Goal: Information Seeking & Learning: Learn about a topic

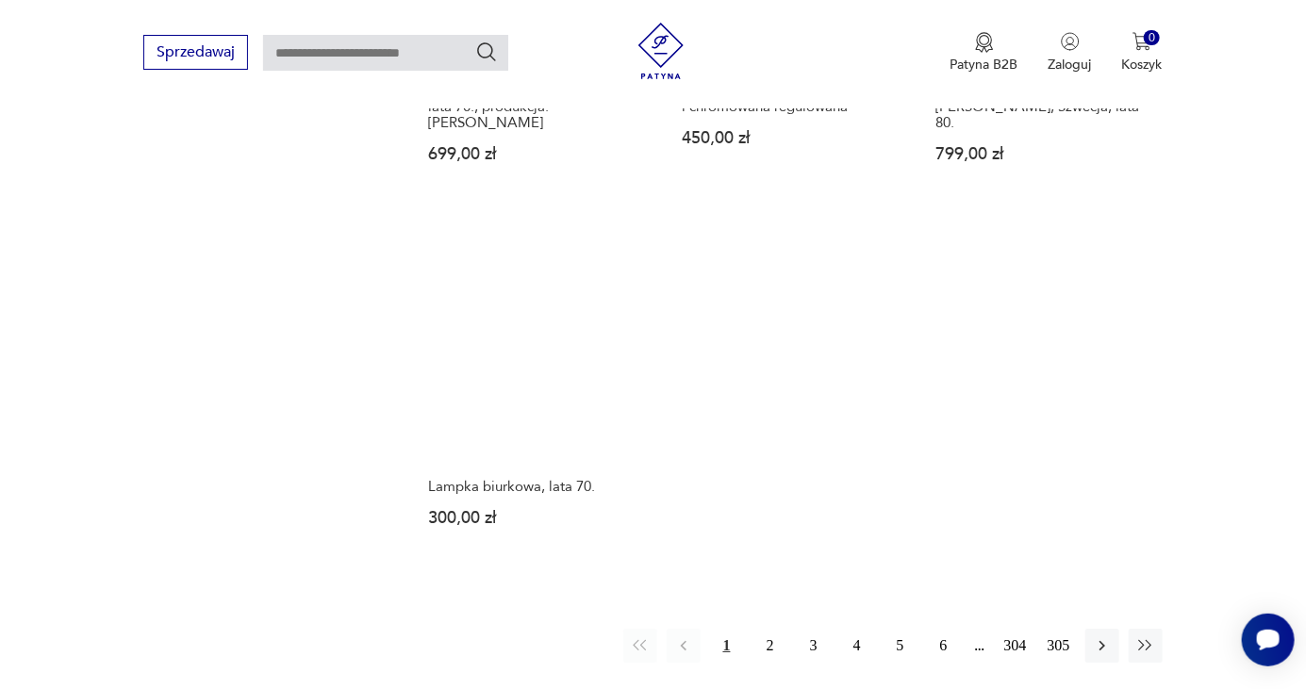
scroll to position [2592, 0]
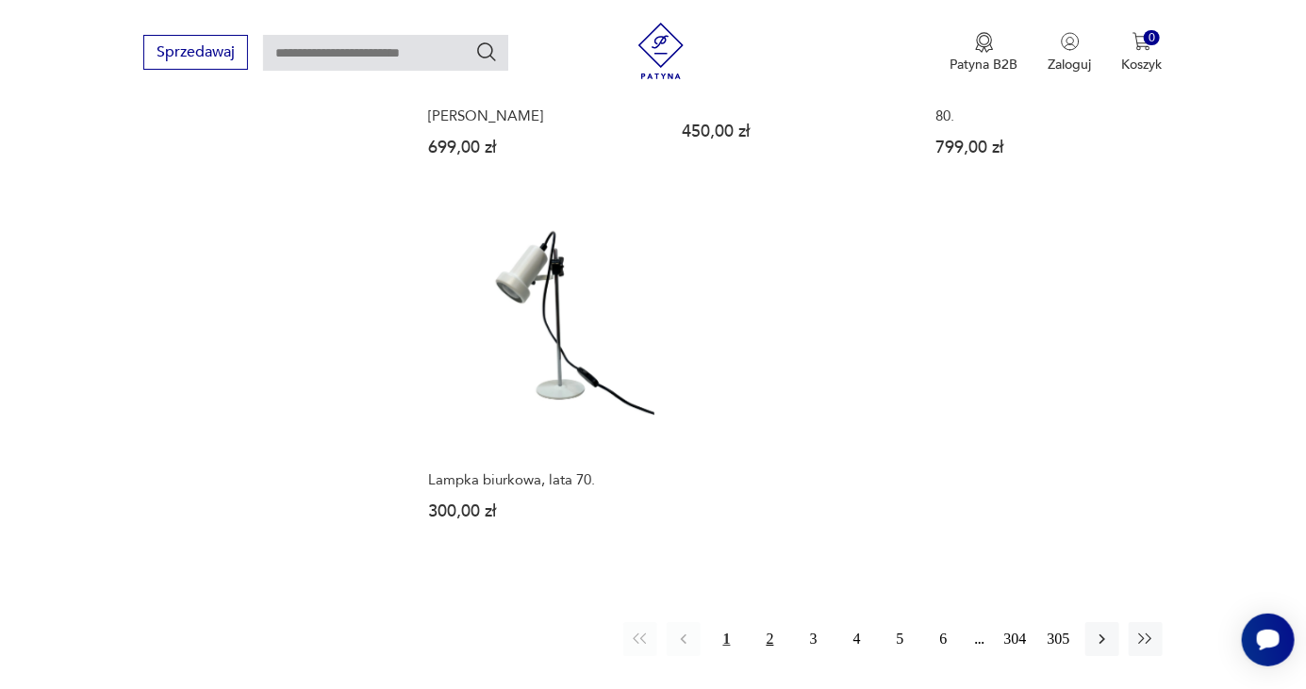
click at [764, 622] on button "2" at bounding box center [771, 639] width 34 height 34
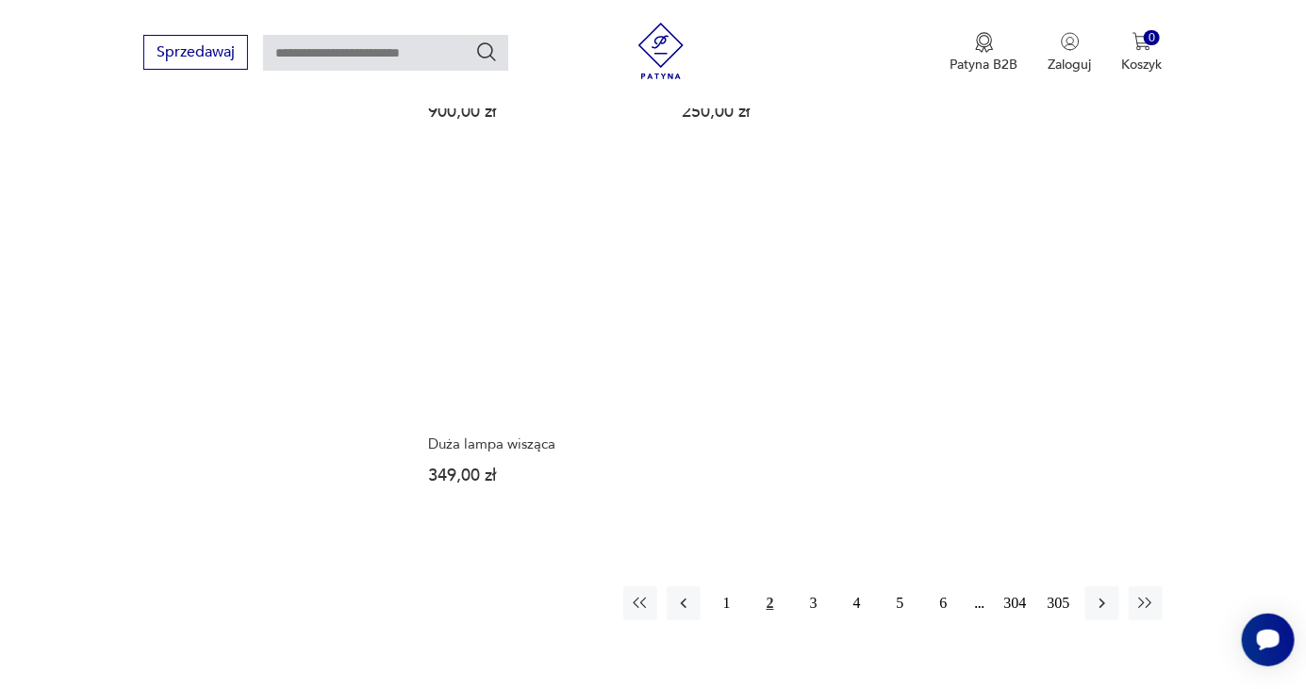
scroll to position [2592, 0]
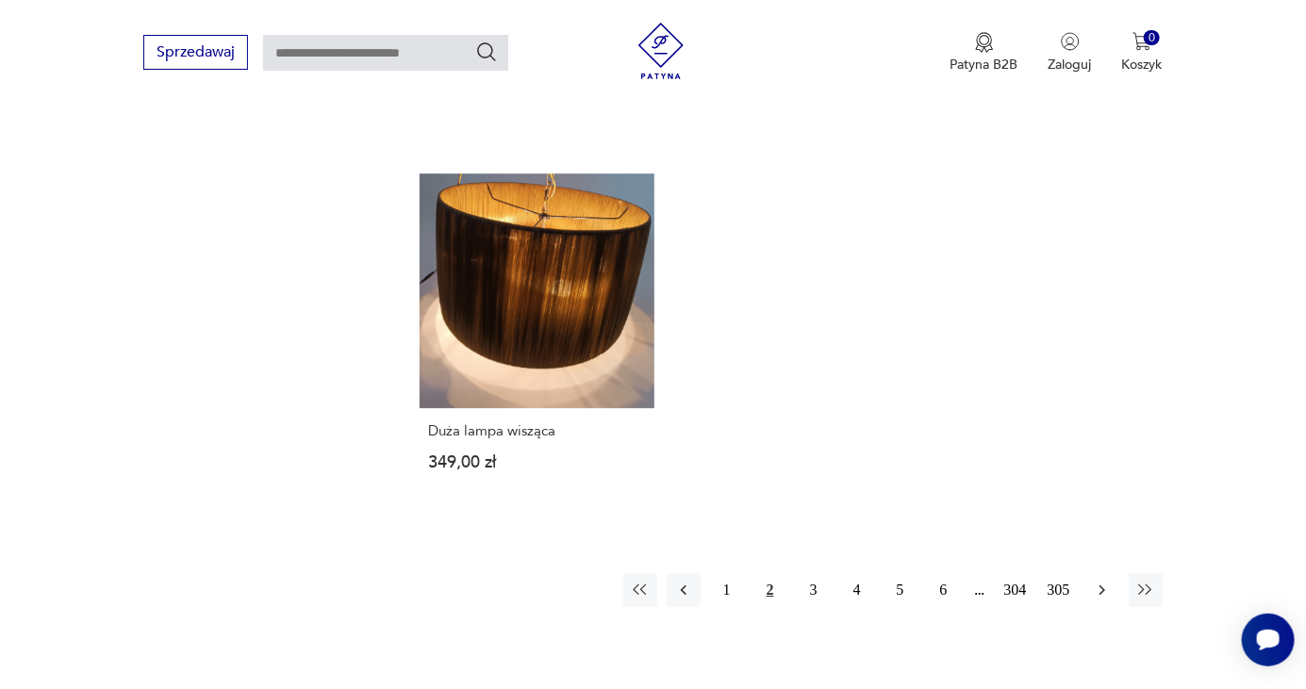
click at [1101, 585] on icon "button" at bounding box center [1103, 590] width 6 height 10
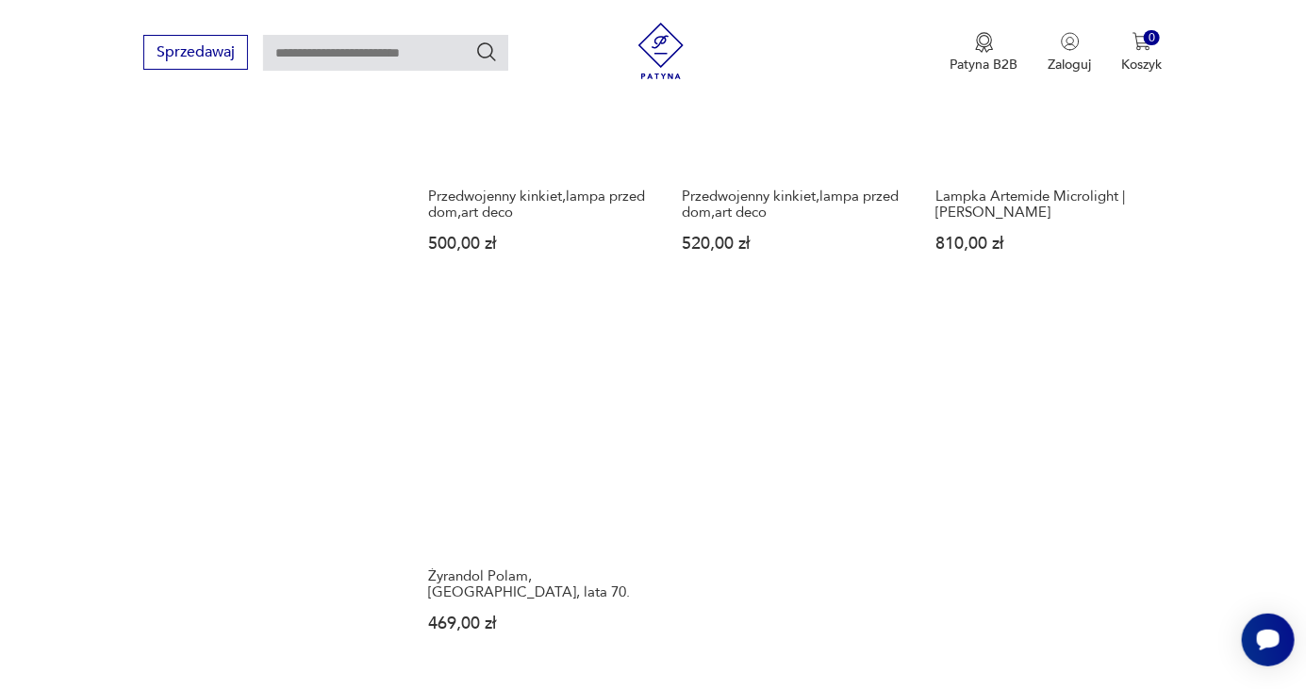
scroll to position [2509, 0]
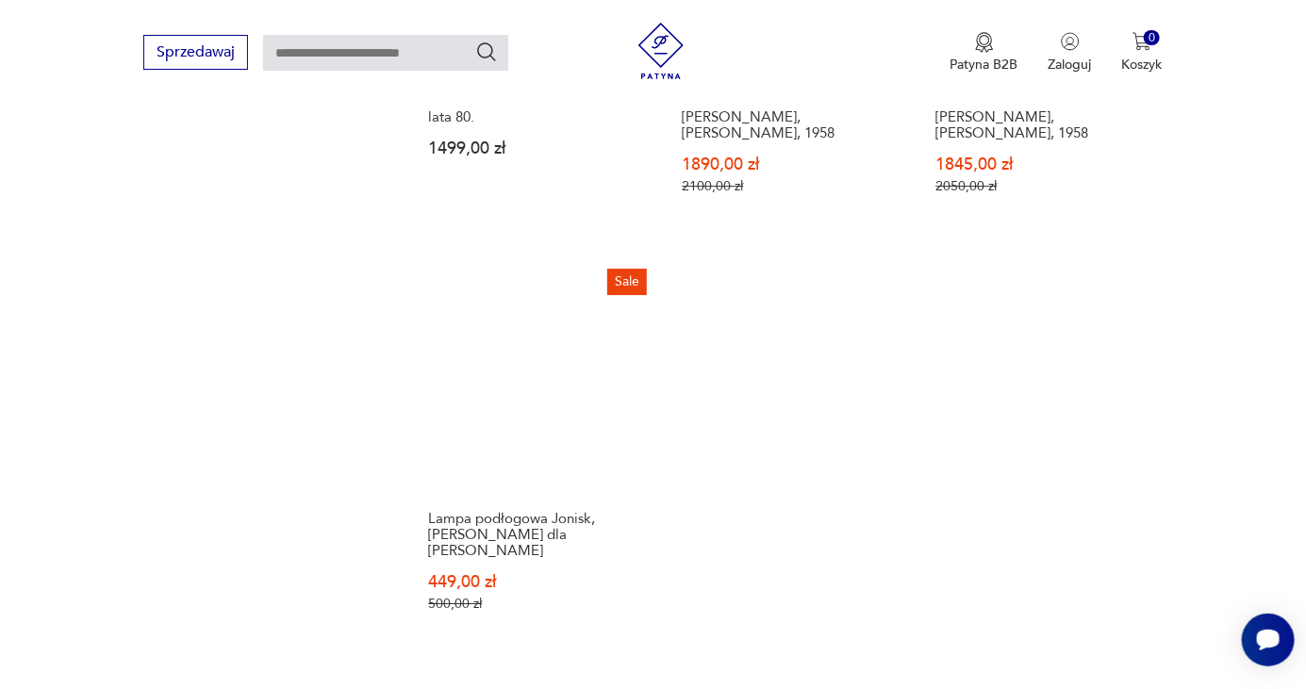
scroll to position [2619, 0]
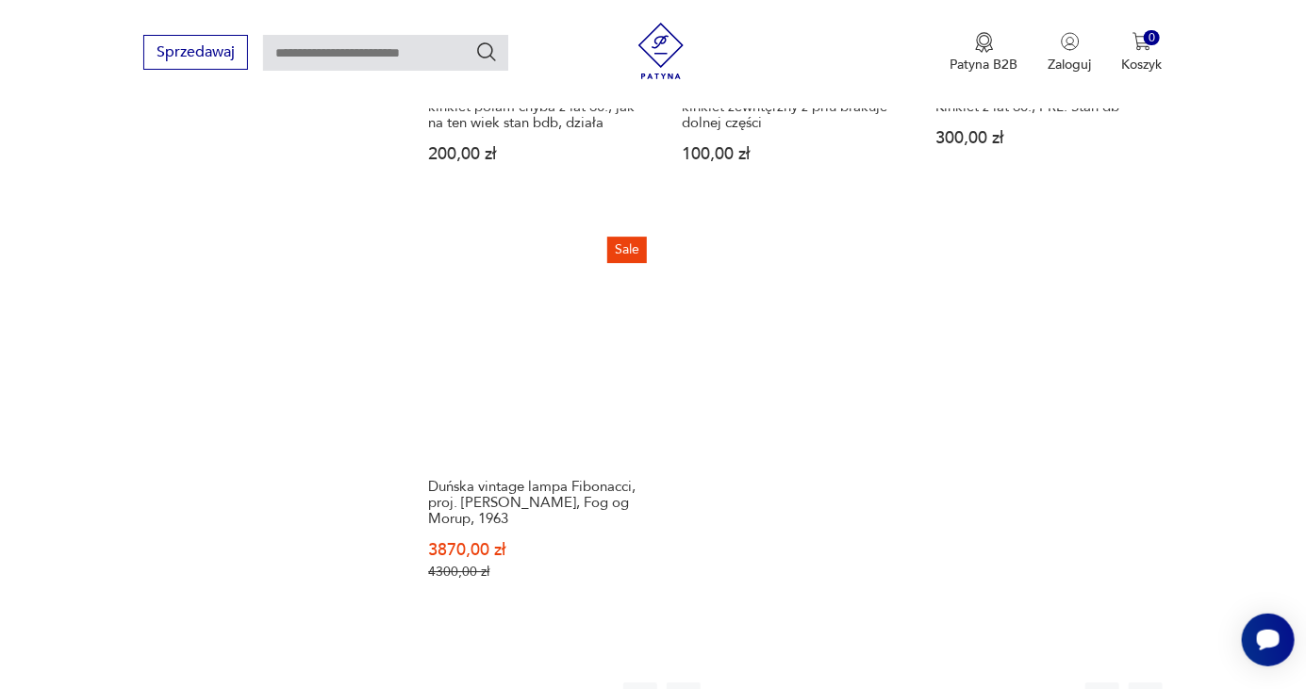
scroll to position [2583, 0]
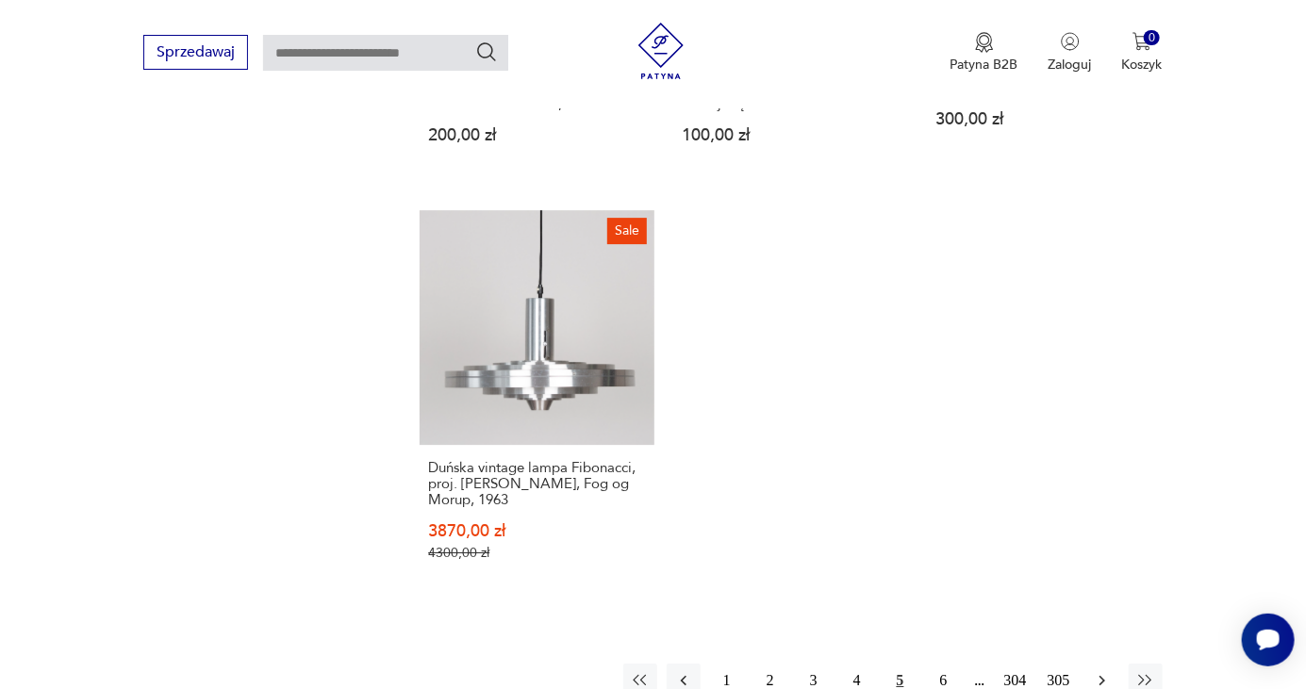
click at [1104, 671] on icon "button" at bounding box center [1102, 680] width 19 height 19
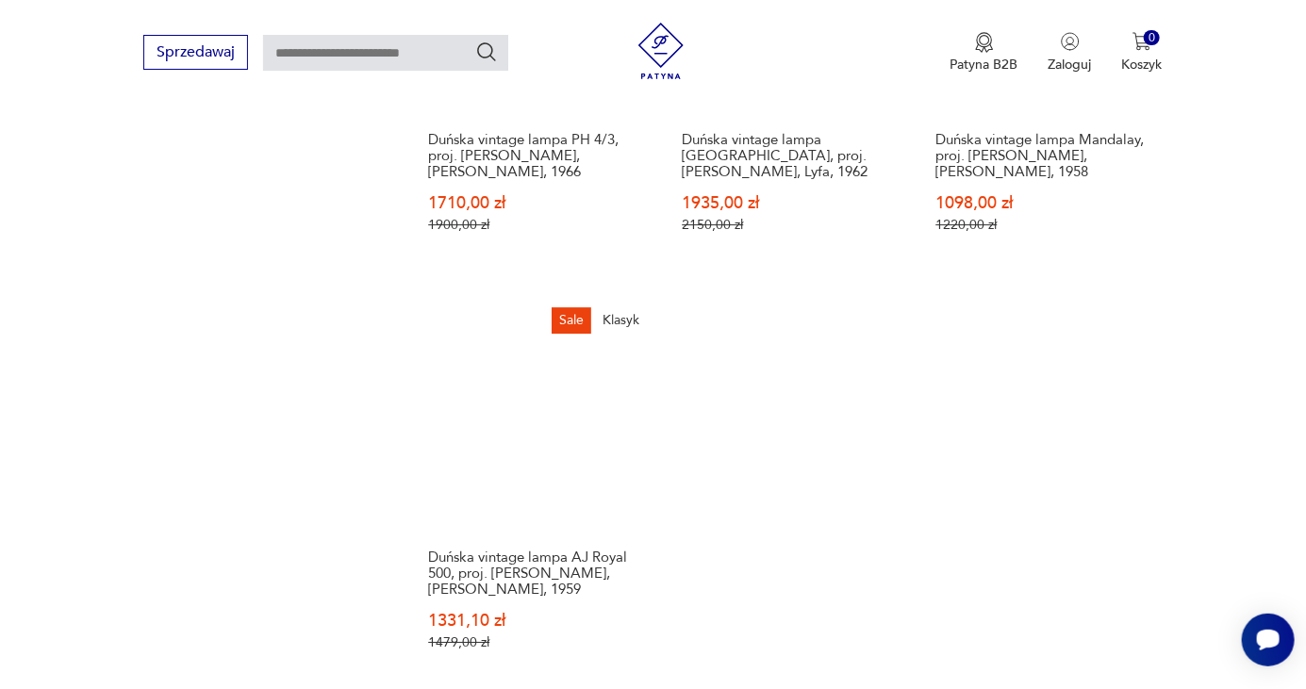
scroll to position [2640, 0]
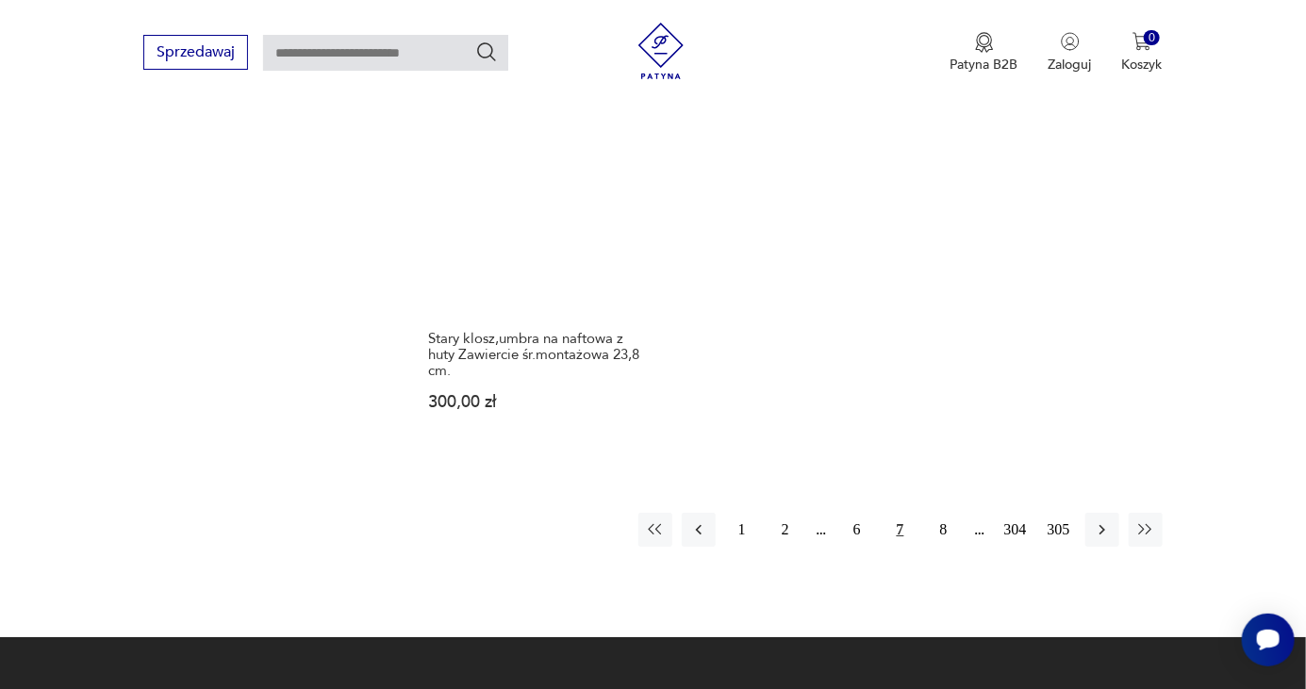
scroll to position [2742, 0]
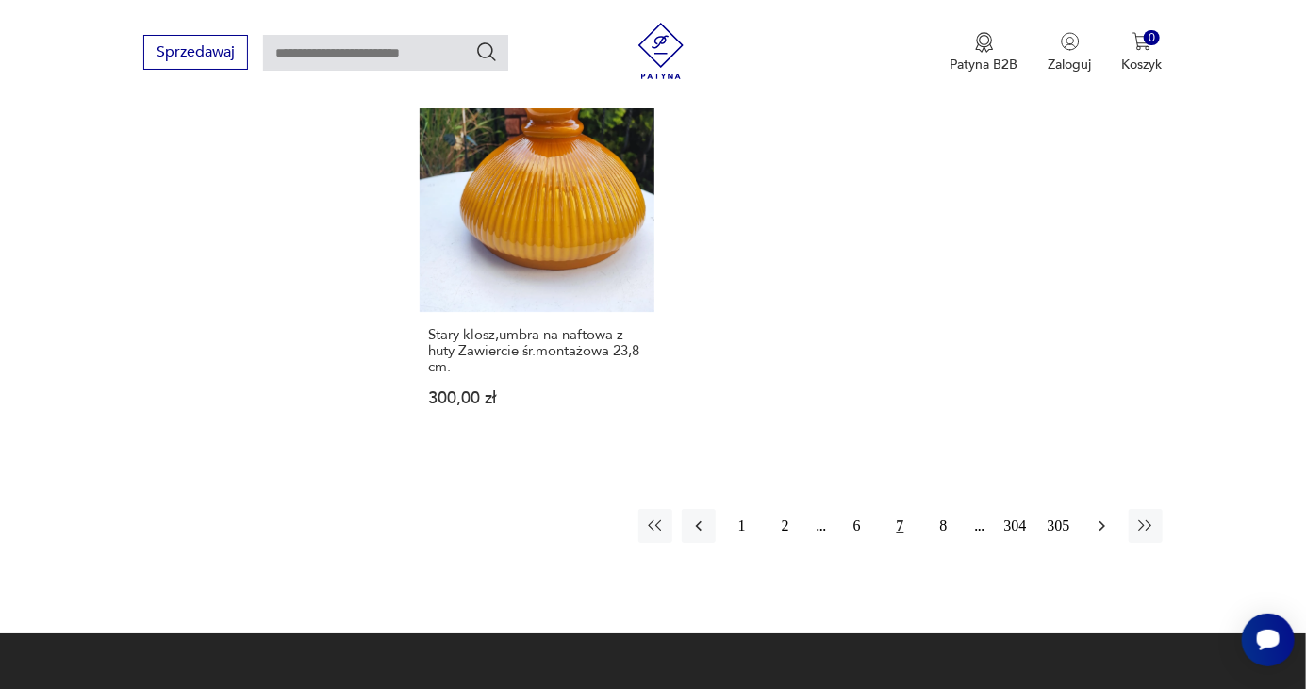
click at [1097, 517] on icon "button" at bounding box center [1102, 526] width 19 height 19
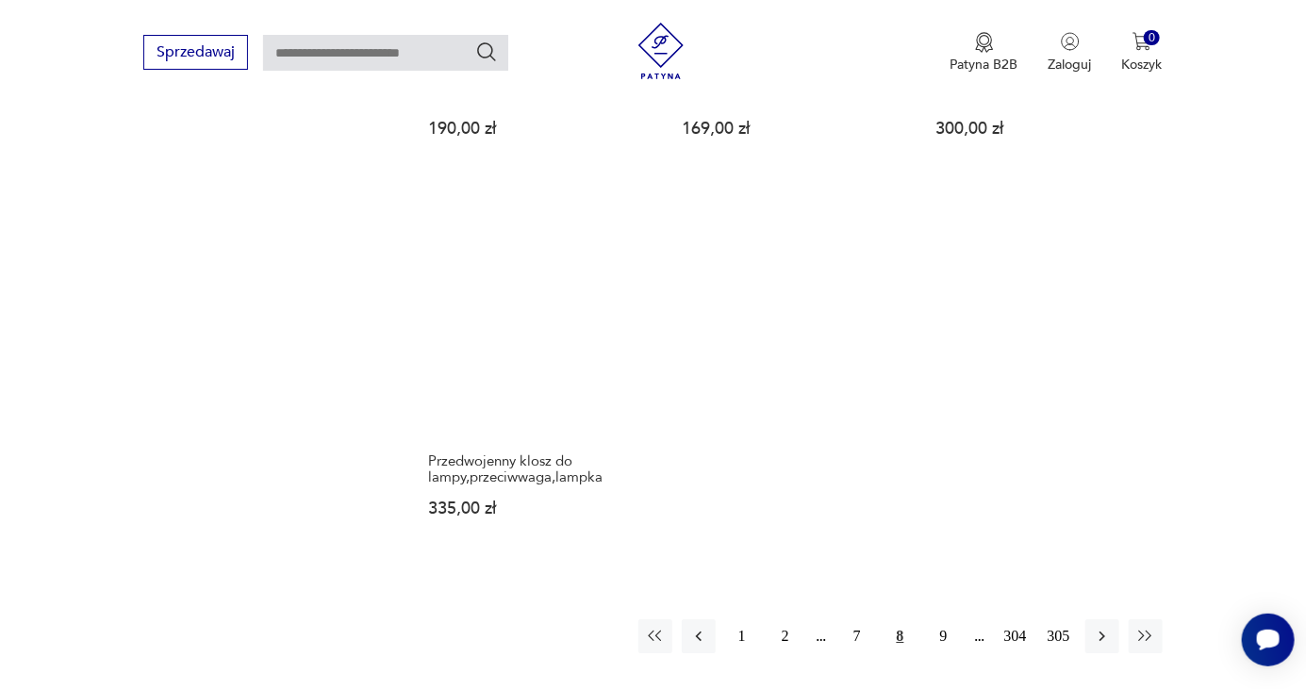
scroll to position [2592, 0]
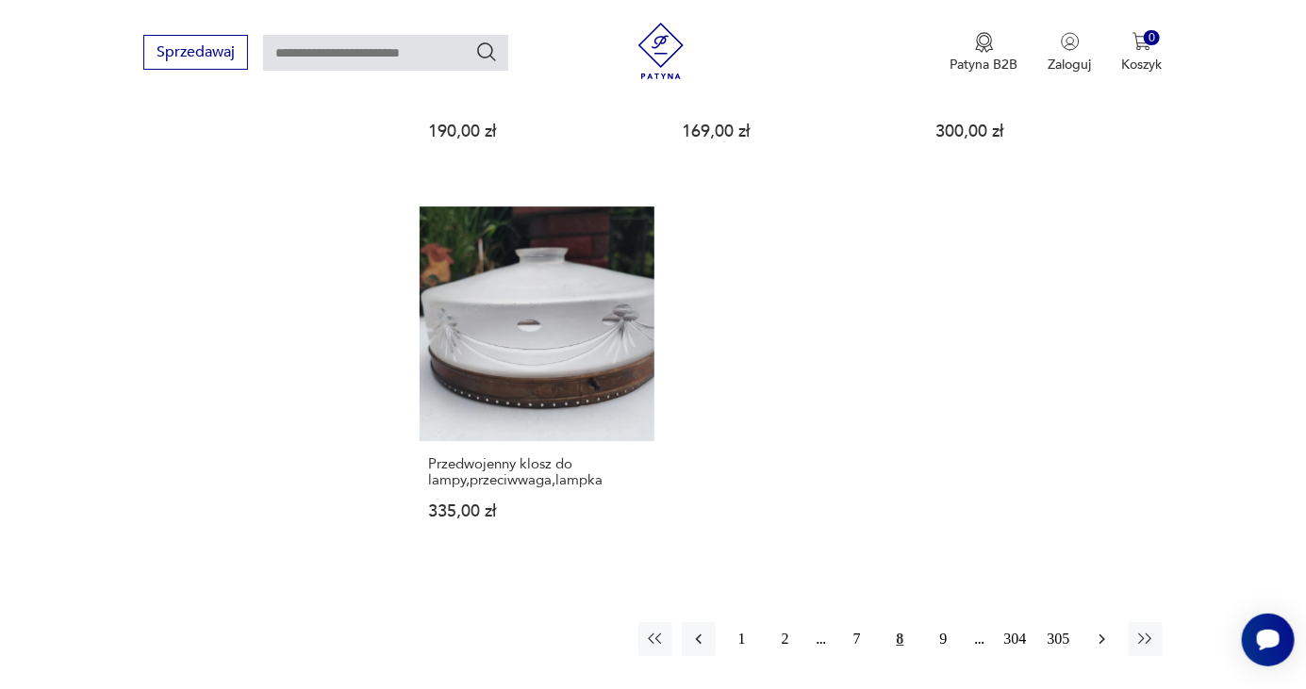
click at [1104, 630] on icon "button" at bounding box center [1102, 639] width 19 height 19
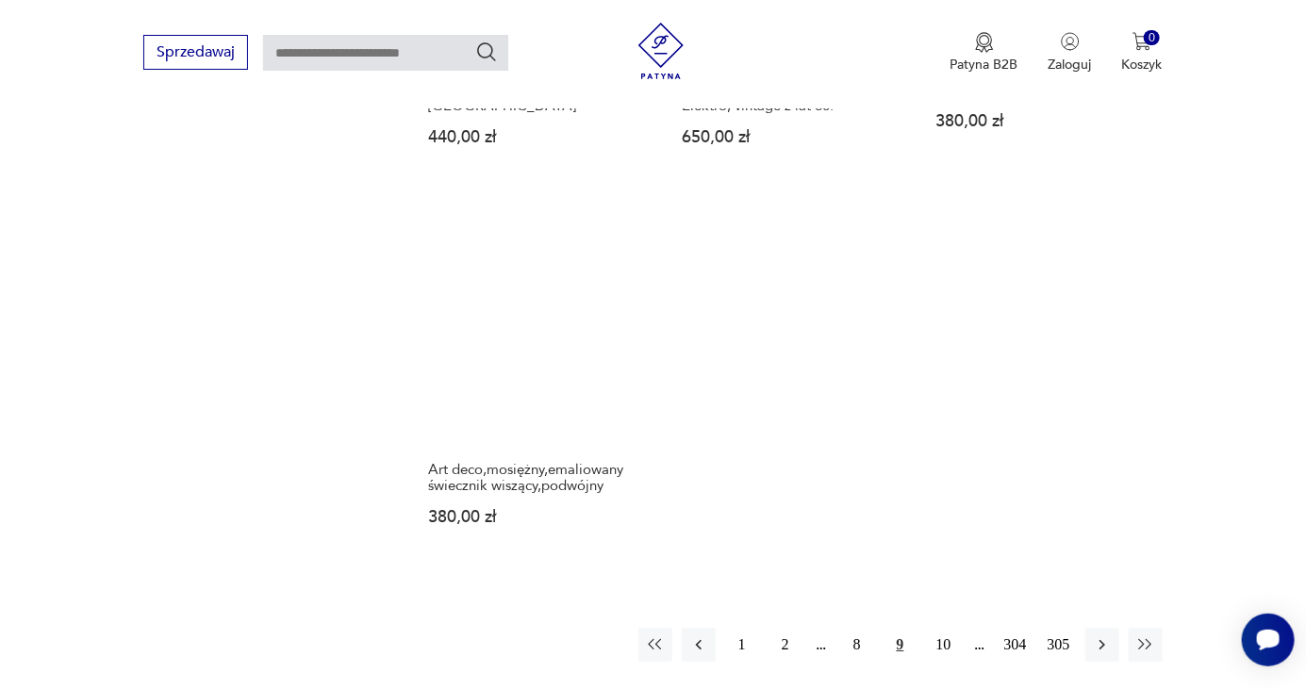
scroll to position [2585, 0]
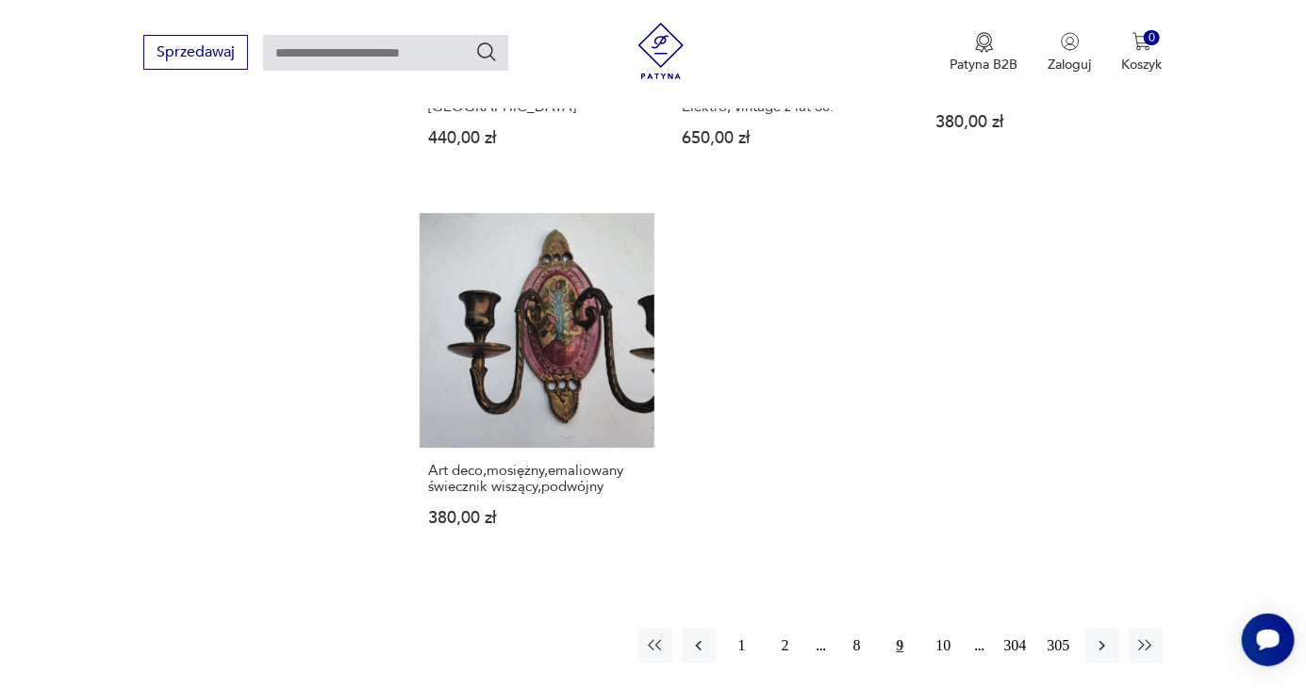
click at [941, 629] on button "10" at bounding box center [944, 646] width 34 height 34
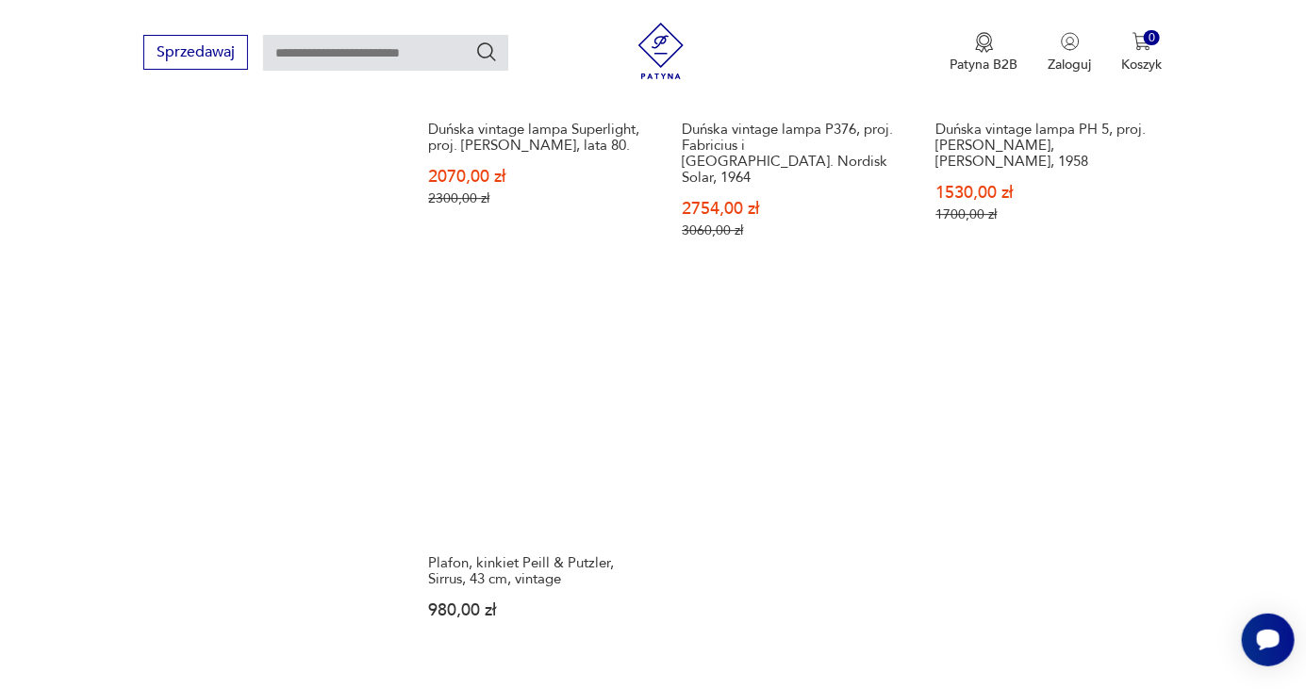
scroll to position [2630, 0]
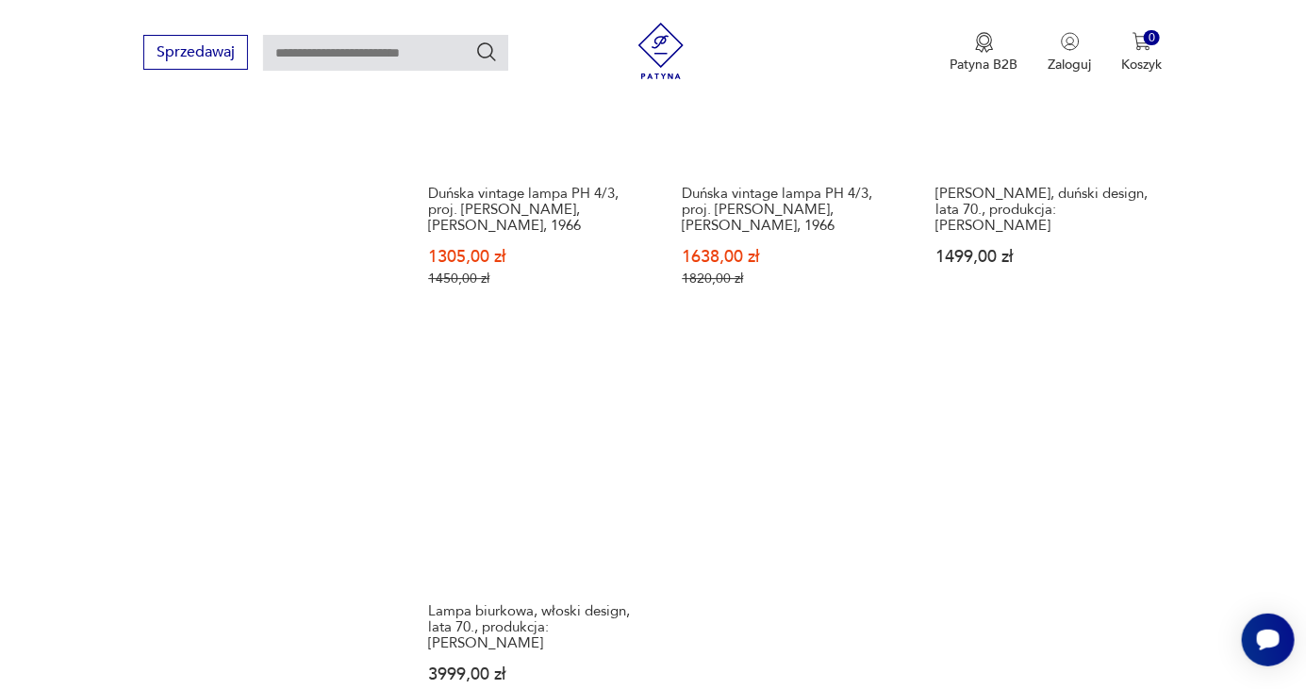
scroll to position [2625, 0]
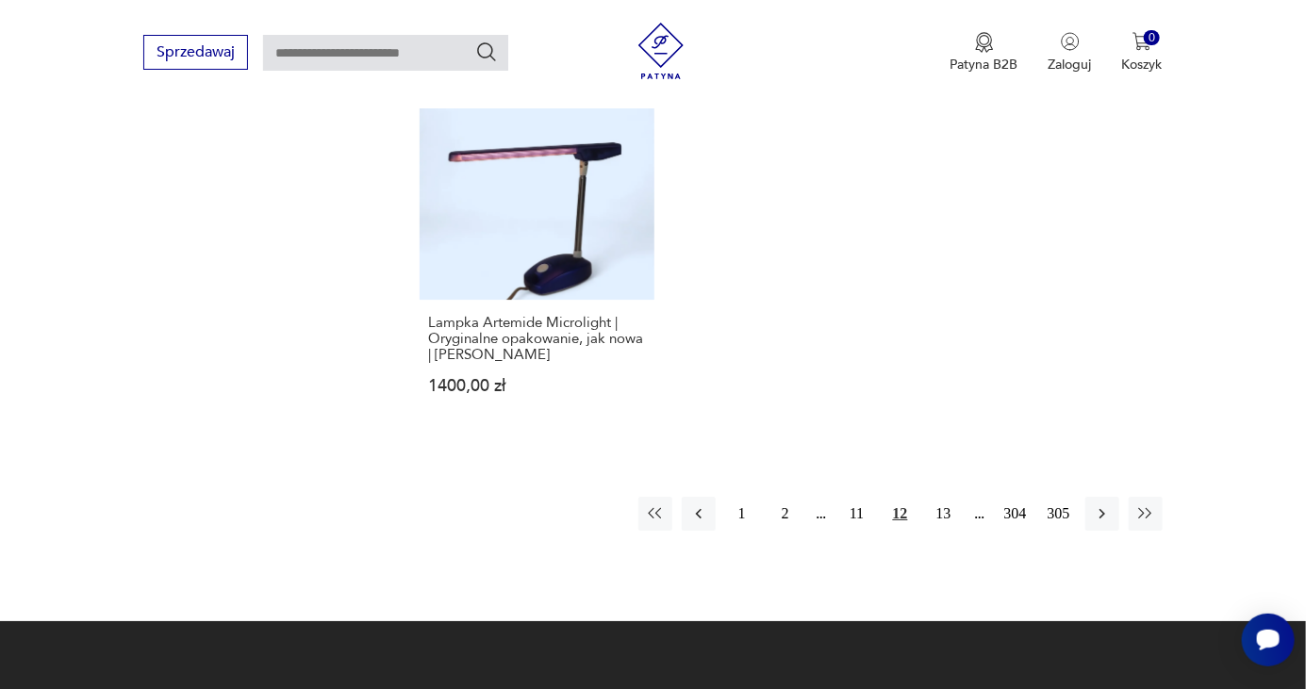
scroll to position [2819, 0]
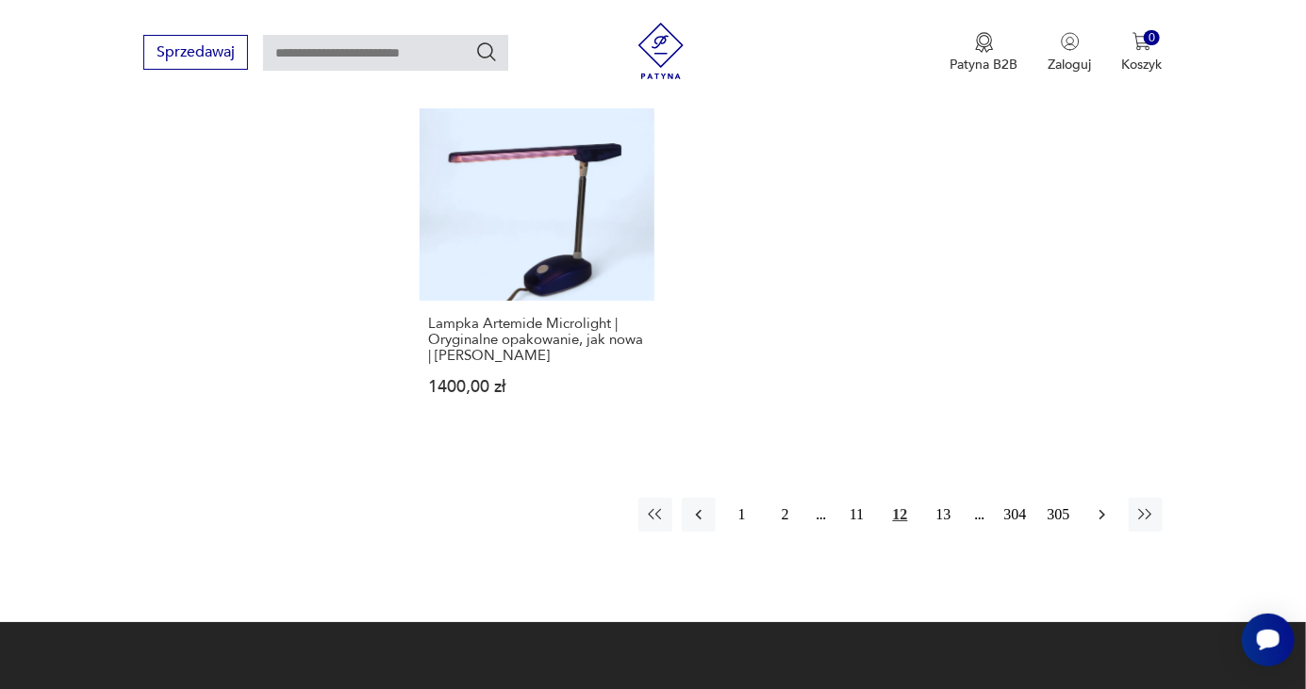
click at [1099, 505] on icon "button" at bounding box center [1102, 514] width 19 height 19
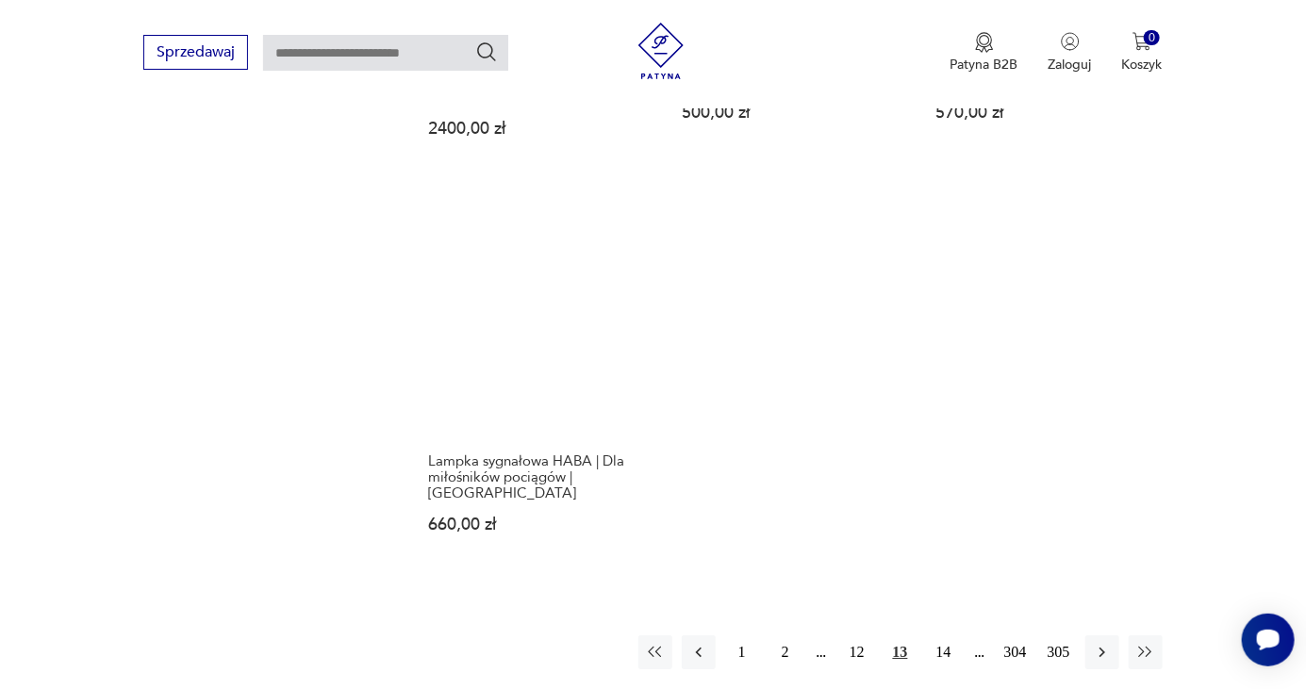
scroll to position [2618, 0]
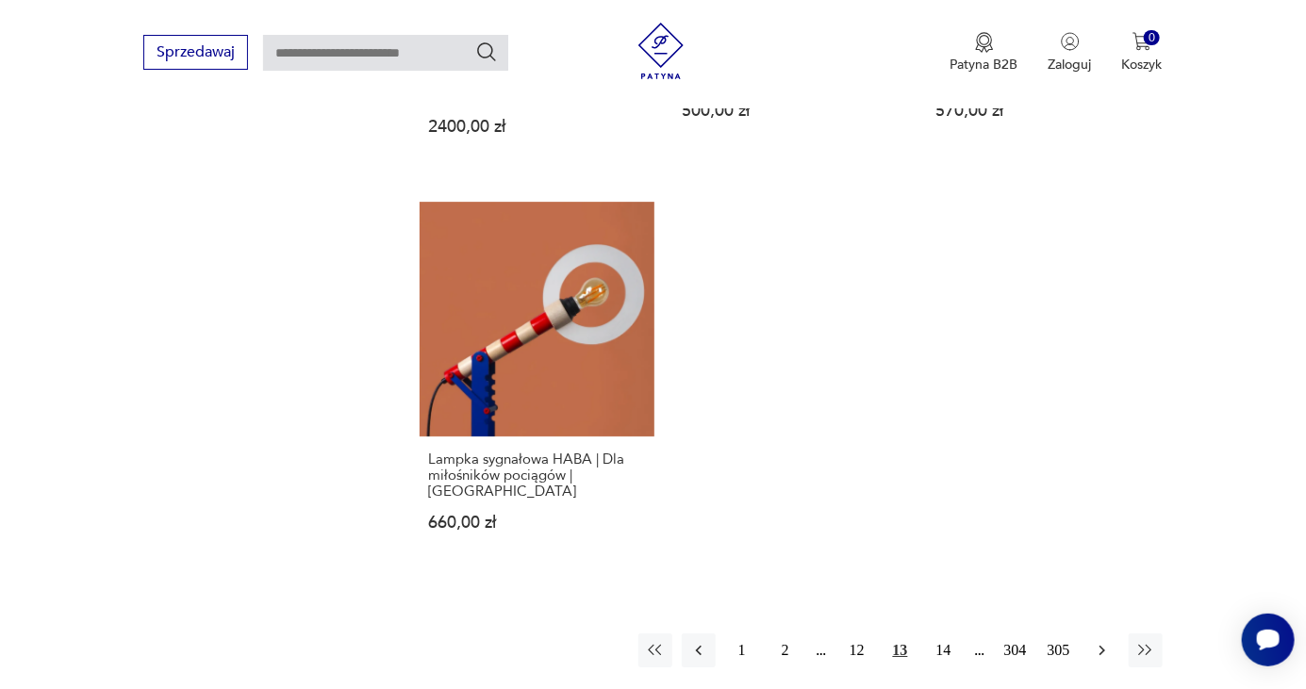
click at [1099, 641] on icon "button" at bounding box center [1102, 650] width 19 height 19
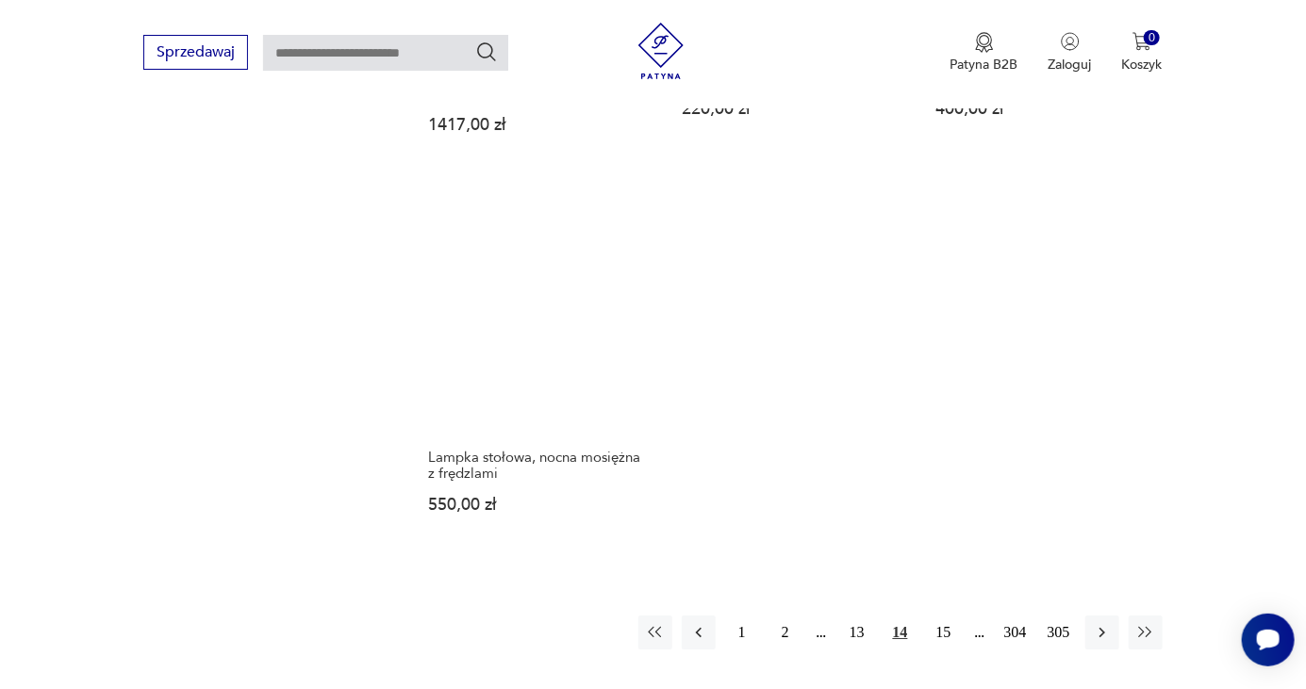
scroll to position [2687, 0]
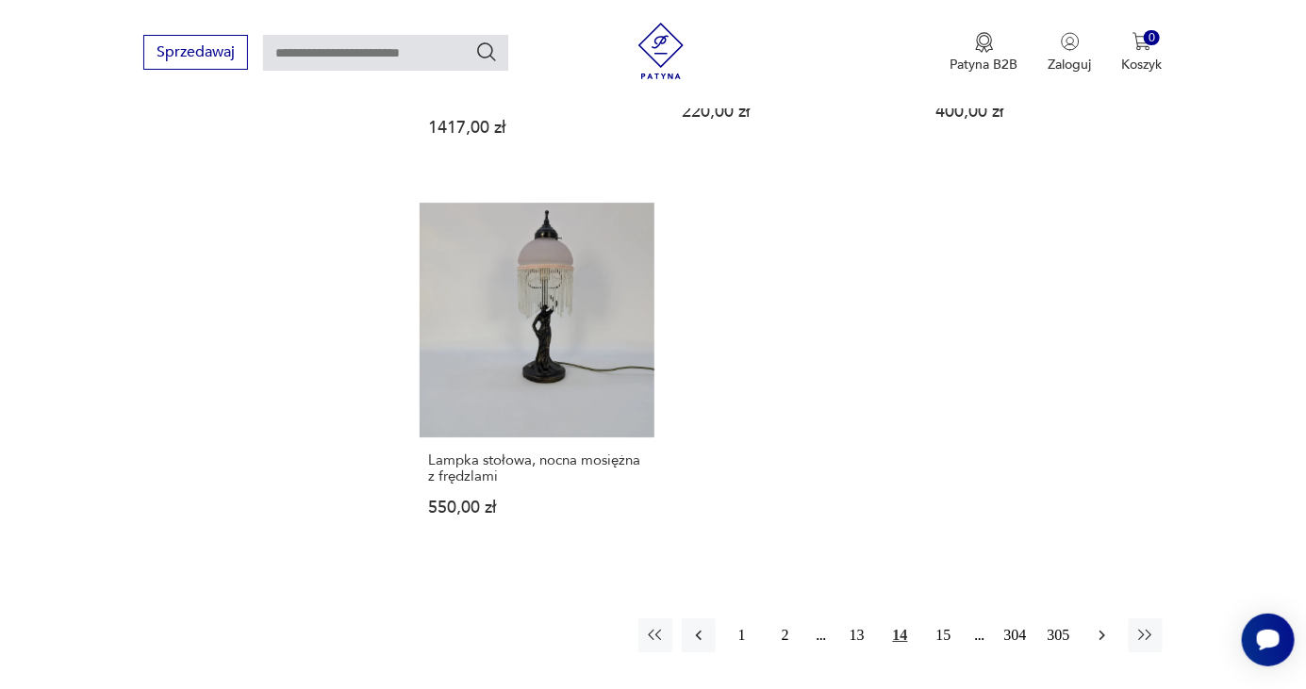
click at [1097, 626] on icon "button" at bounding box center [1102, 635] width 19 height 19
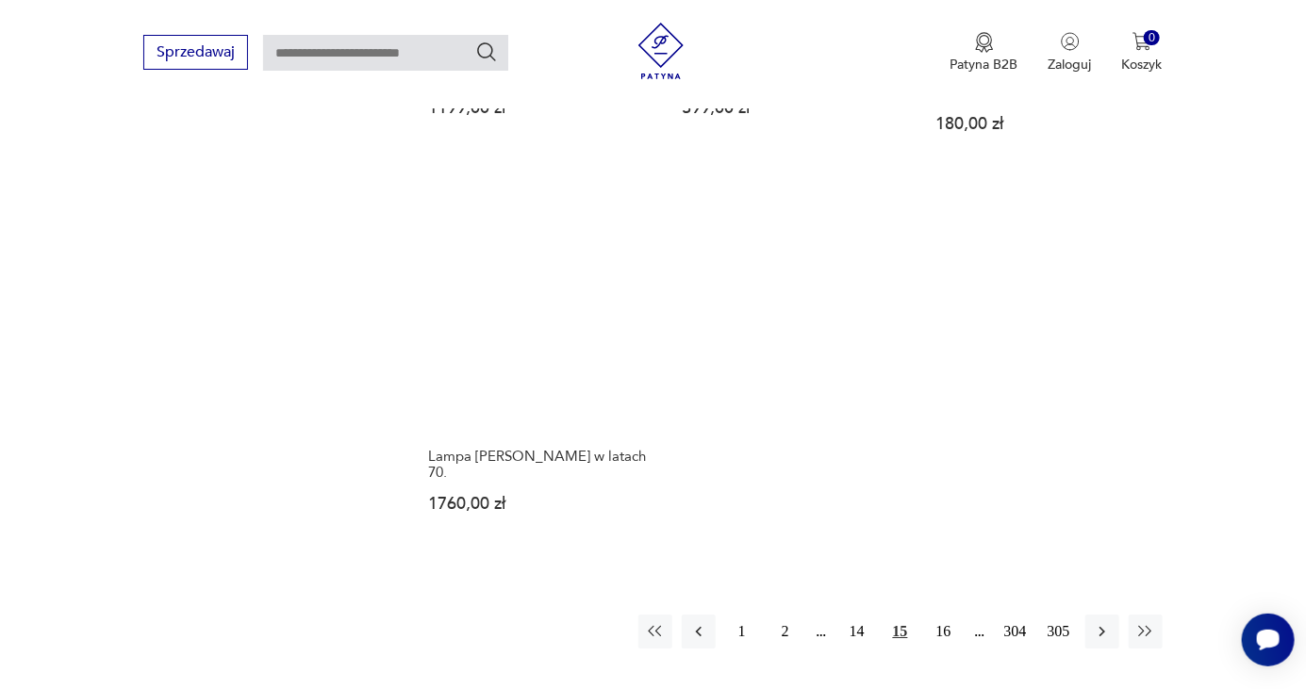
scroll to position [2592, 0]
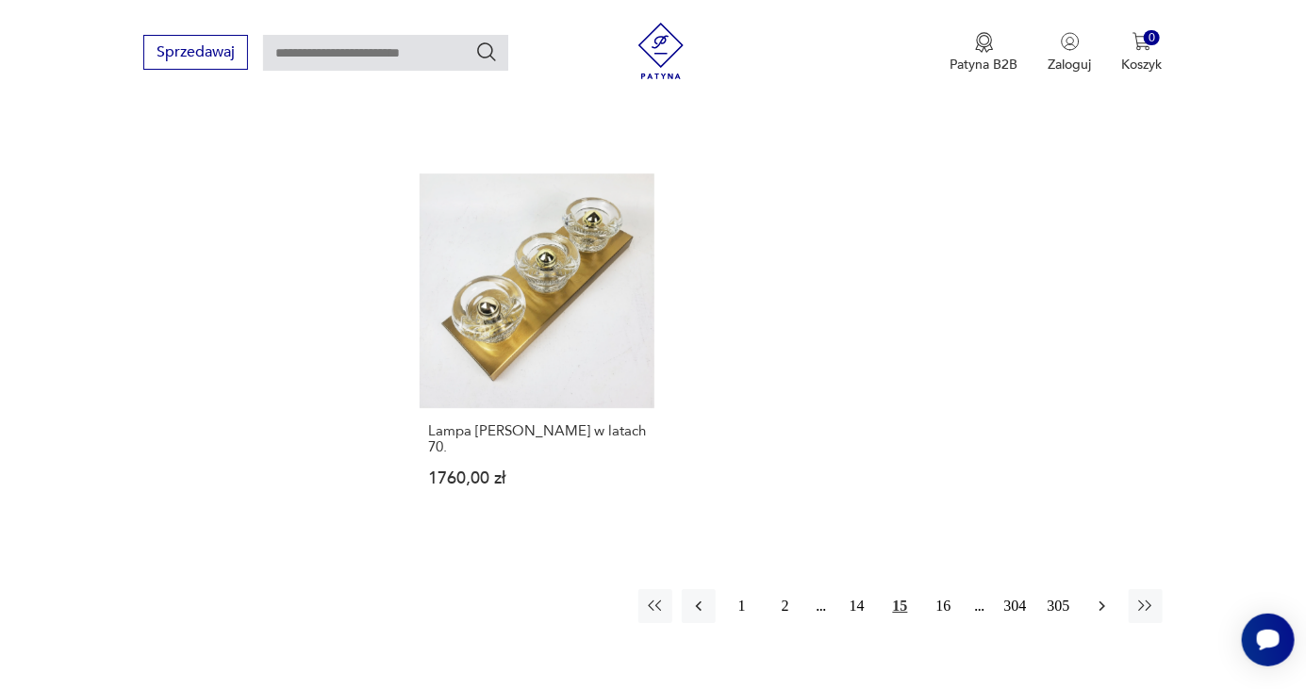
click at [1099, 597] on icon "button" at bounding box center [1102, 606] width 19 height 19
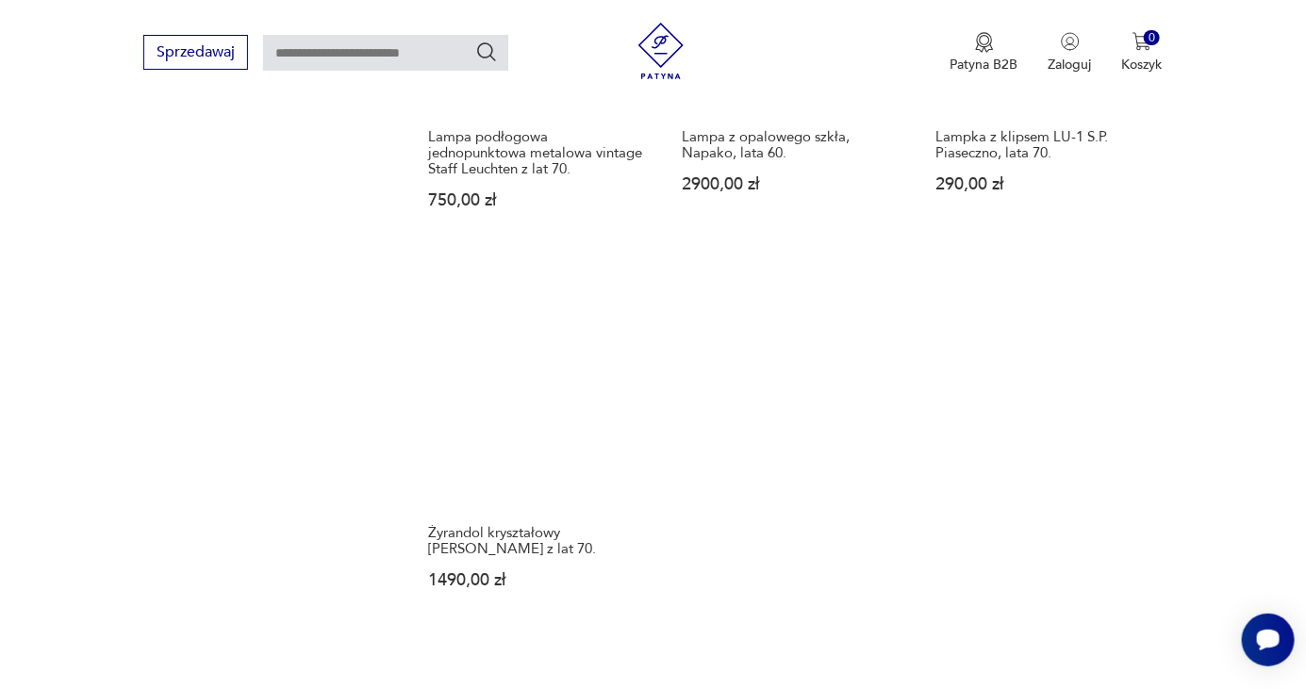
scroll to position [2582, 0]
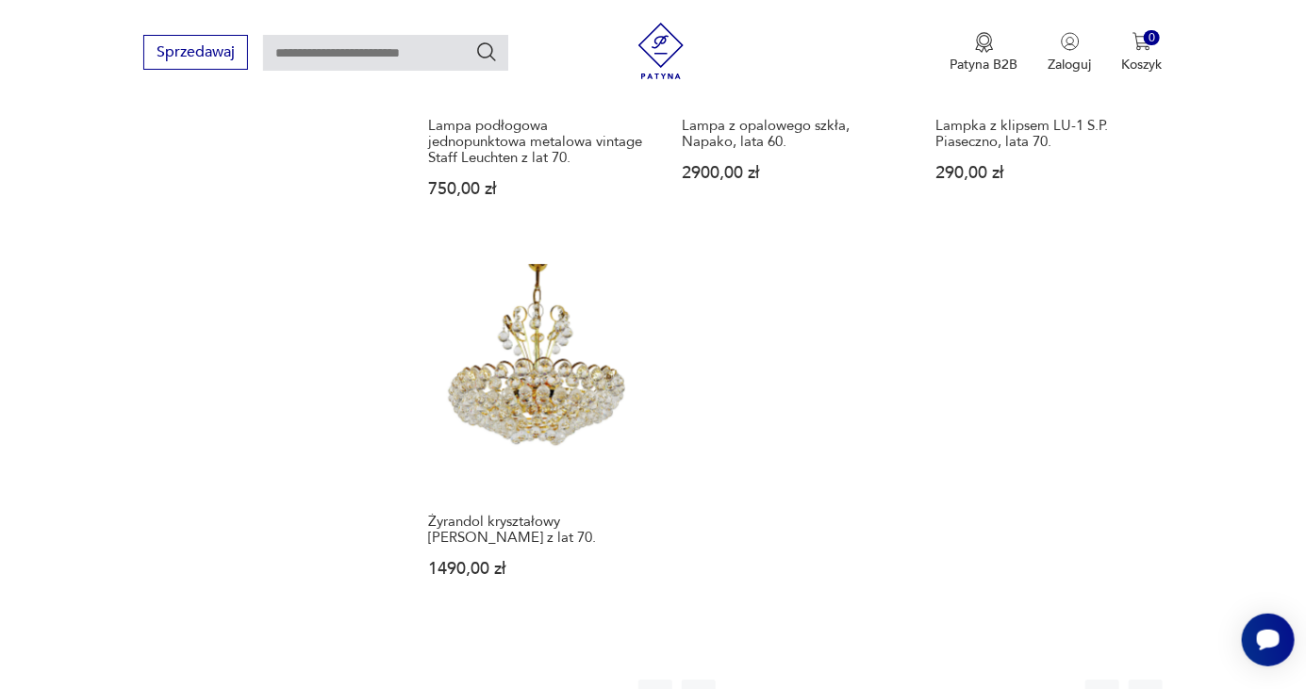
click at [942, 680] on button "17" at bounding box center [944, 697] width 34 height 34
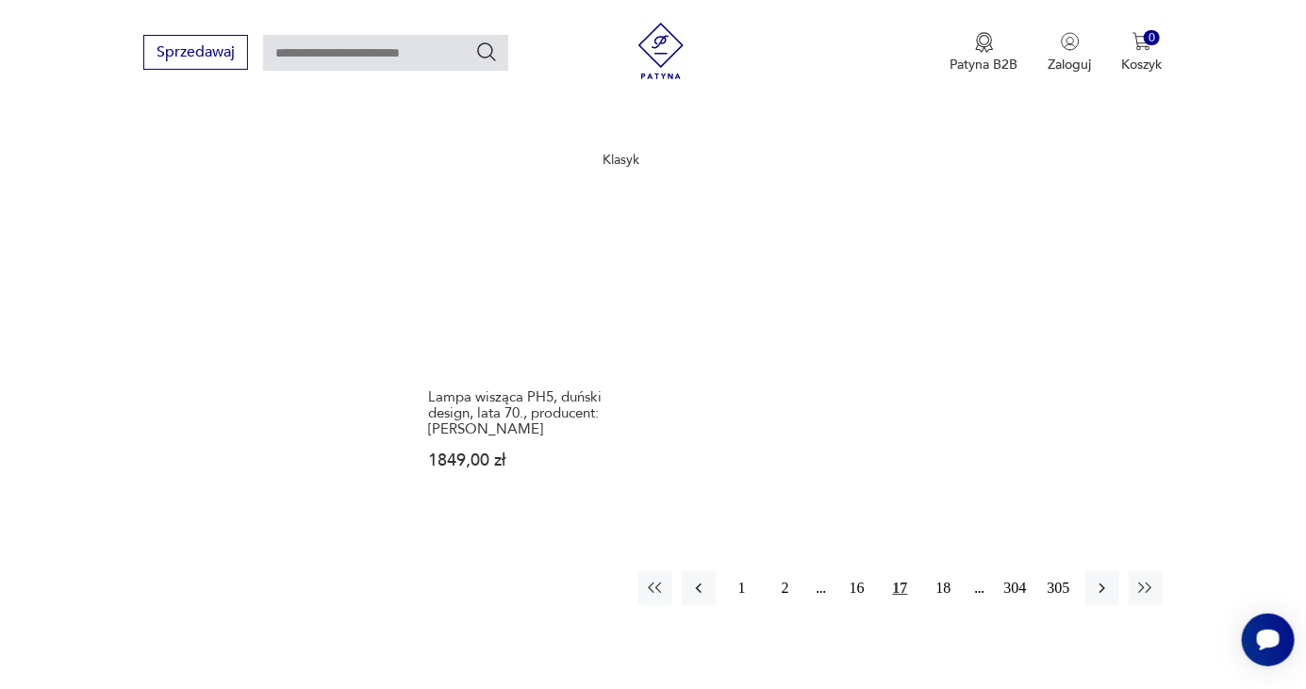
scroll to position [2759, 0]
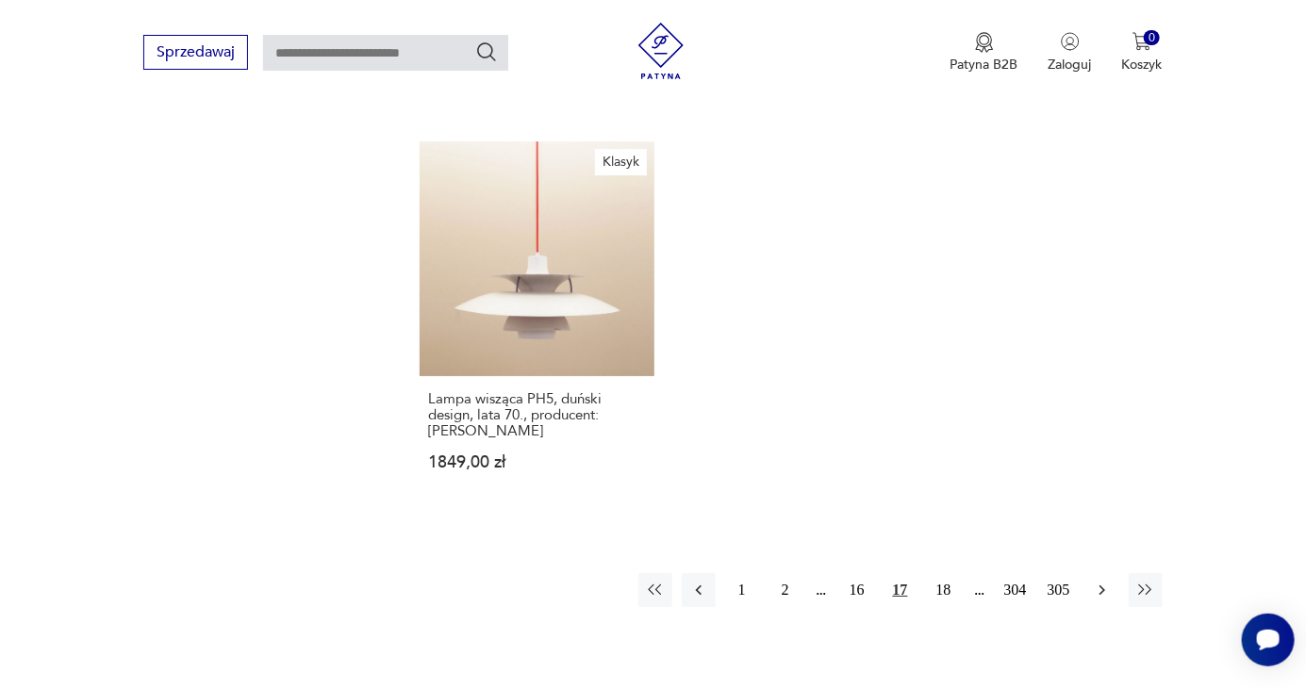
click at [1094, 581] on icon "button" at bounding box center [1102, 590] width 19 height 19
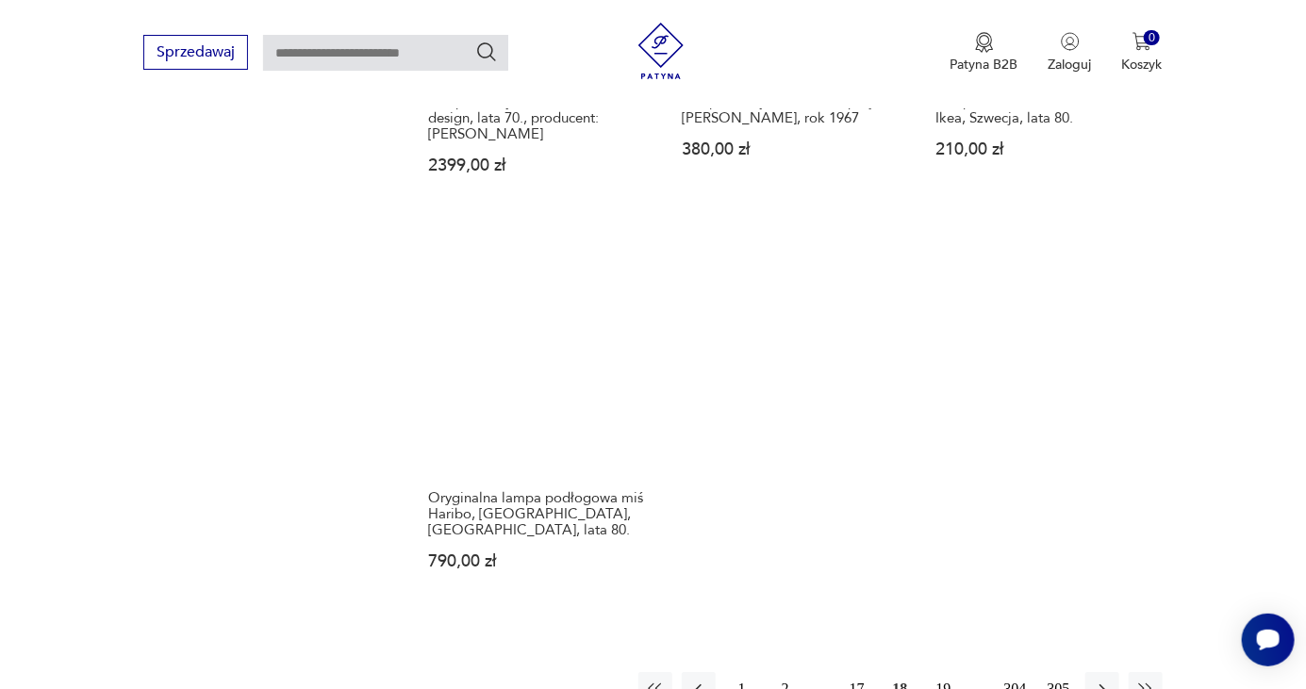
scroll to position [2674, 0]
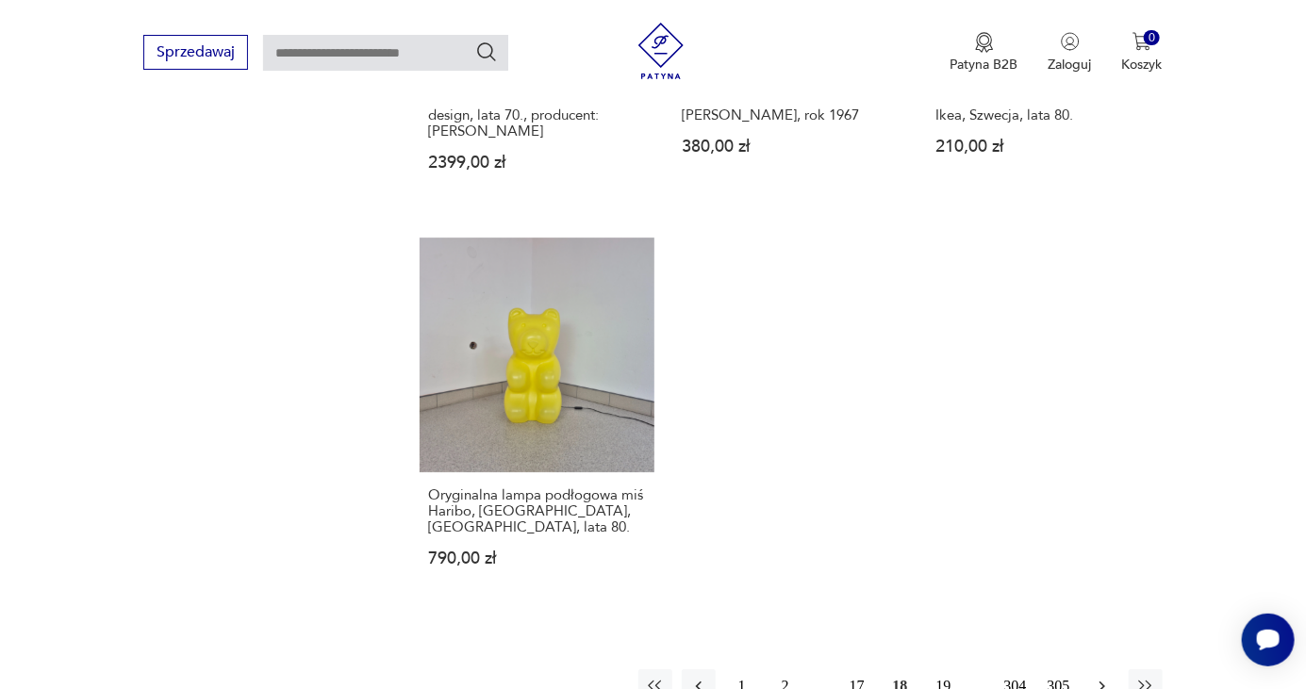
click at [1096, 677] on icon "button" at bounding box center [1102, 686] width 19 height 19
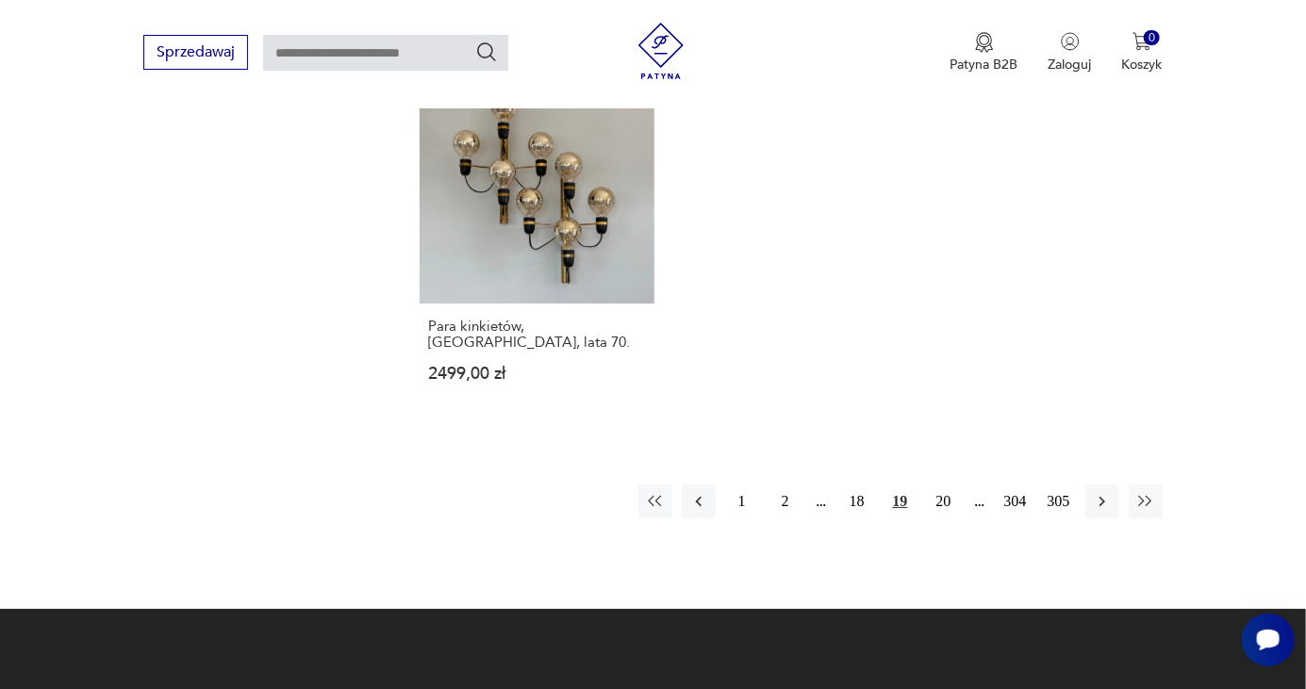
scroll to position [2824, 0]
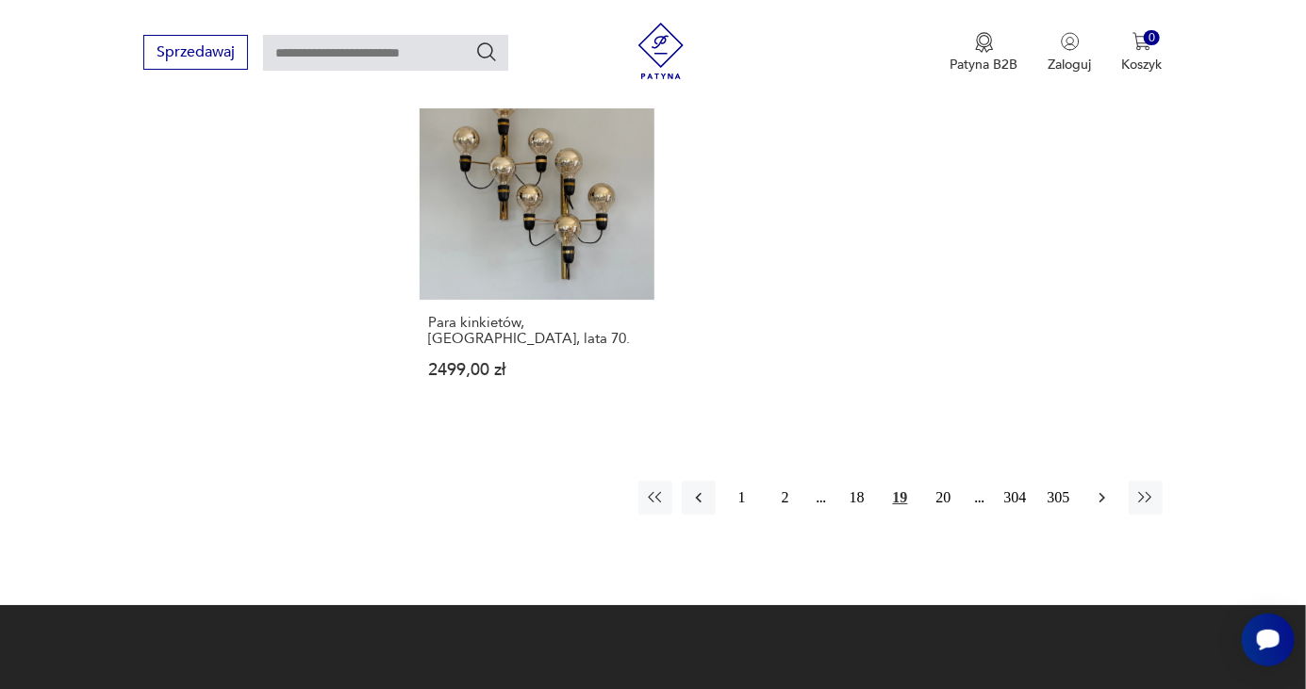
click at [1098, 489] on icon "button" at bounding box center [1102, 498] width 19 height 19
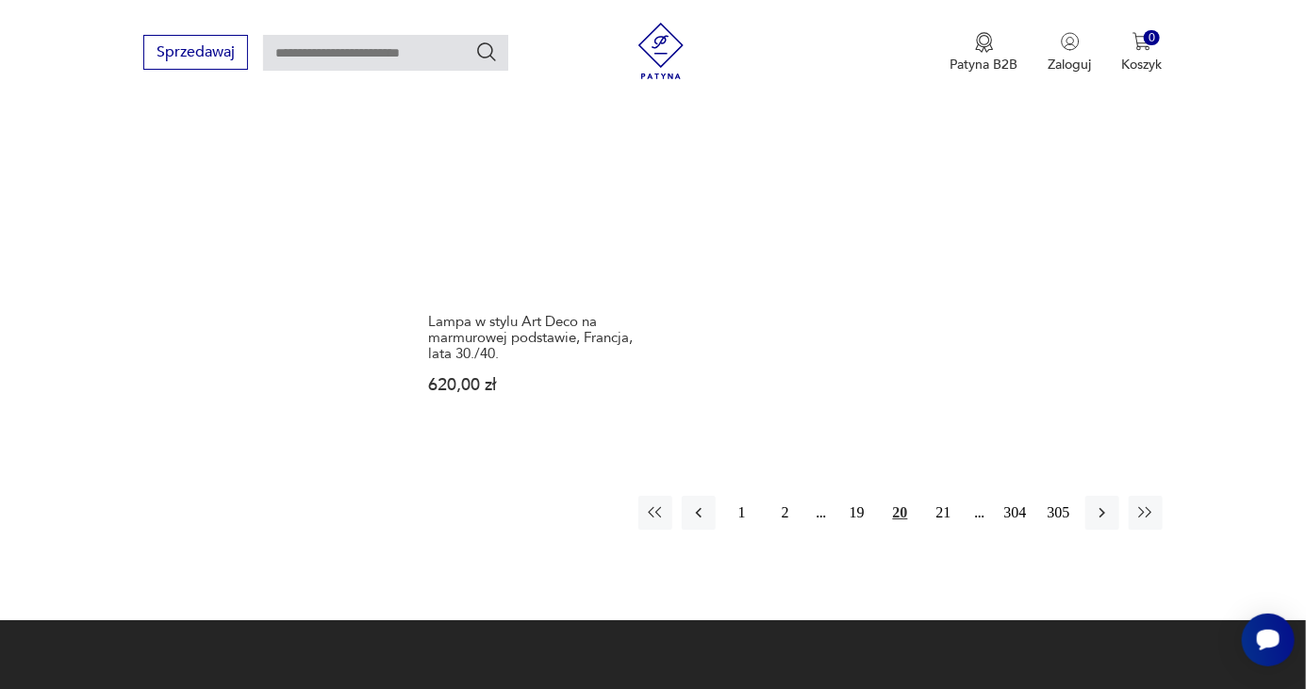
scroll to position [2747, 0]
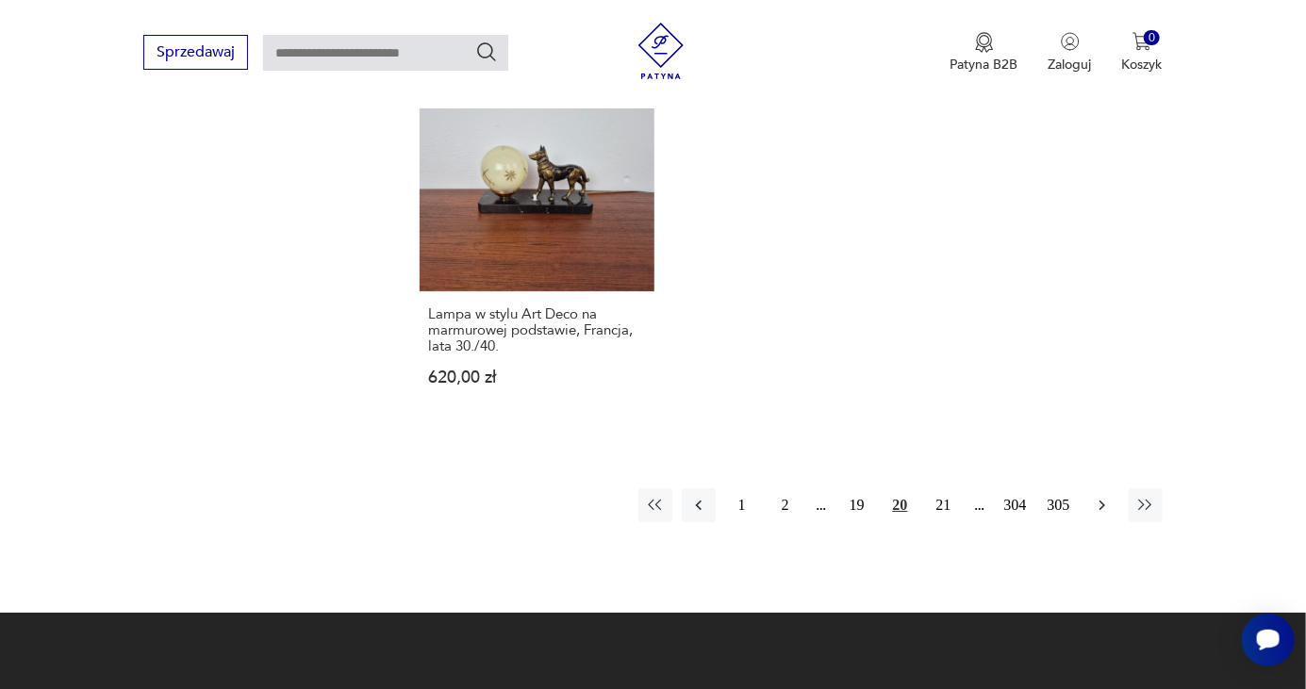
click at [1101, 496] on icon "button" at bounding box center [1102, 505] width 19 height 19
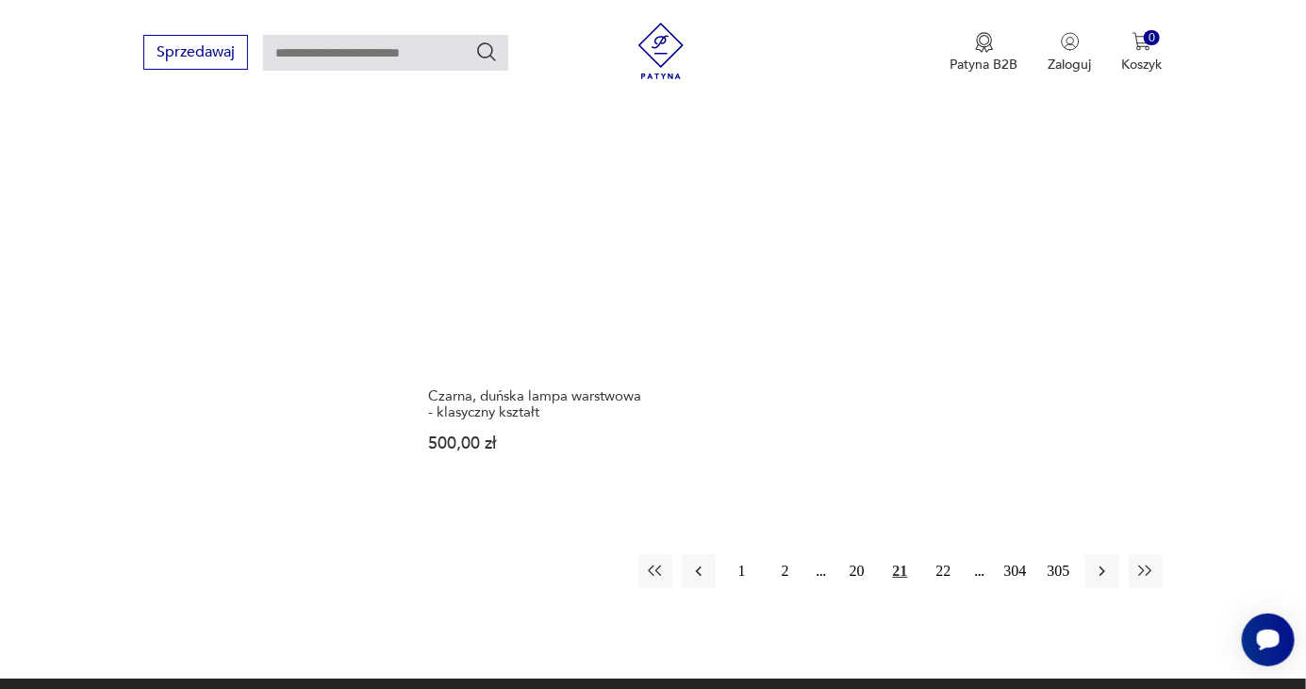
scroll to position [2835, 0]
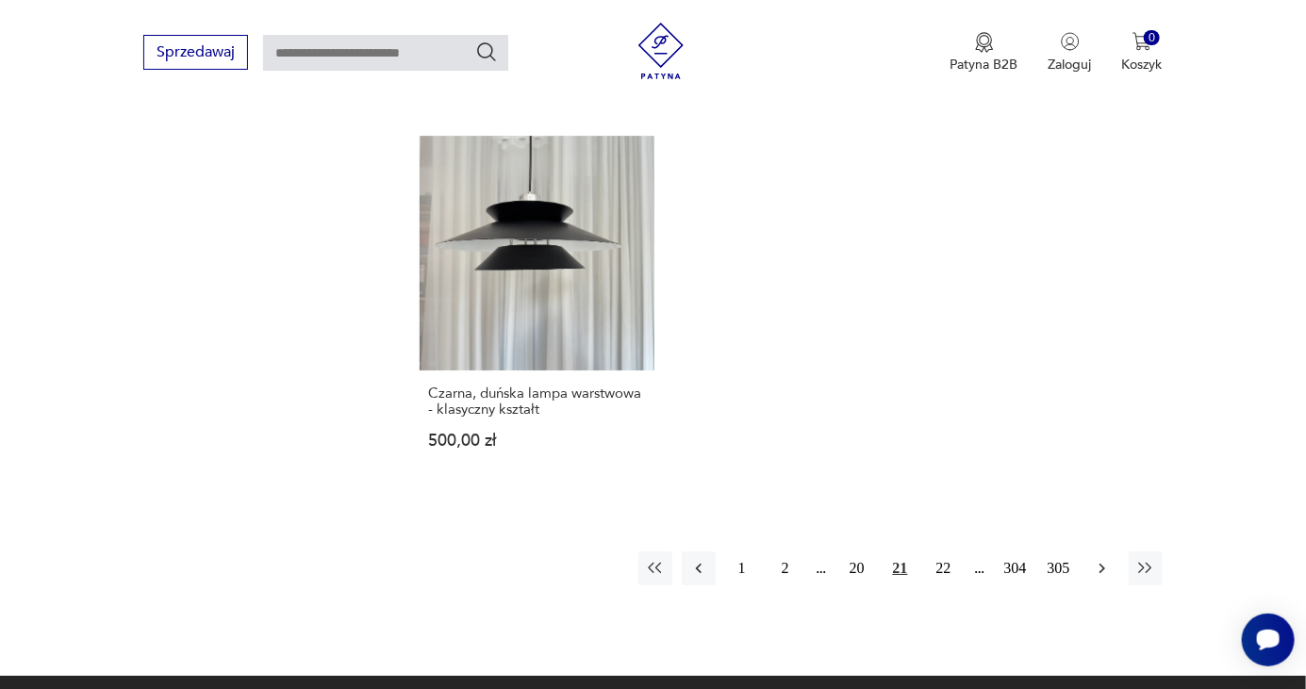
click at [1102, 559] on icon "button" at bounding box center [1102, 568] width 19 height 19
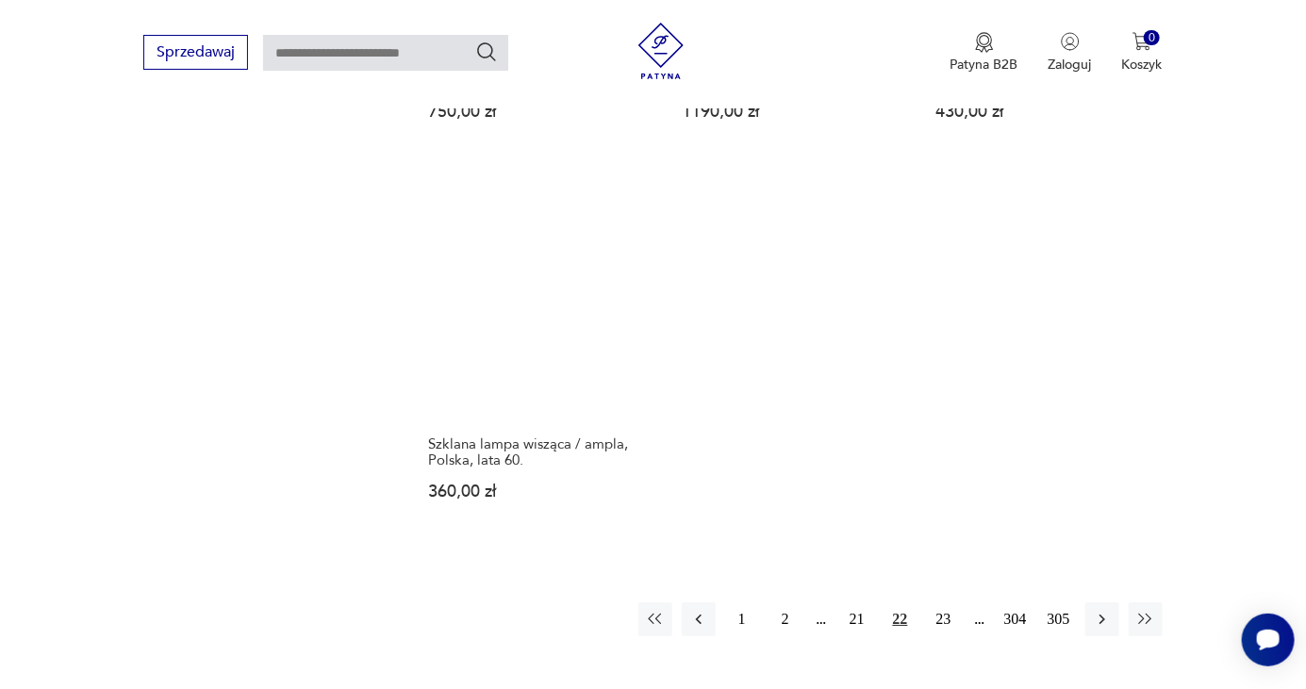
scroll to position [2719, 0]
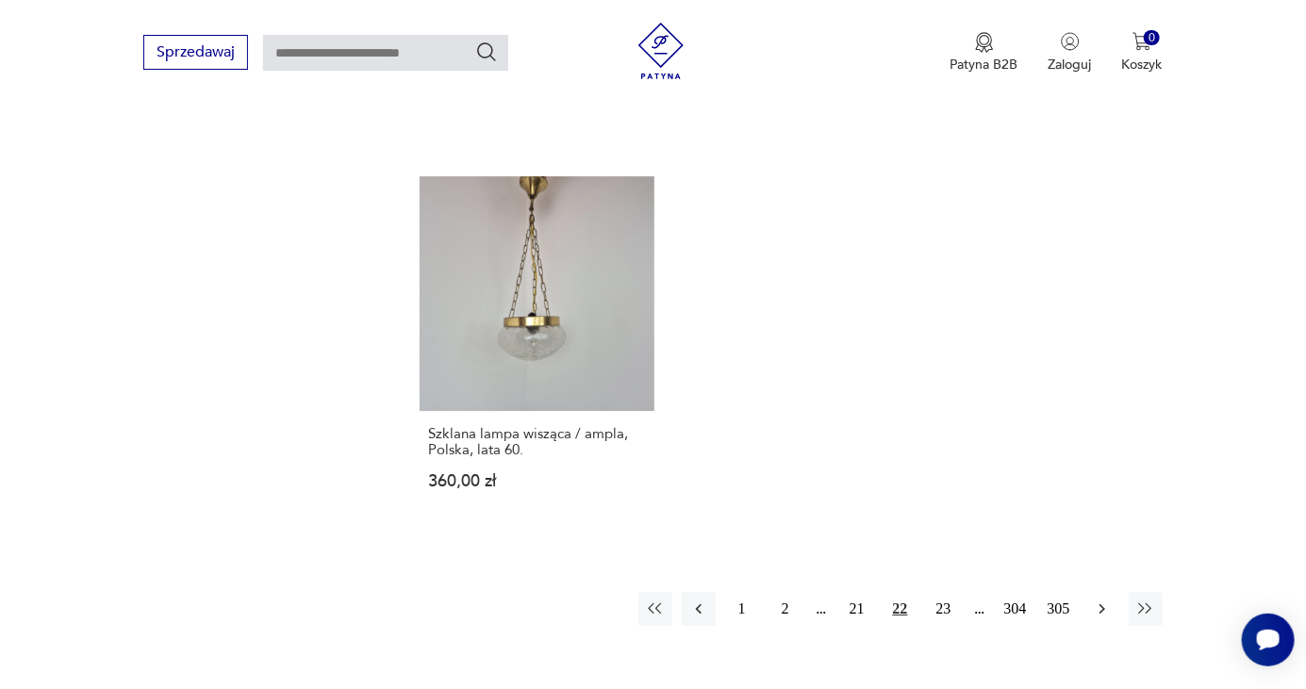
click at [1101, 600] on icon "button" at bounding box center [1102, 609] width 19 height 19
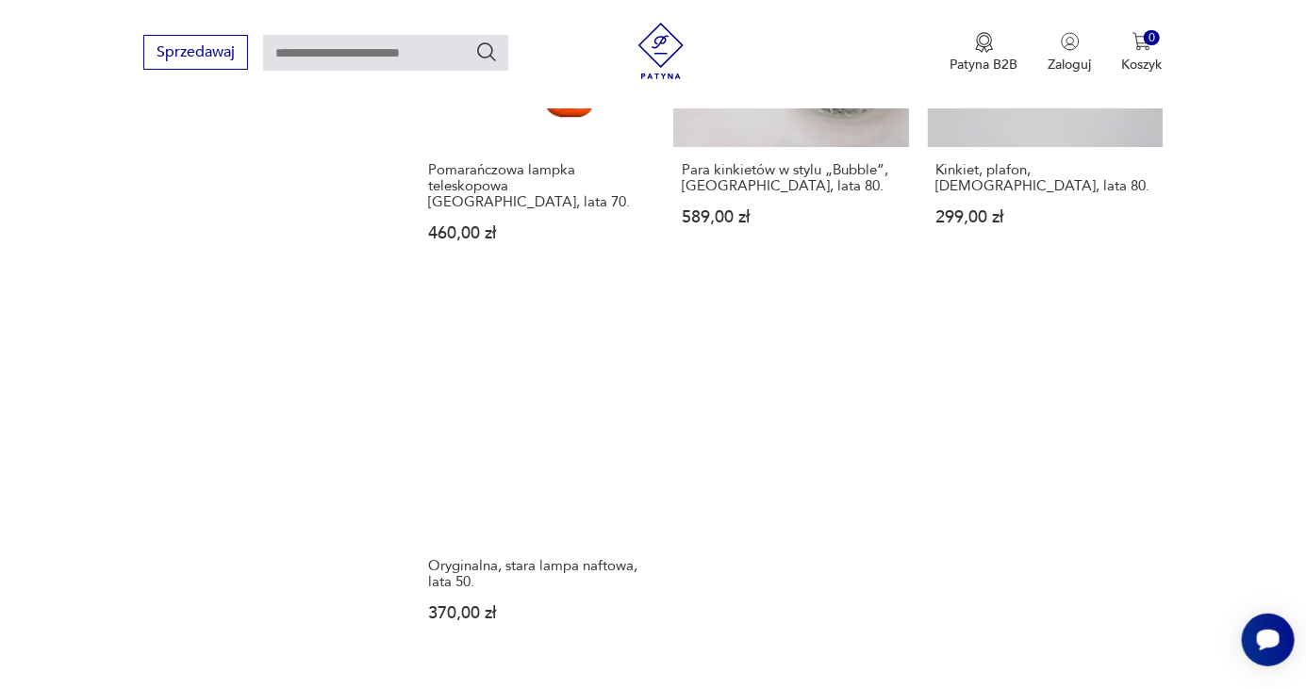
scroll to position [2525, 0]
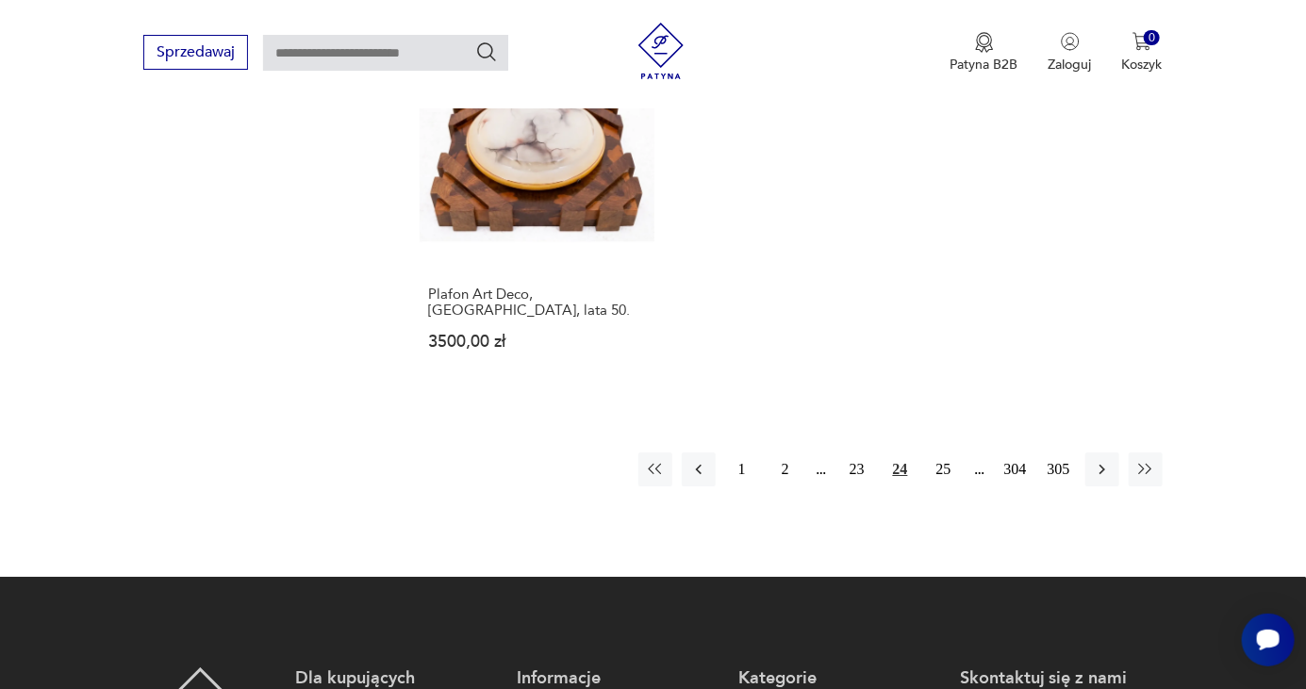
scroll to position [2778, 0]
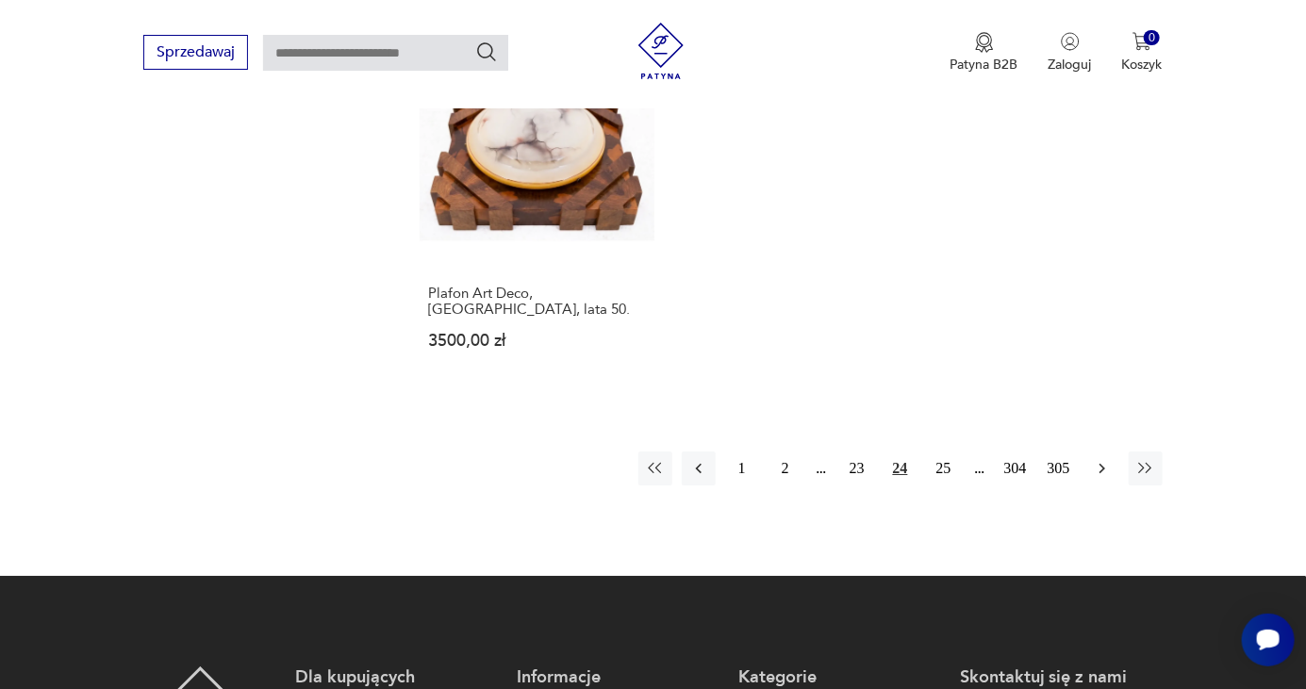
click at [1101, 459] on icon "button" at bounding box center [1102, 468] width 19 height 19
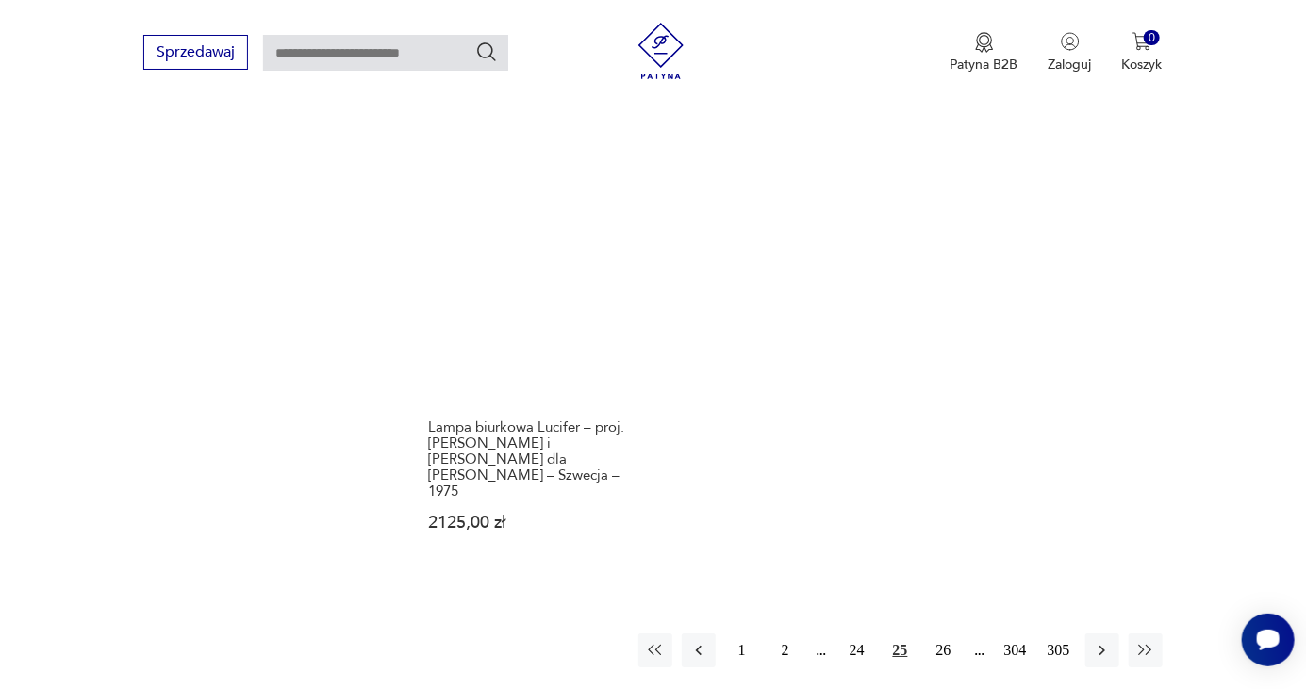
scroll to position [2653, 0]
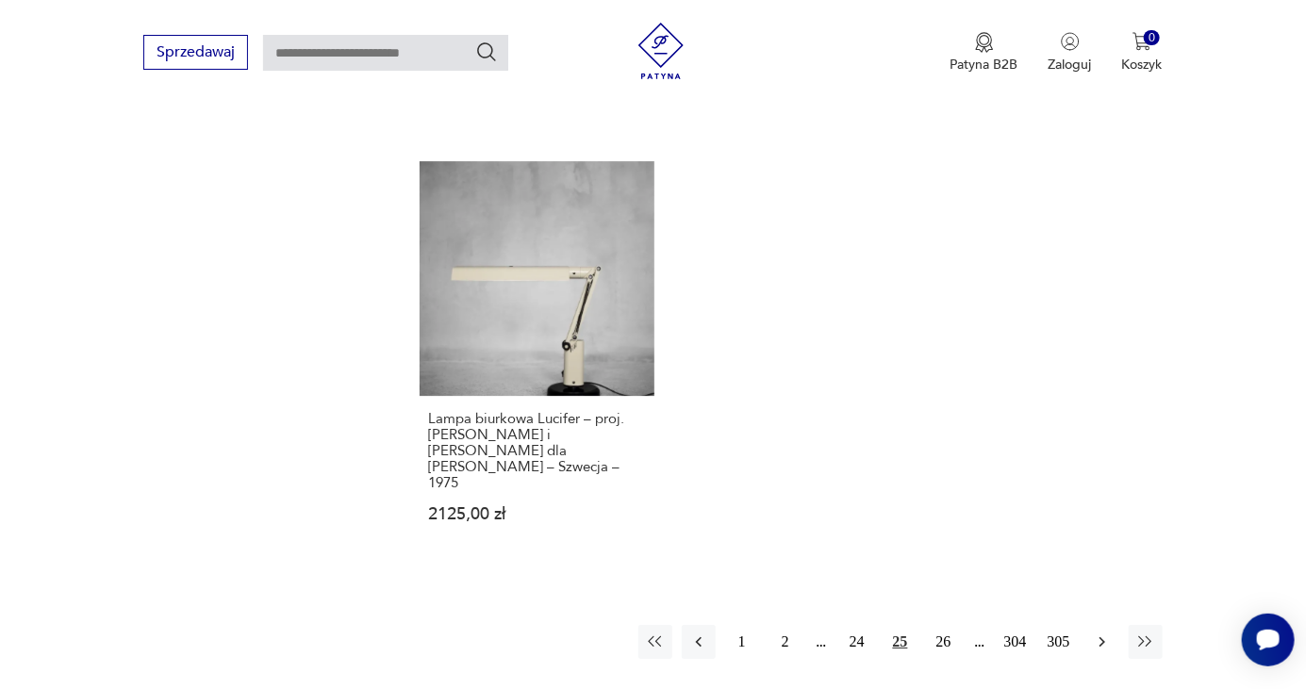
click at [1098, 633] on icon "button" at bounding box center [1102, 642] width 19 height 19
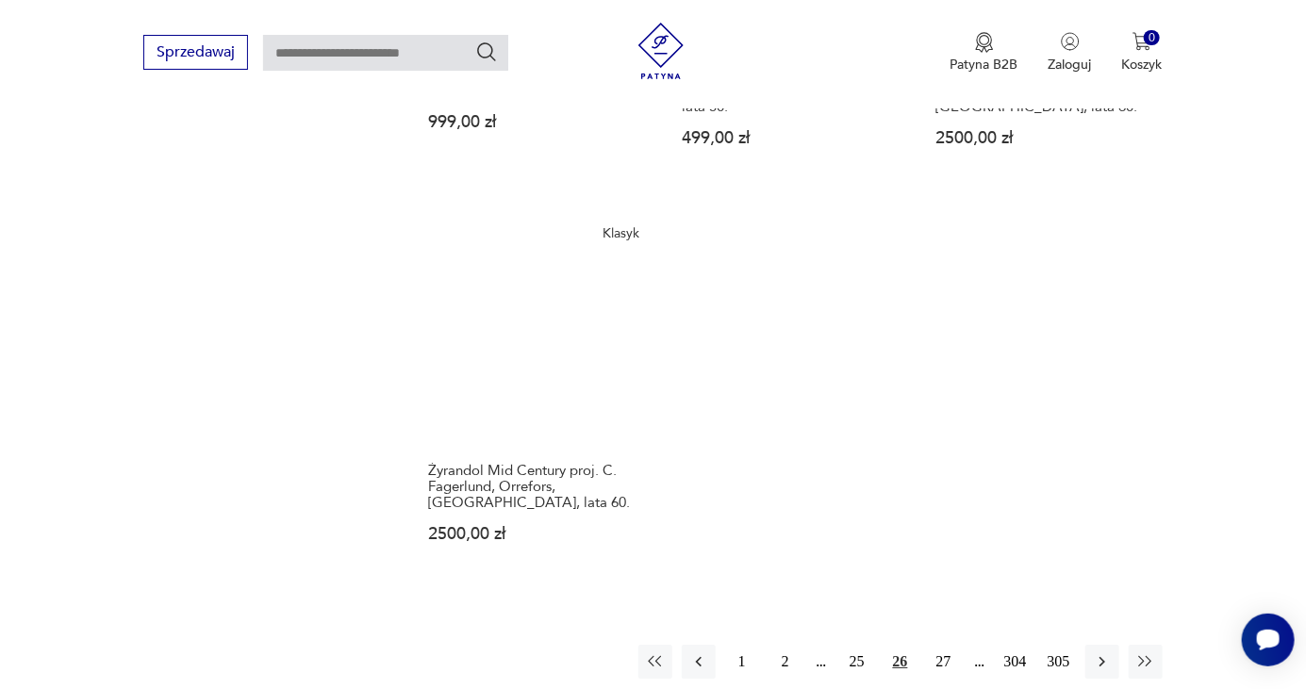
scroll to position [2671, 0]
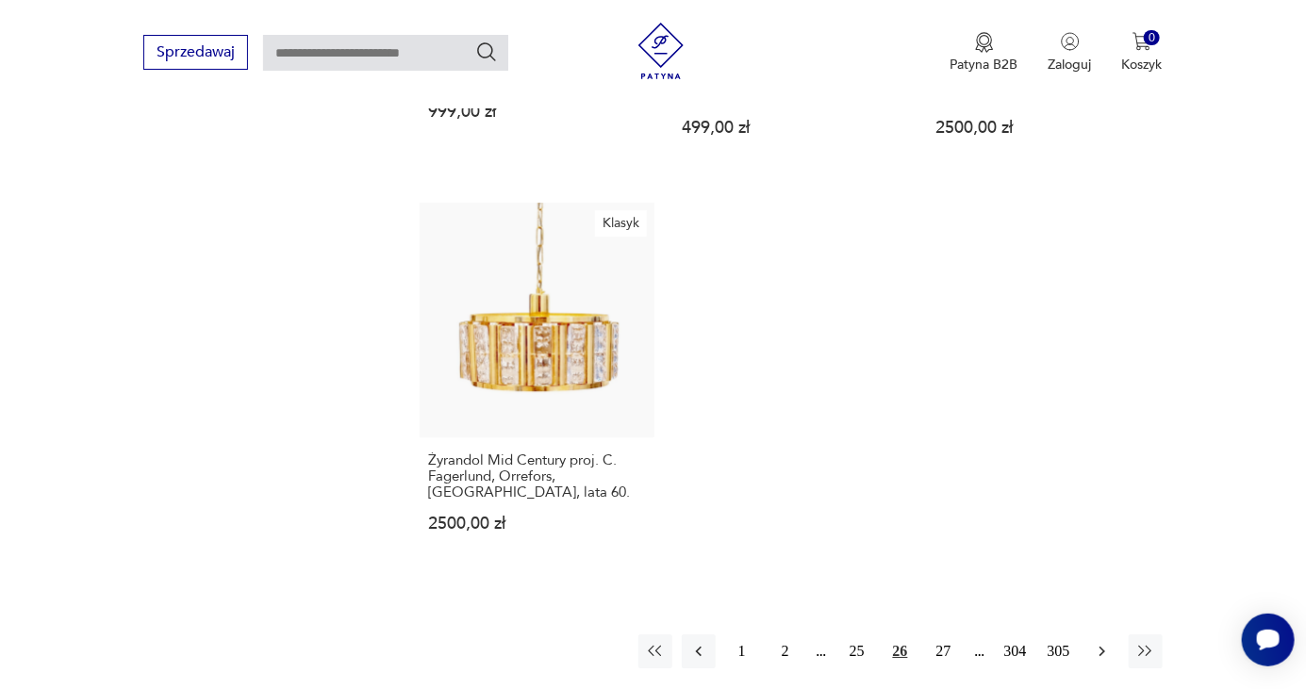
click at [1094, 642] on icon "button" at bounding box center [1102, 651] width 19 height 19
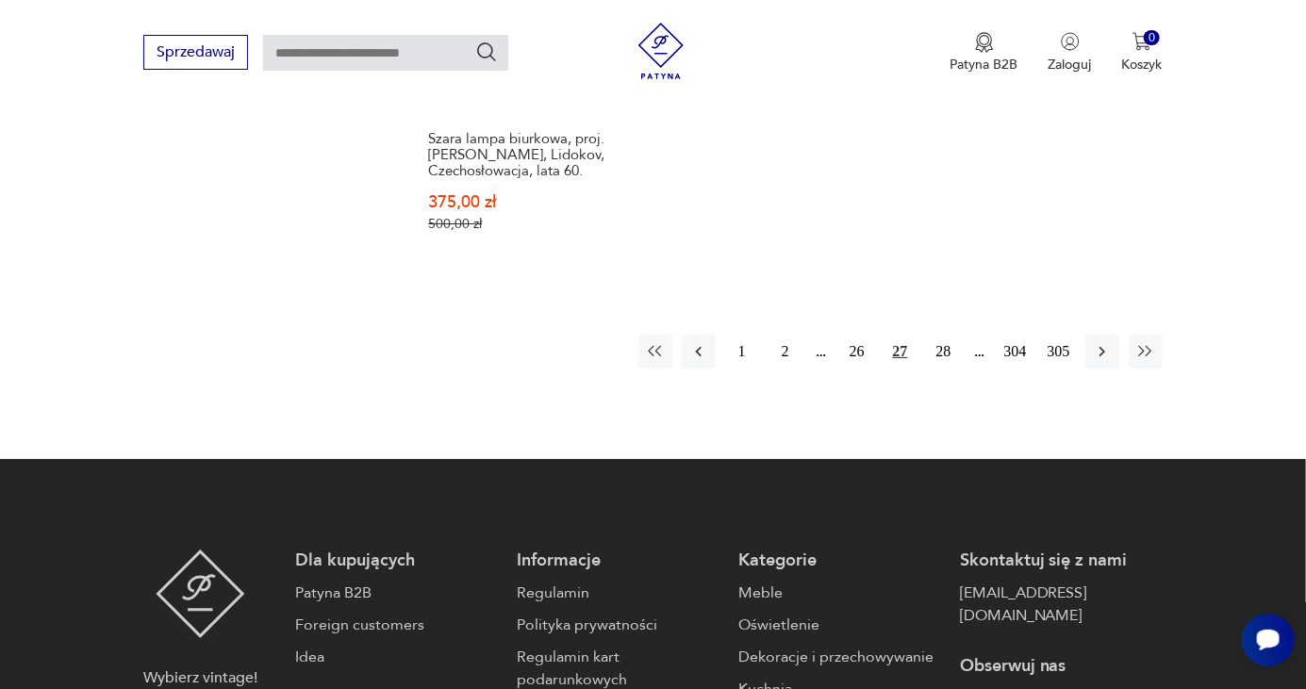
scroll to position [2970, 0]
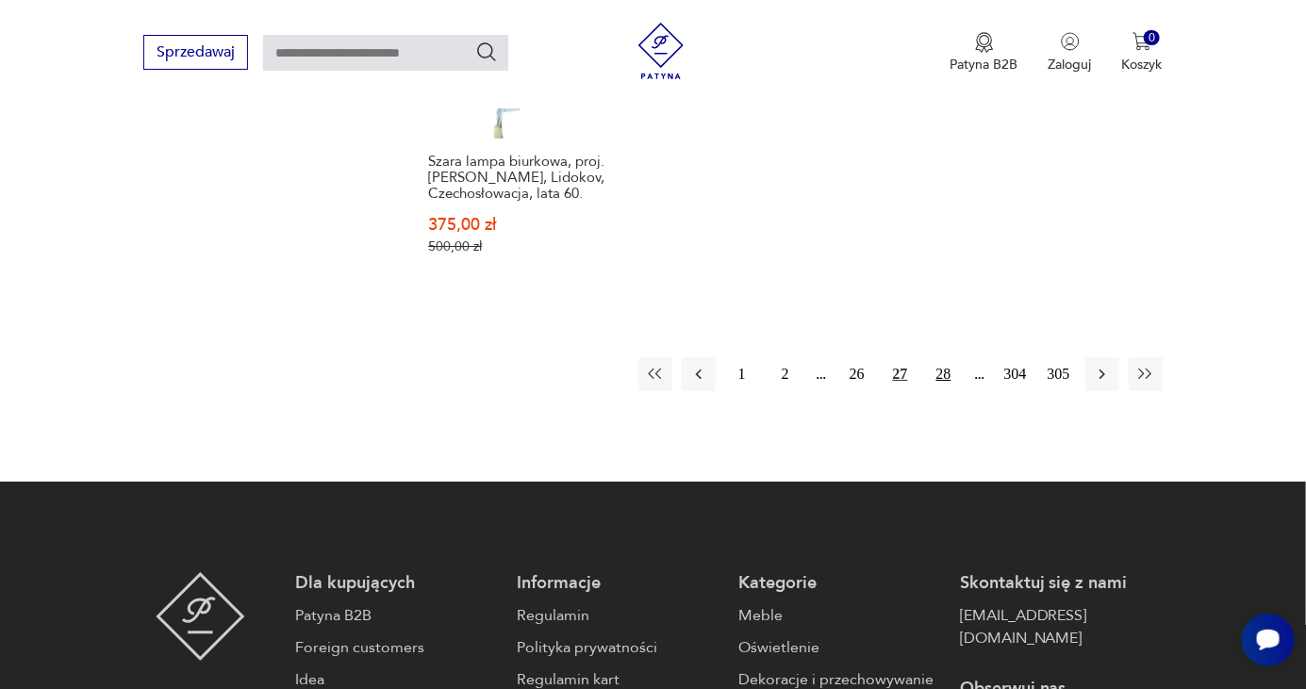
click at [948, 357] on button "28" at bounding box center [944, 374] width 34 height 34
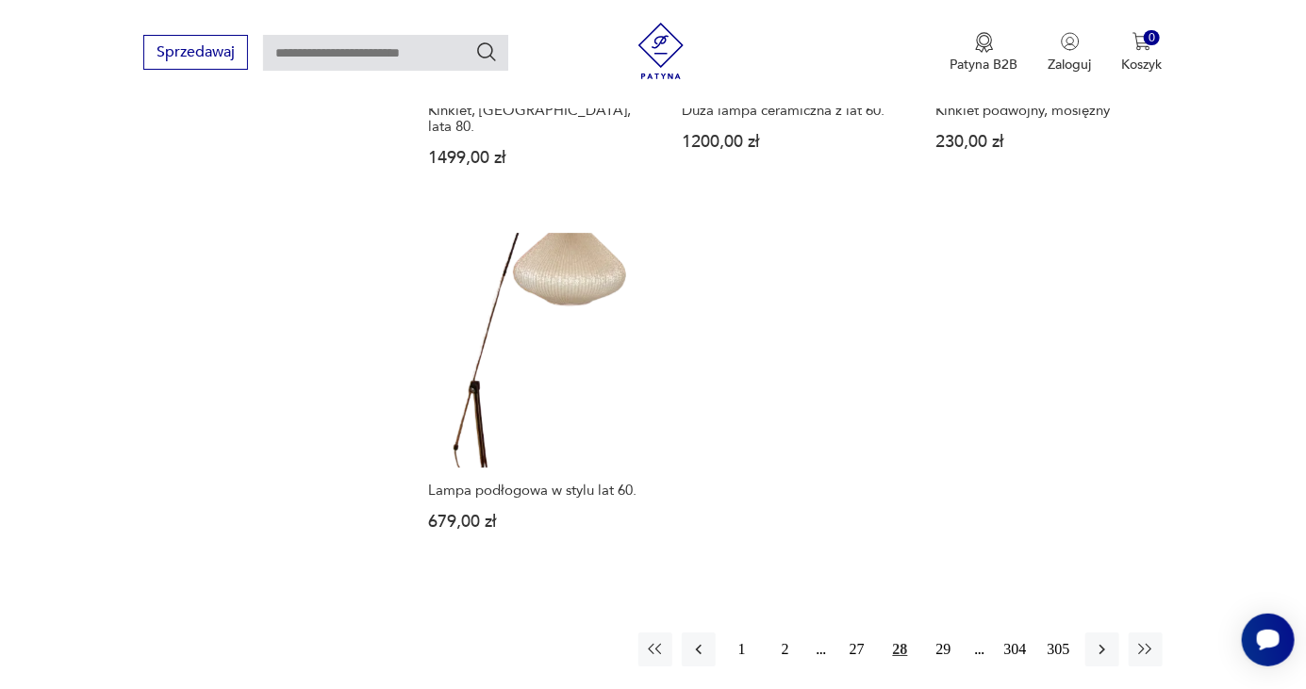
scroll to position [2670, 0]
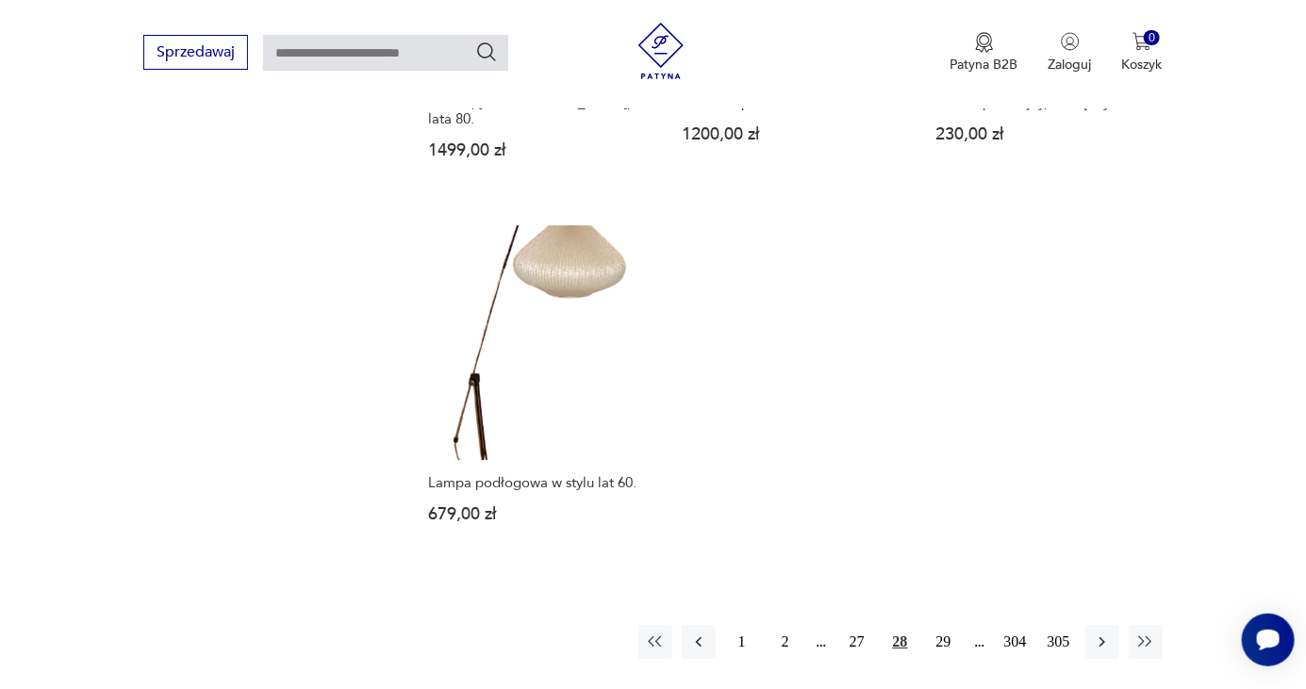
click at [944, 625] on button "29" at bounding box center [944, 642] width 34 height 34
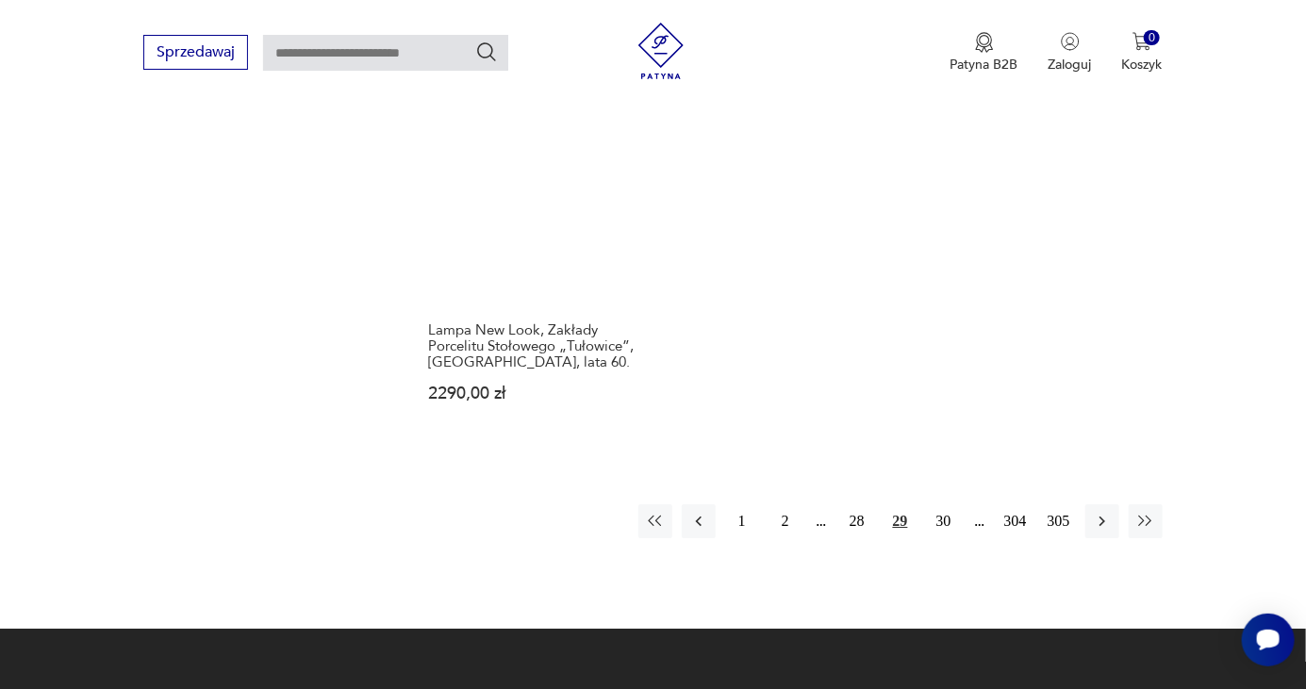
scroll to position [2695, 0]
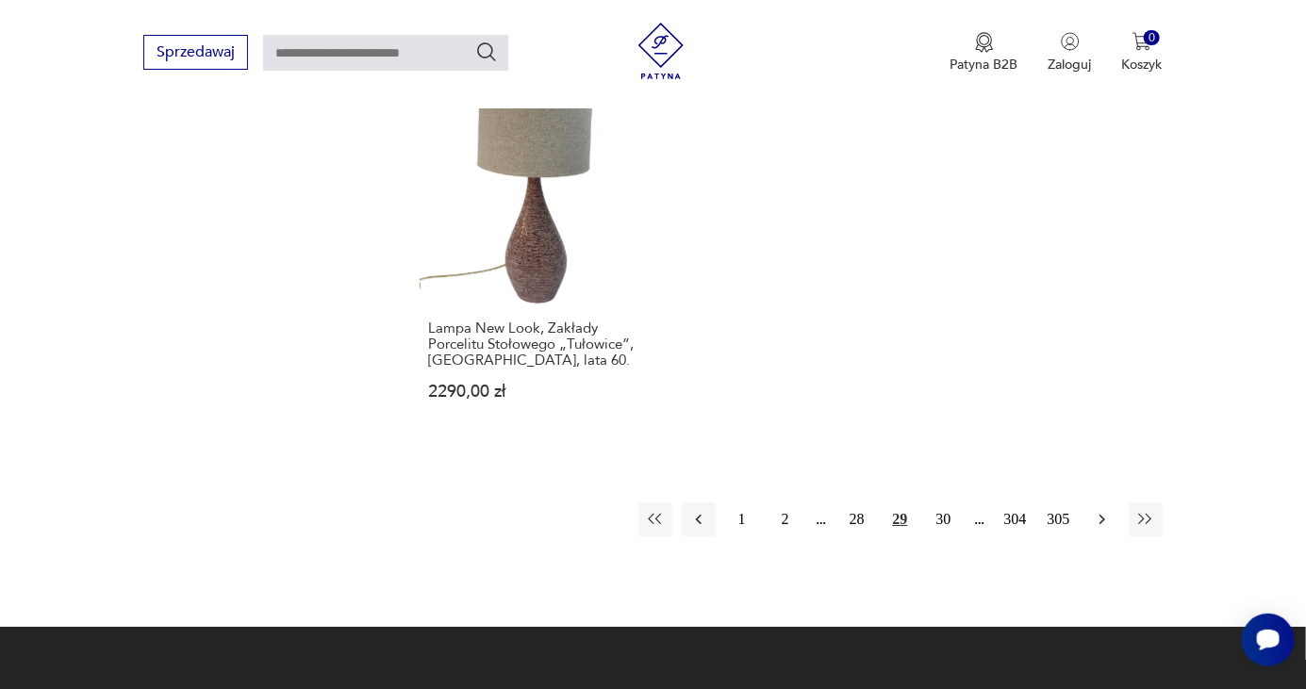
click at [1095, 510] on icon "button" at bounding box center [1102, 519] width 19 height 19
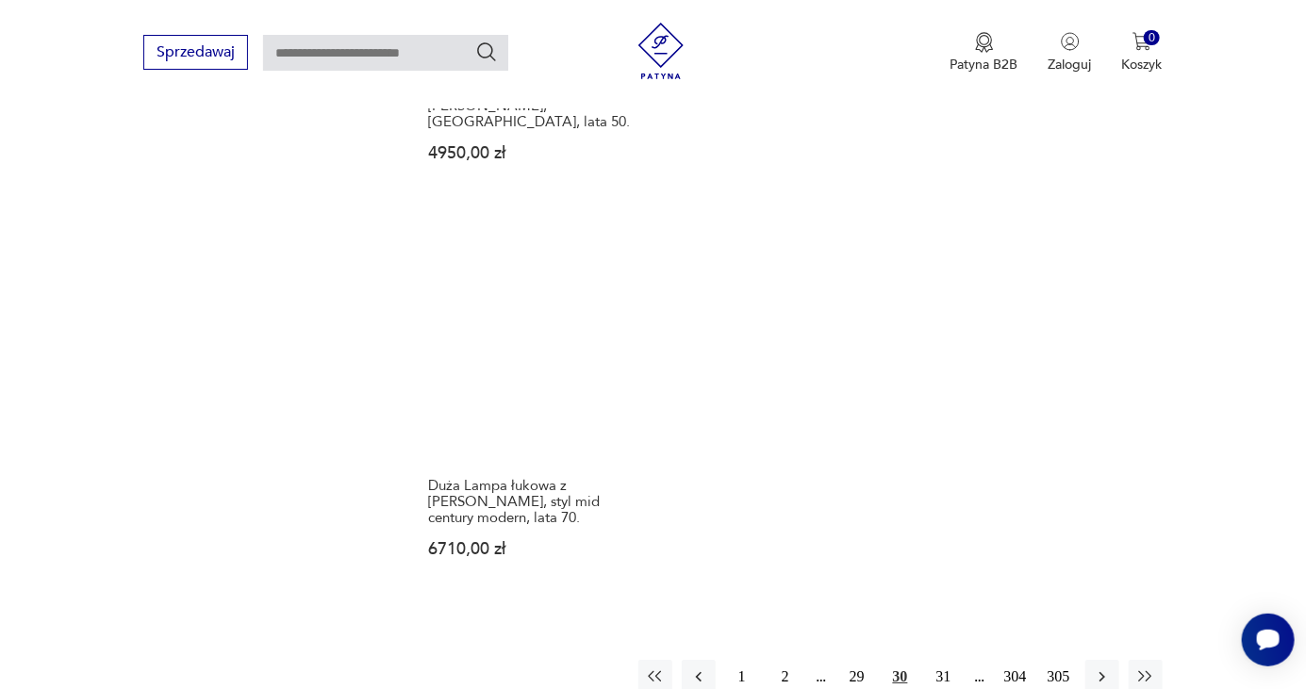
scroll to position [2705, 0]
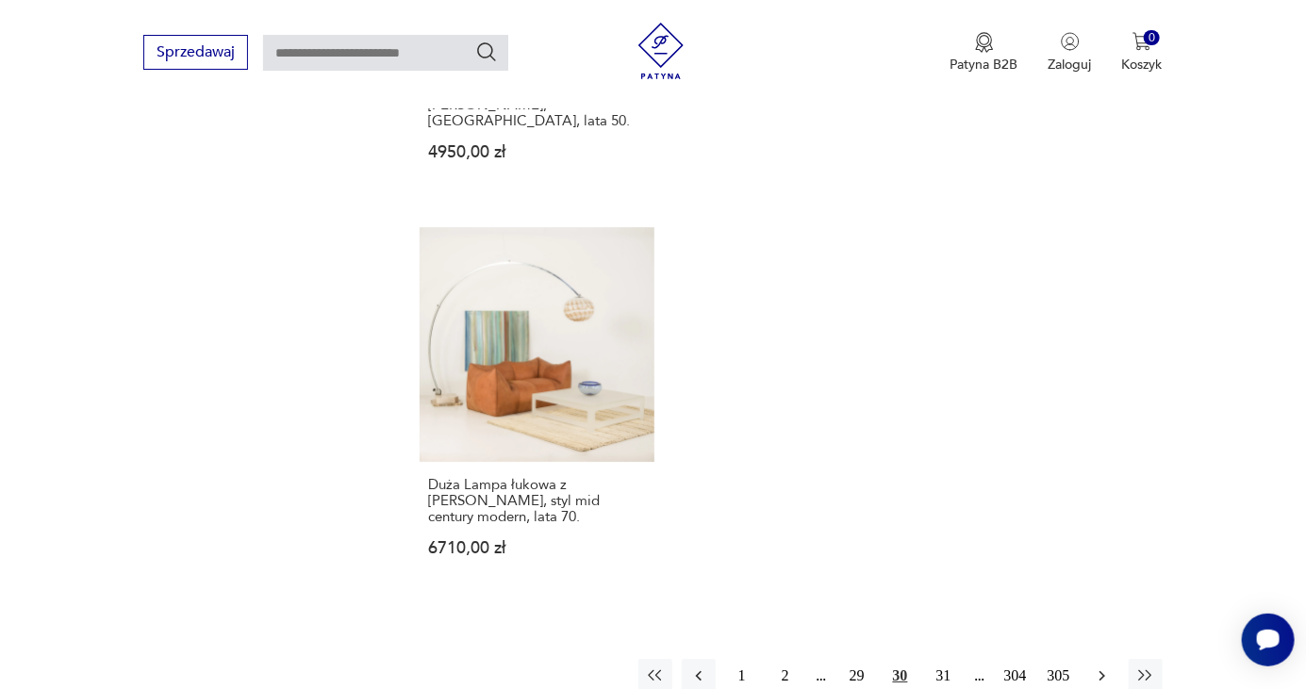
click at [1103, 671] on icon "button" at bounding box center [1103, 676] width 6 height 10
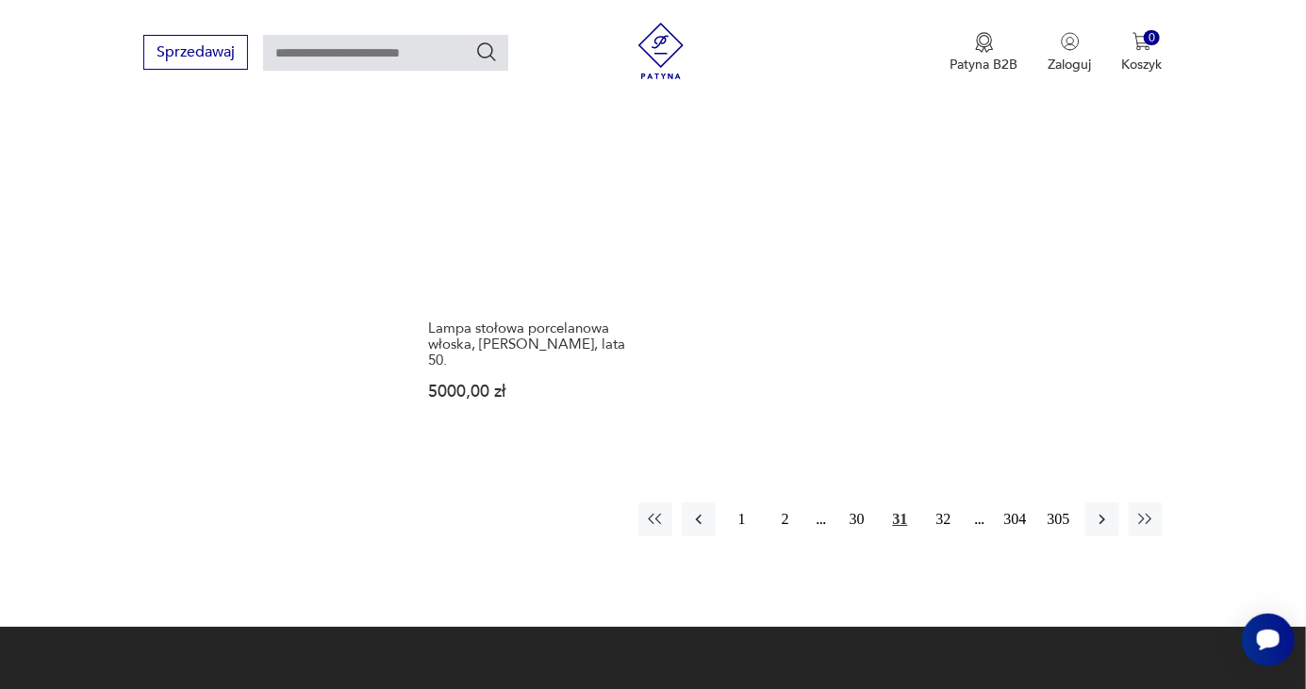
scroll to position [2817, 0]
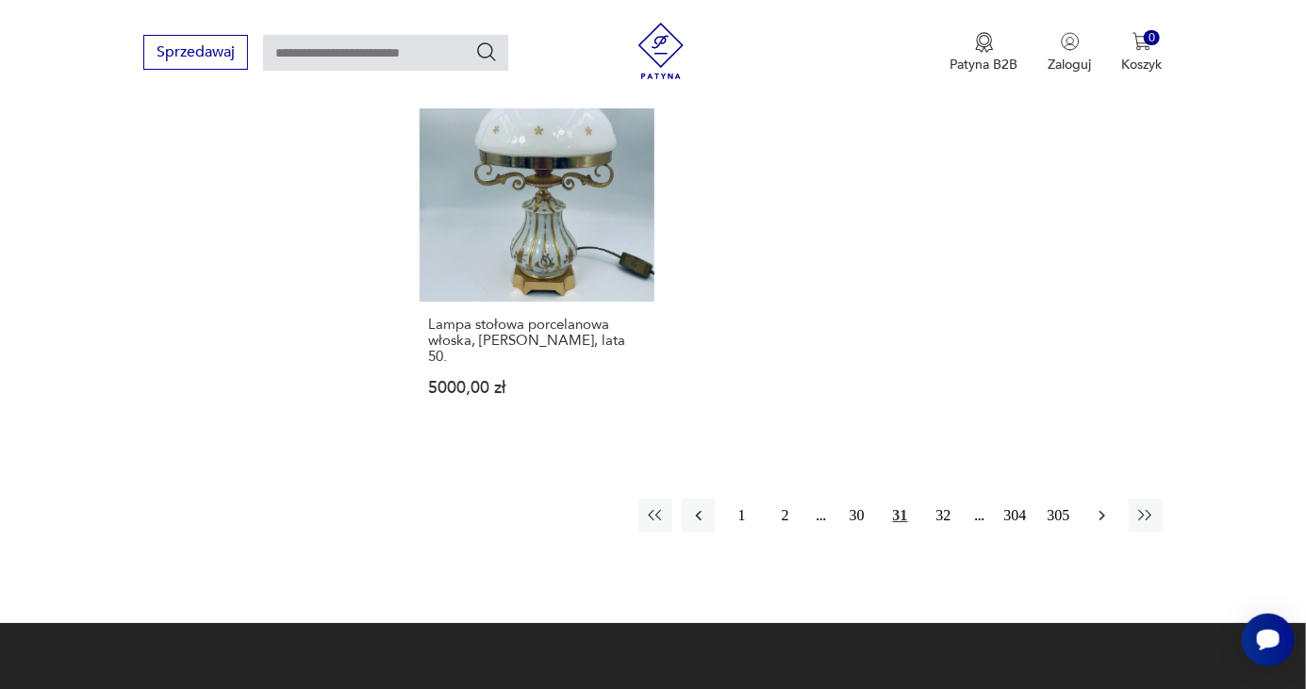
click at [1109, 506] on icon "button" at bounding box center [1102, 515] width 19 height 19
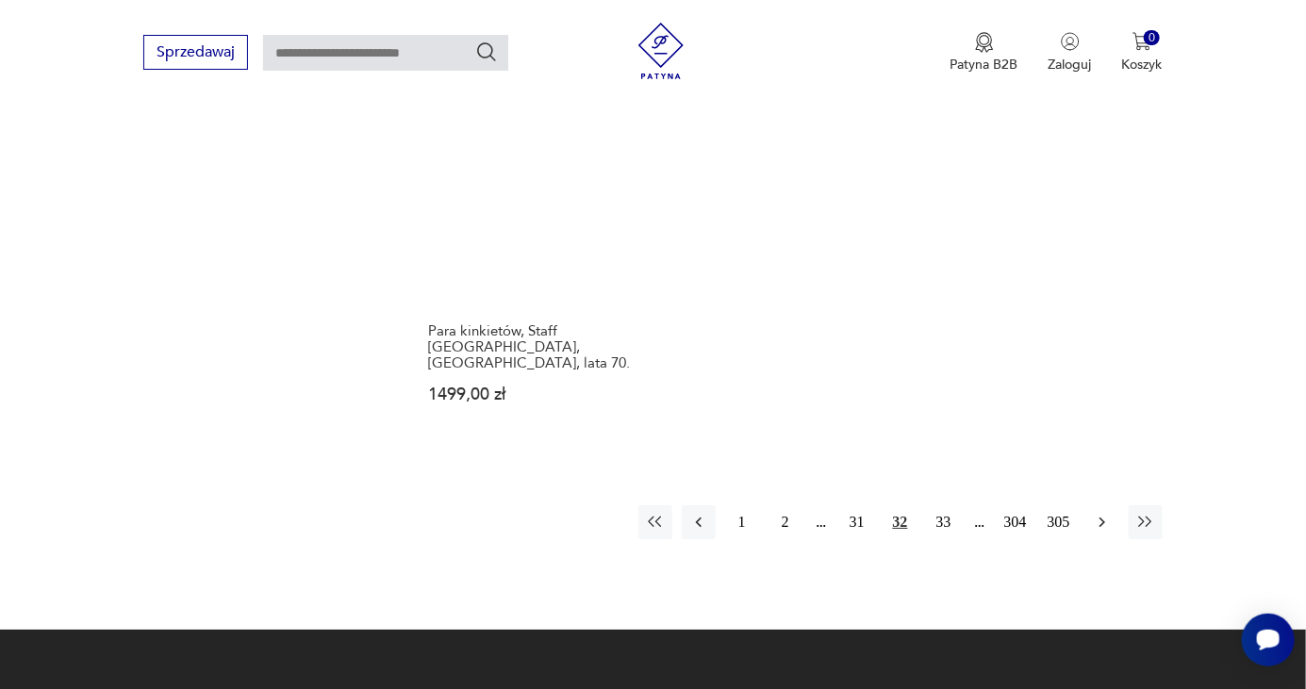
scroll to position [2812, 0]
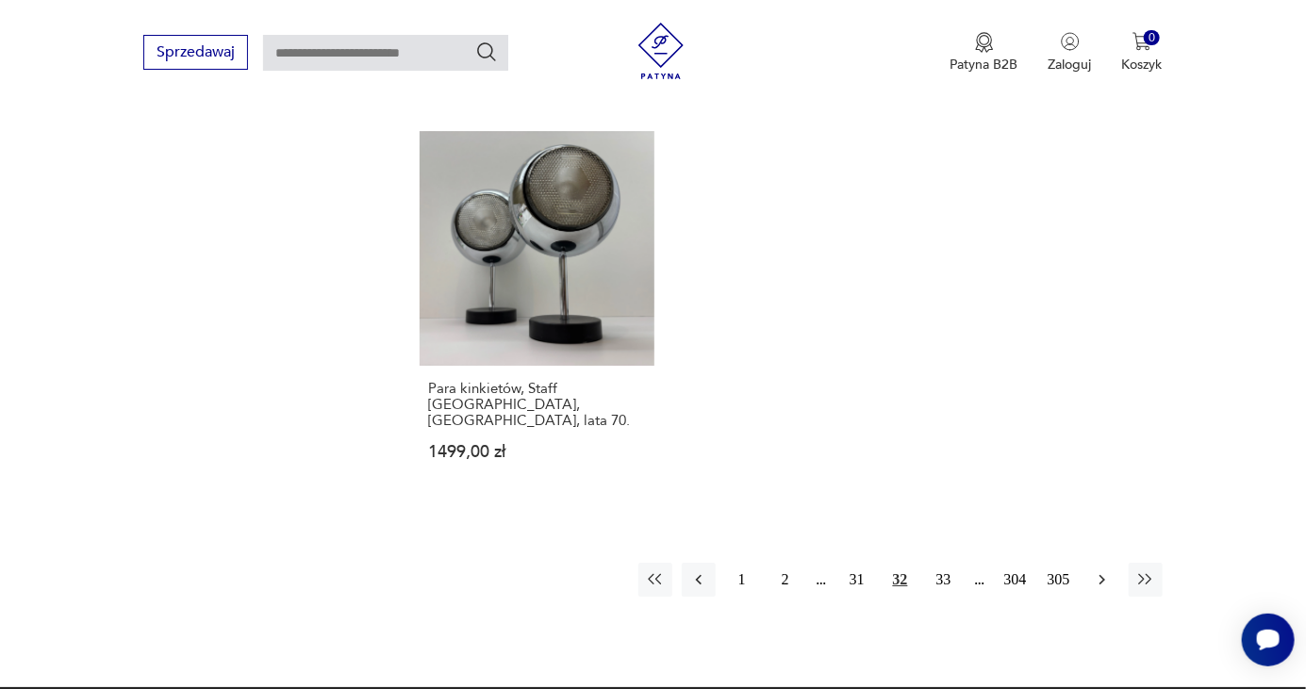
click at [1101, 571] on icon "button" at bounding box center [1102, 580] width 19 height 19
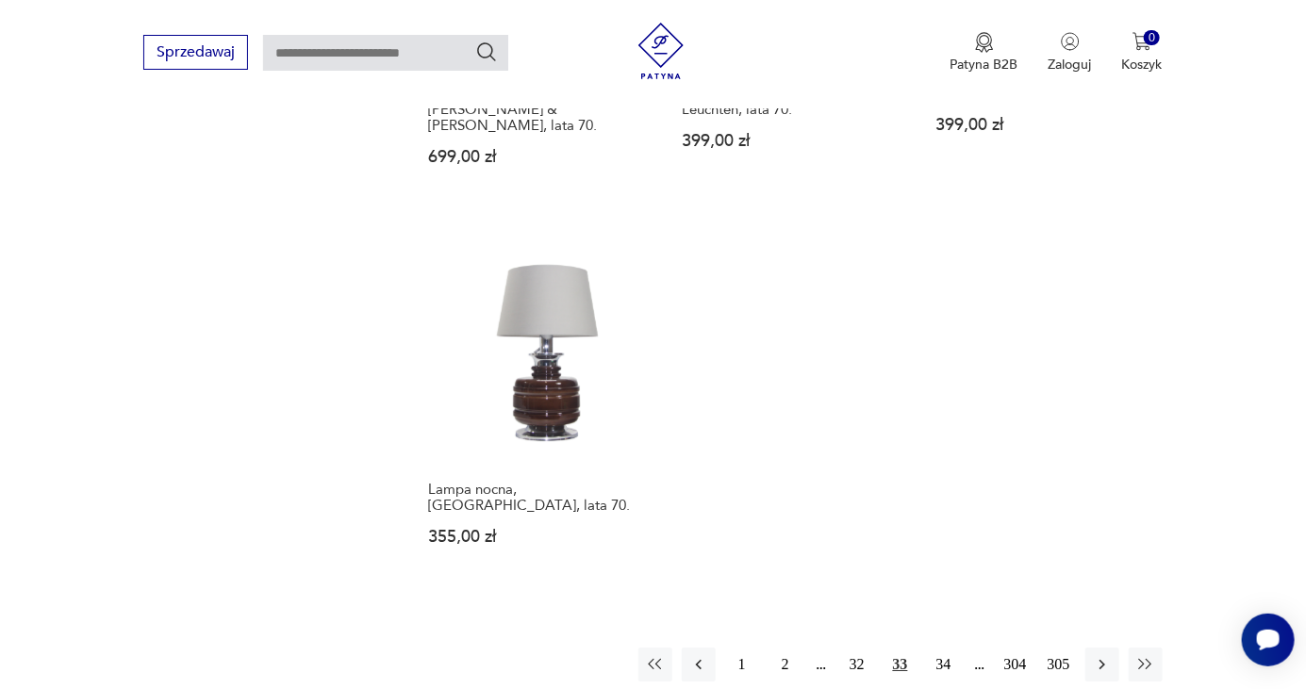
scroll to position [2567, 0]
click at [1101, 658] on icon "button" at bounding box center [1103, 663] width 6 height 10
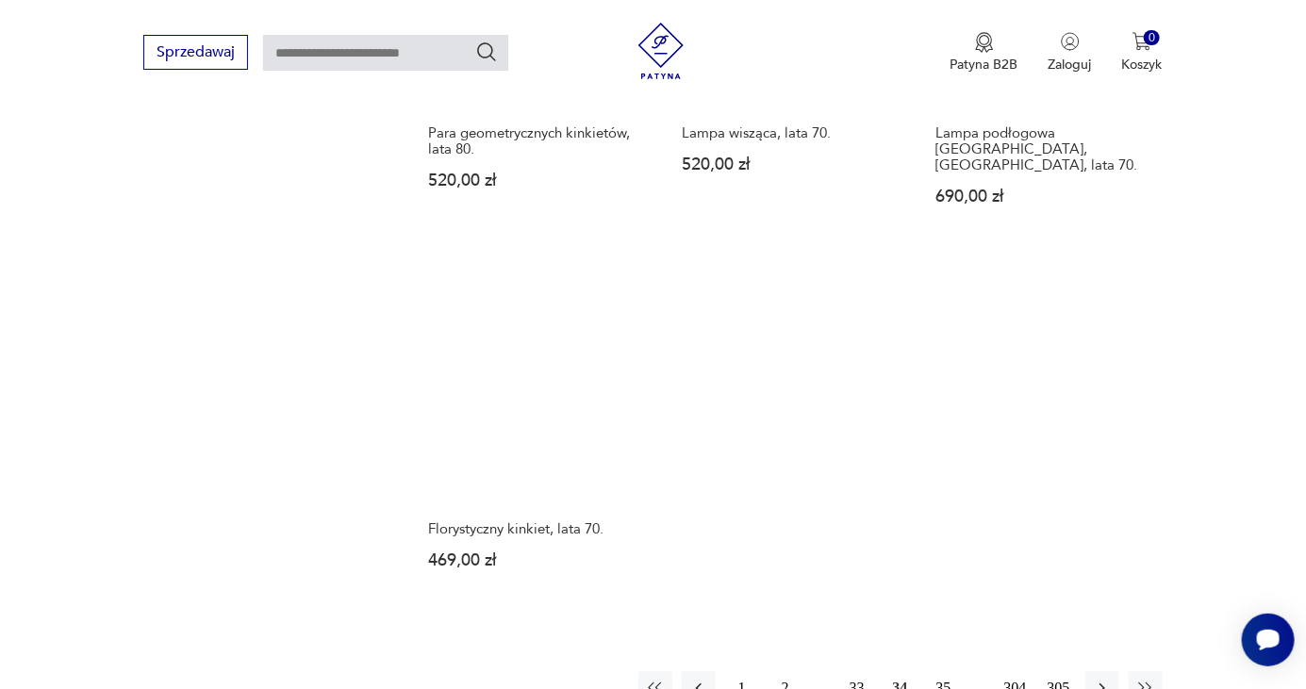
scroll to position [2546, 0]
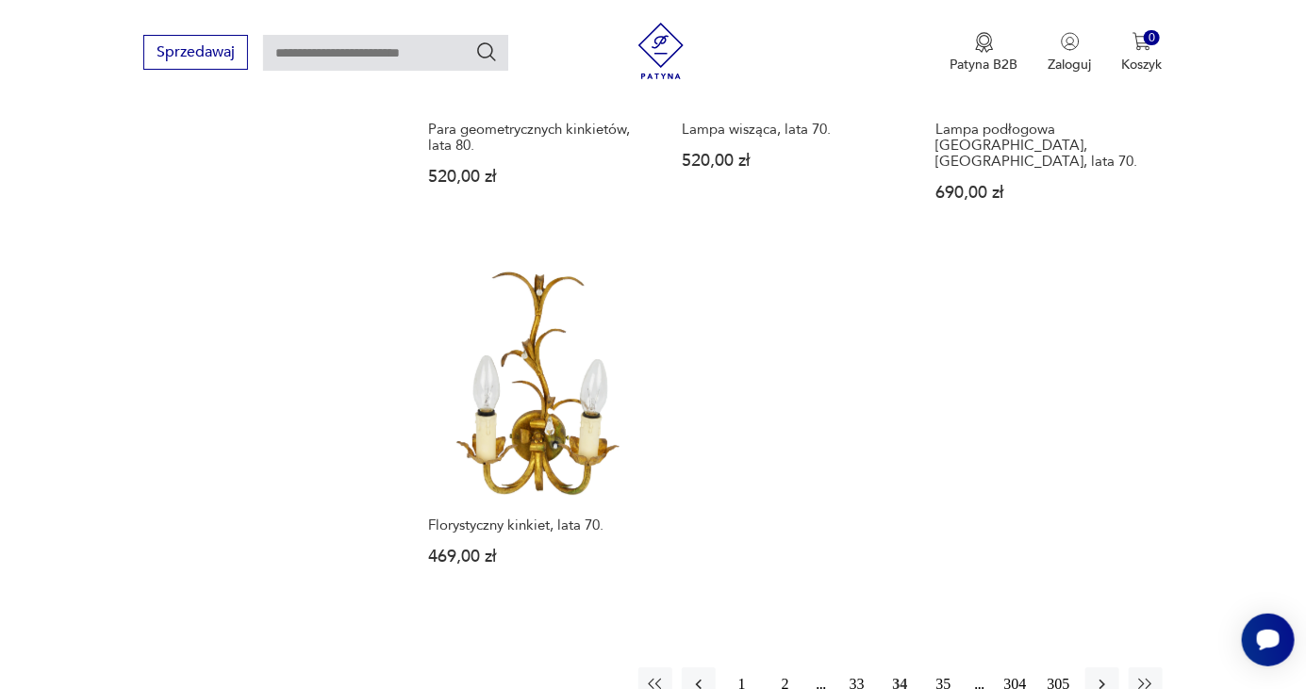
click at [1094, 675] on icon "button" at bounding box center [1102, 684] width 19 height 19
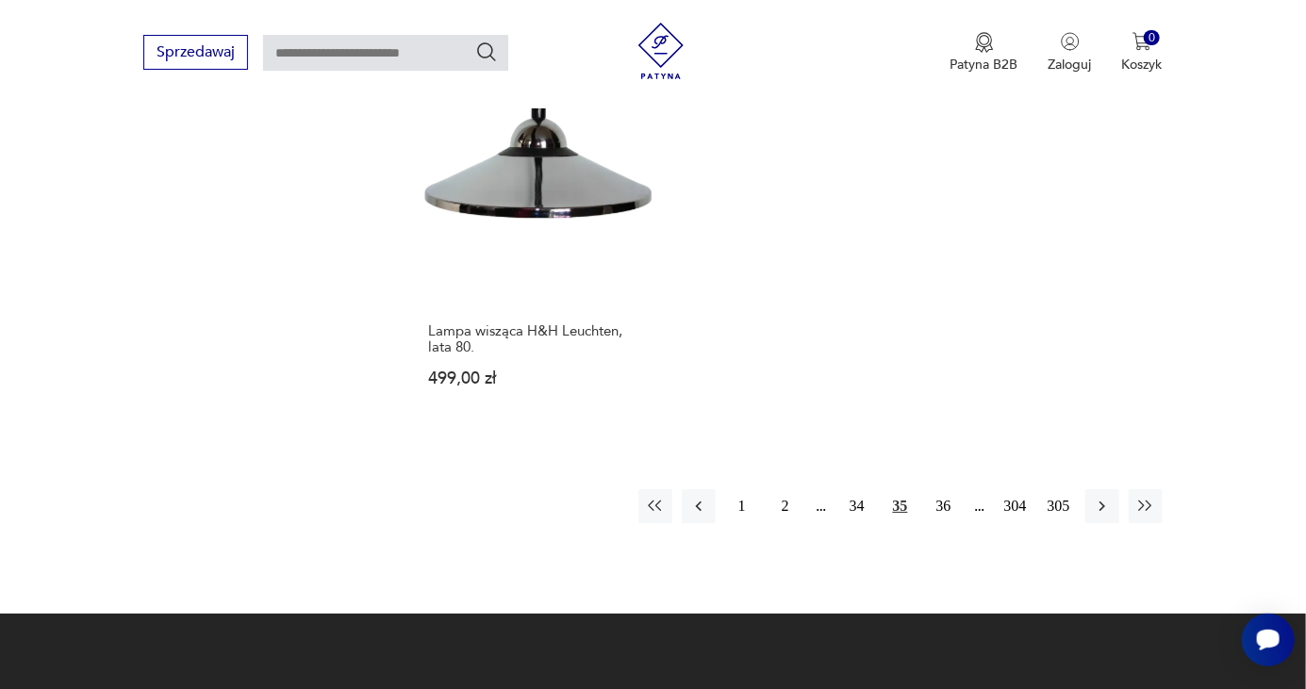
scroll to position [2844, 0]
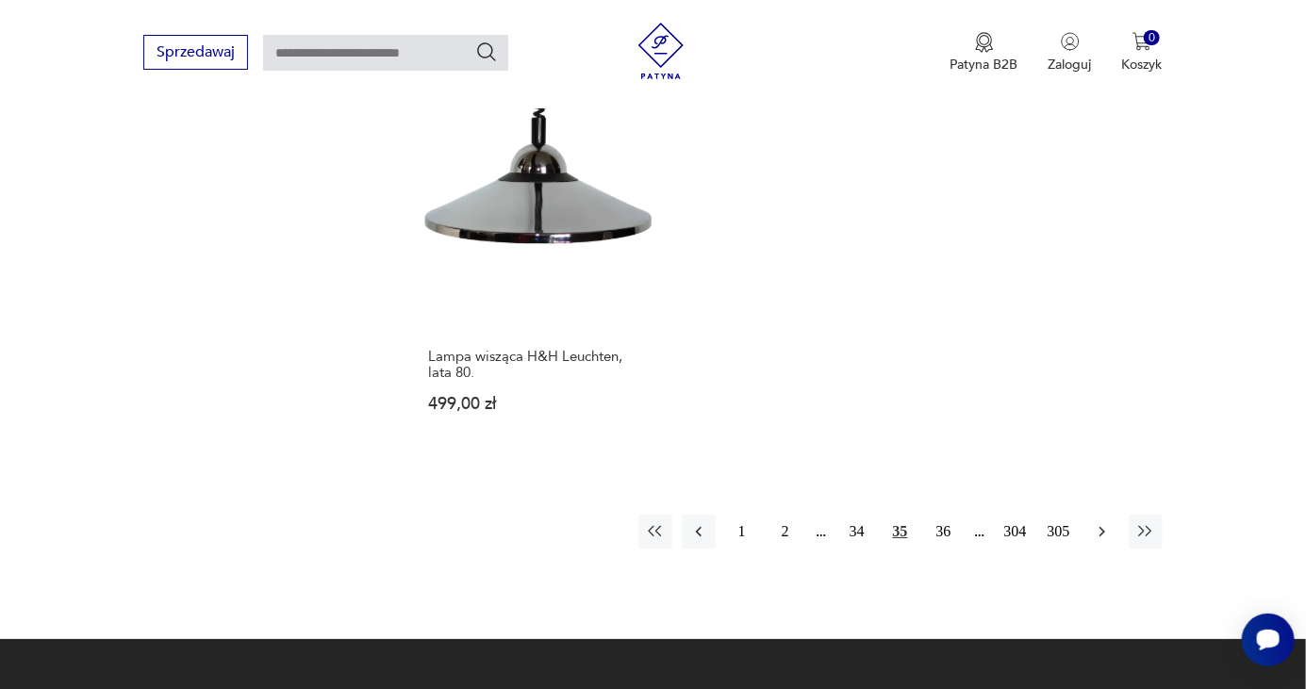
click at [1101, 526] on icon "button" at bounding box center [1103, 531] width 6 height 10
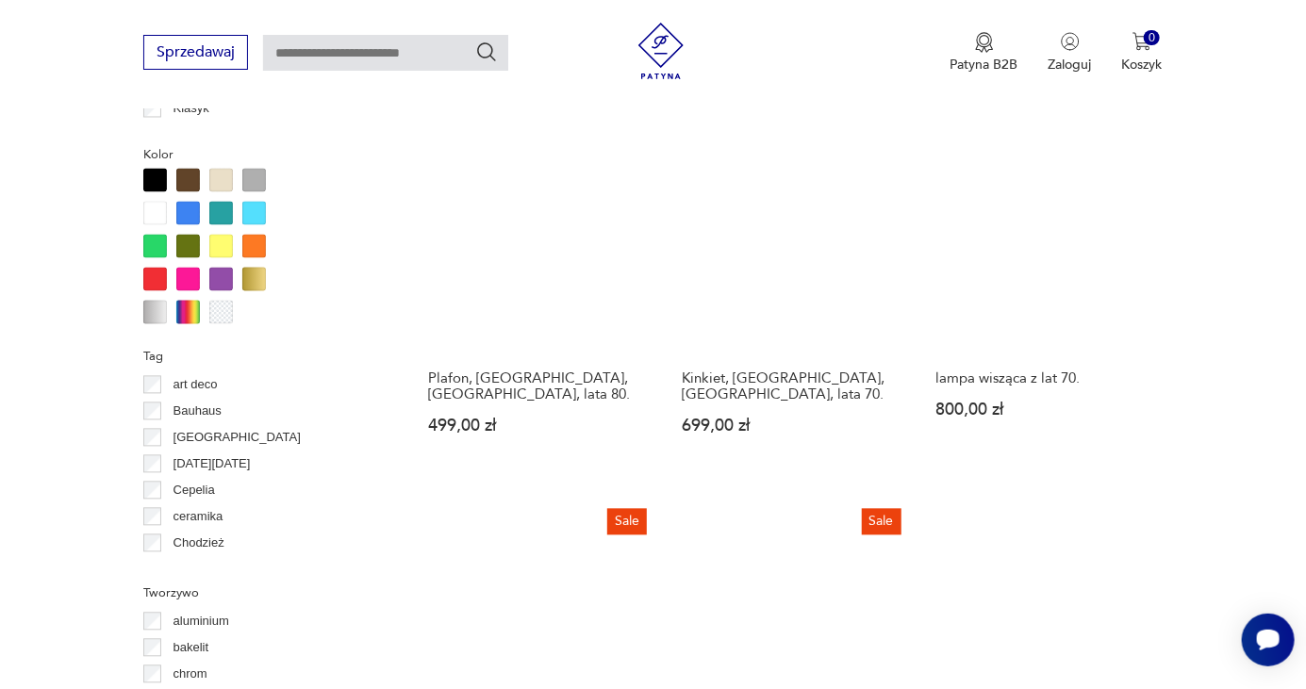
scroll to position [1557, 0]
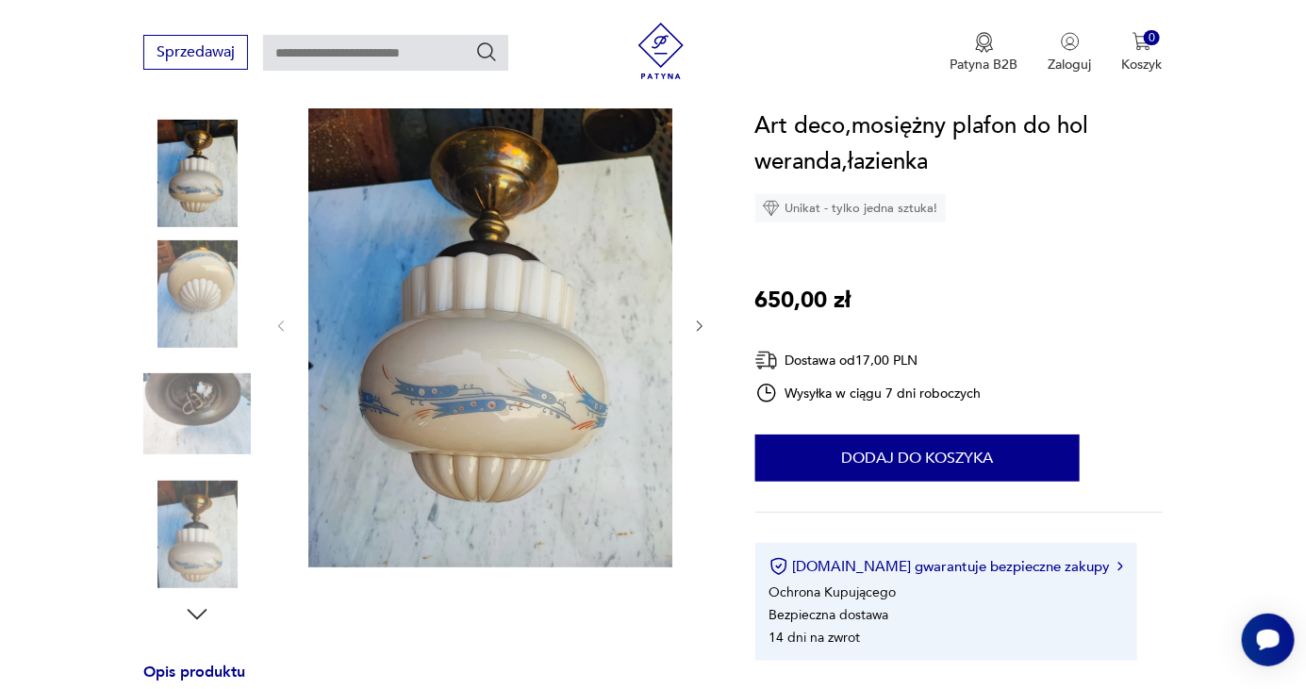
scroll to position [231, 0]
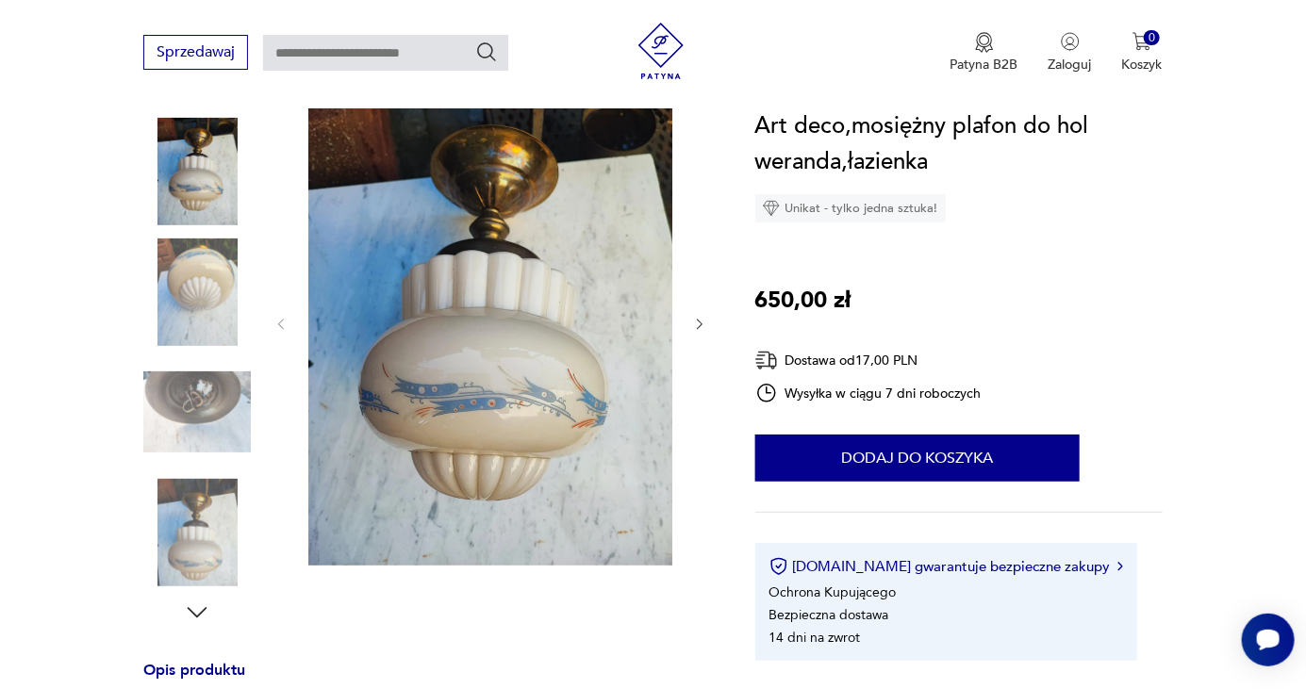
click at [695, 326] on icon "button" at bounding box center [700, 325] width 16 height 16
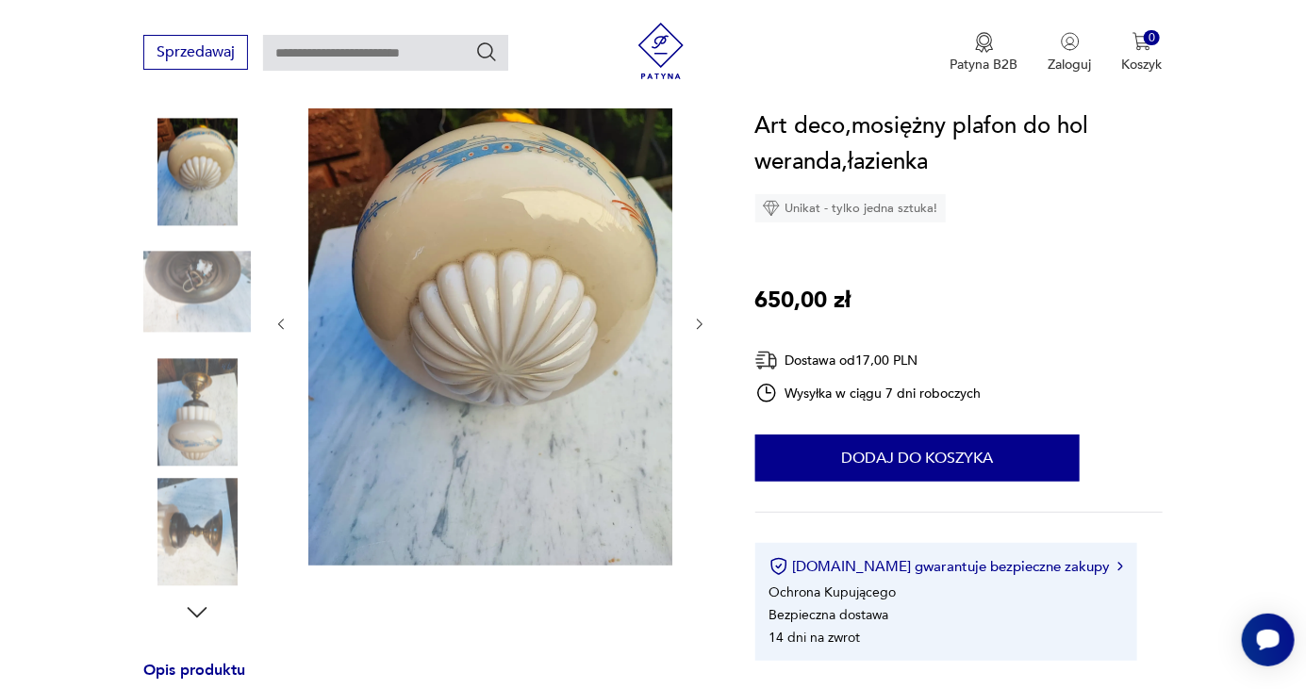
click at [693, 323] on icon "button" at bounding box center [700, 325] width 16 height 16
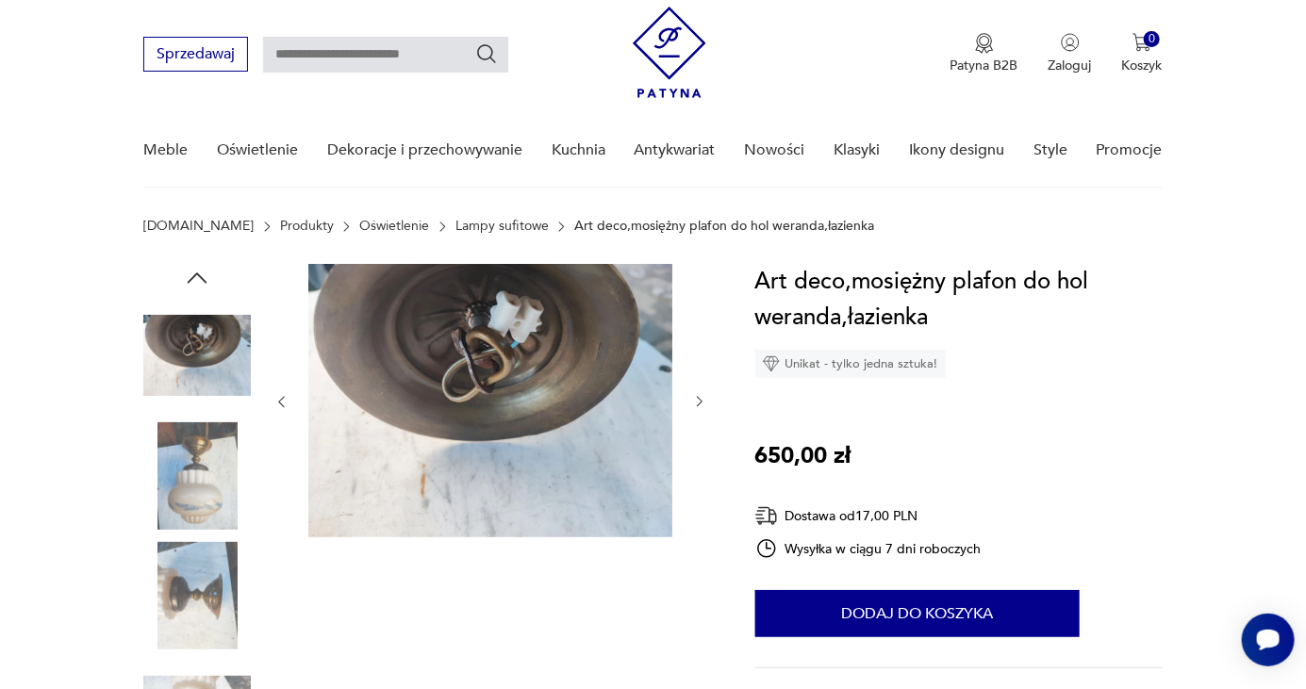
scroll to position [48, 0]
click at [695, 398] on icon "button" at bounding box center [700, 401] width 16 height 16
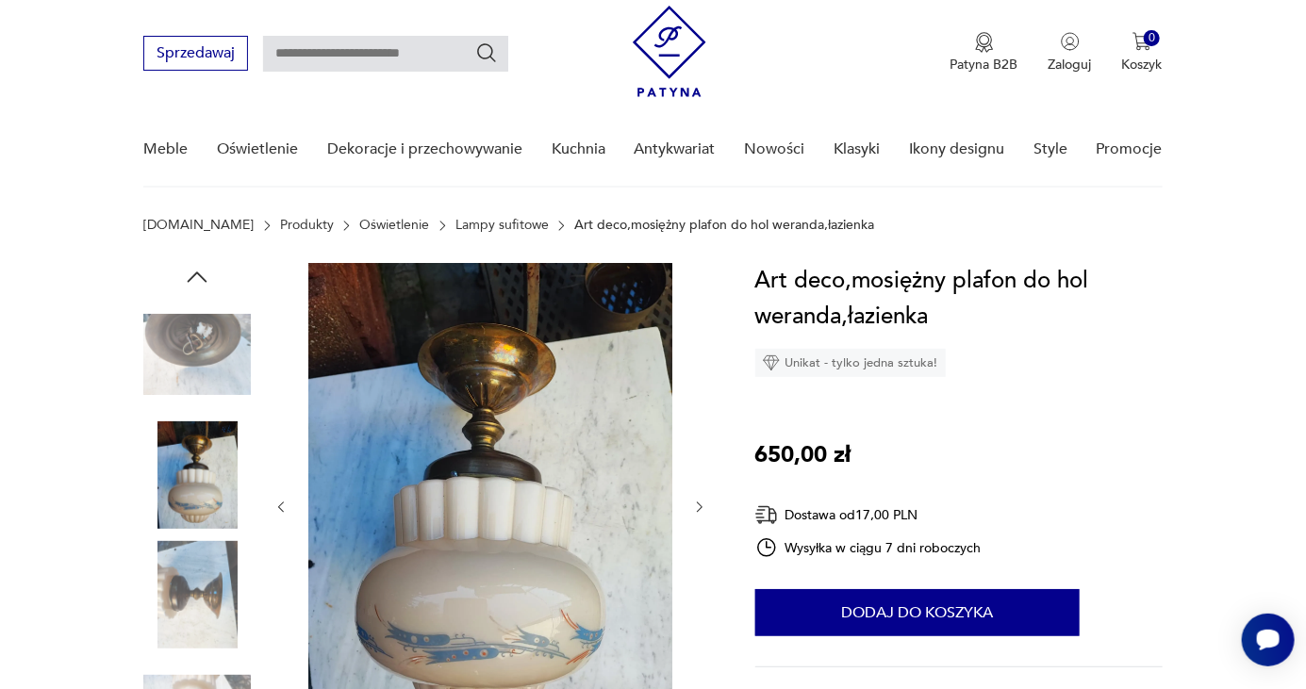
click at [693, 509] on icon "button" at bounding box center [700, 508] width 16 height 16
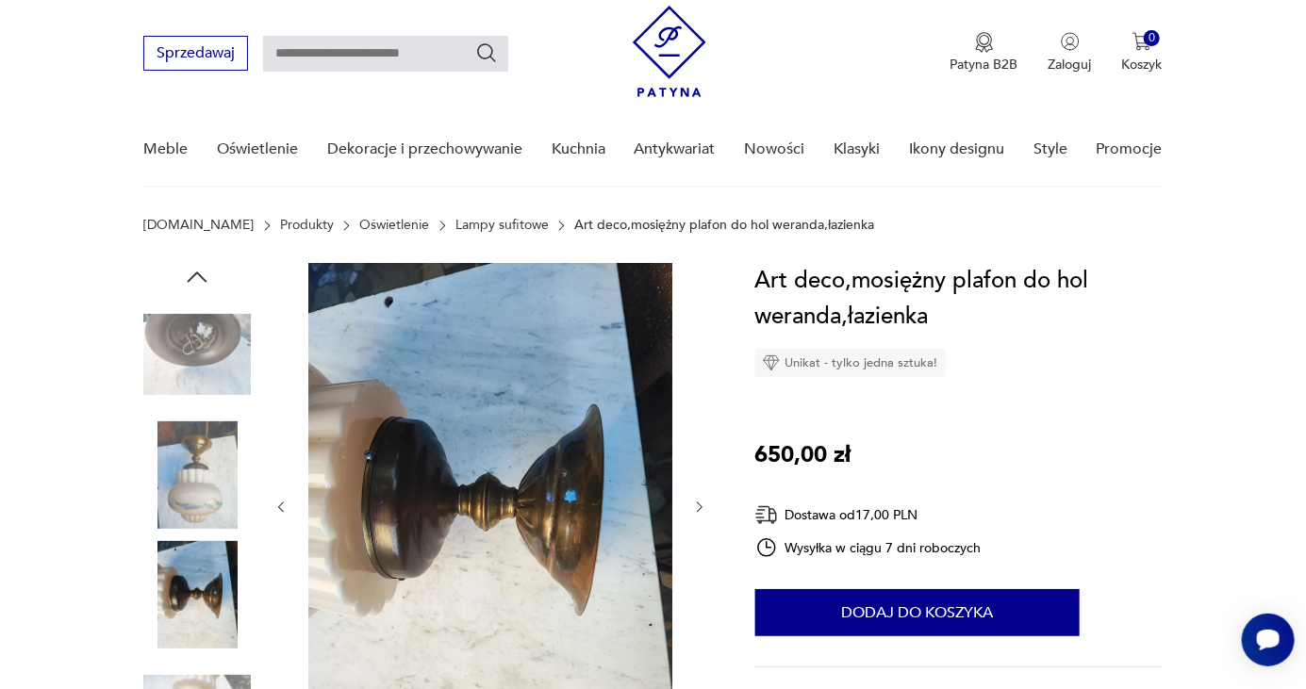
click at [695, 508] on icon "button" at bounding box center [700, 508] width 16 height 16
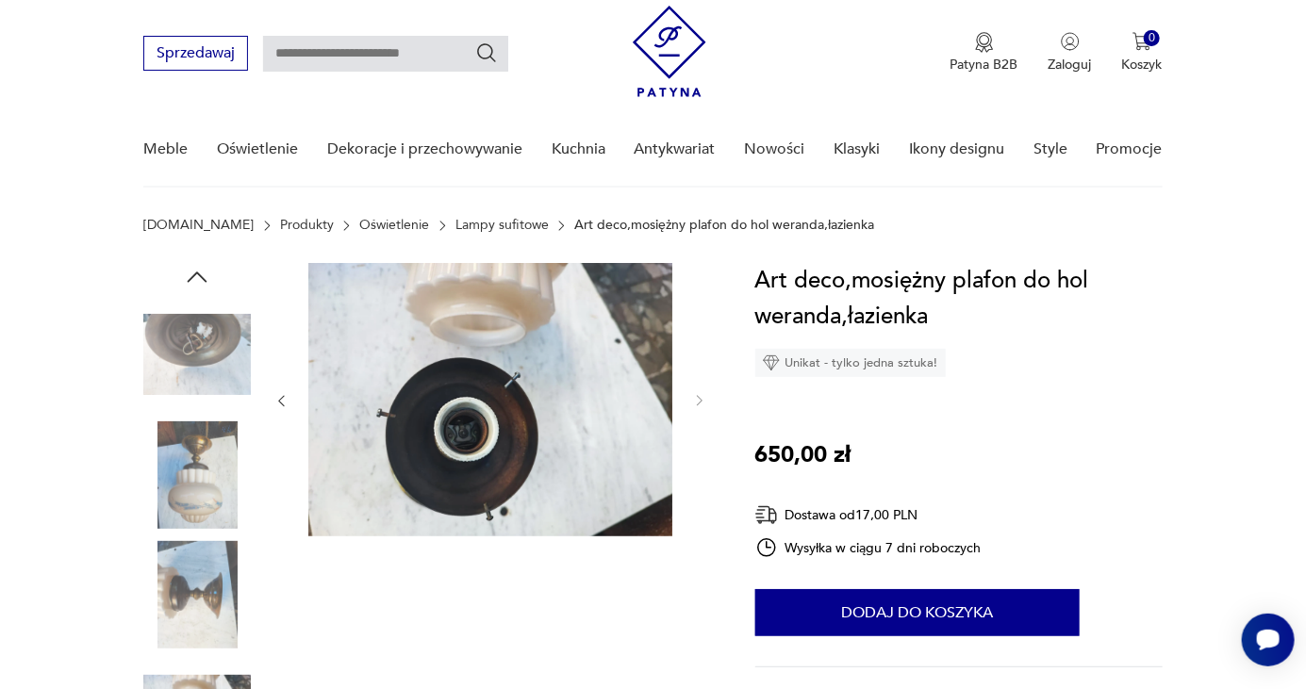
click at [684, 400] on div at bounding box center [490, 401] width 434 height 276
click at [690, 405] on div at bounding box center [490, 401] width 434 height 276
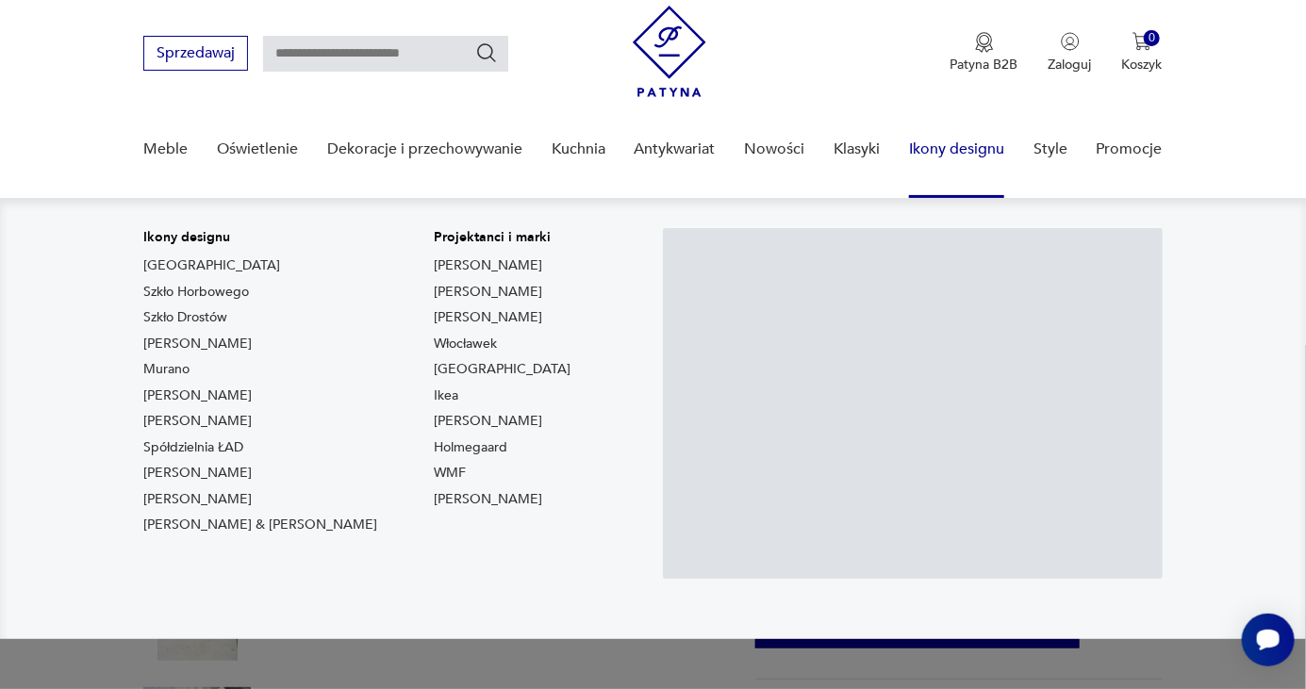
scroll to position [0, 0]
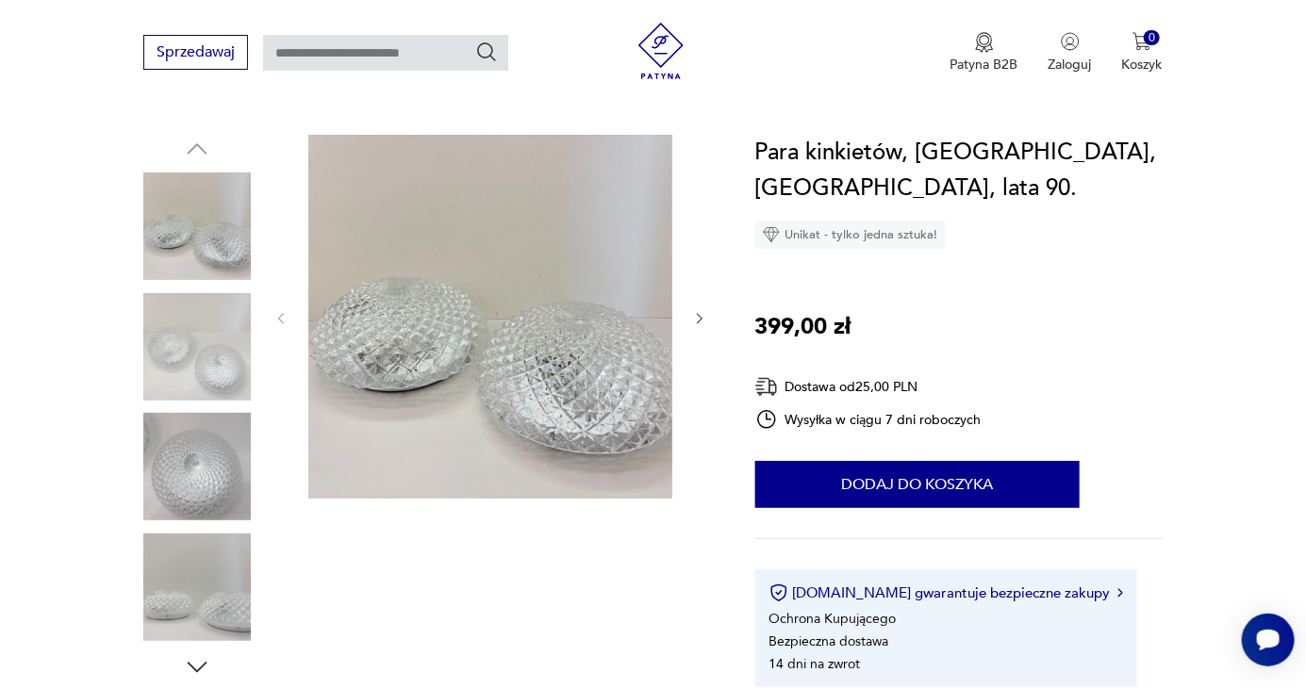
scroll to position [176, 0]
click at [687, 318] on div at bounding box center [490, 319] width 434 height 368
click at [700, 315] on icon "button" at bounding box center [700, 318] width 6 height 11
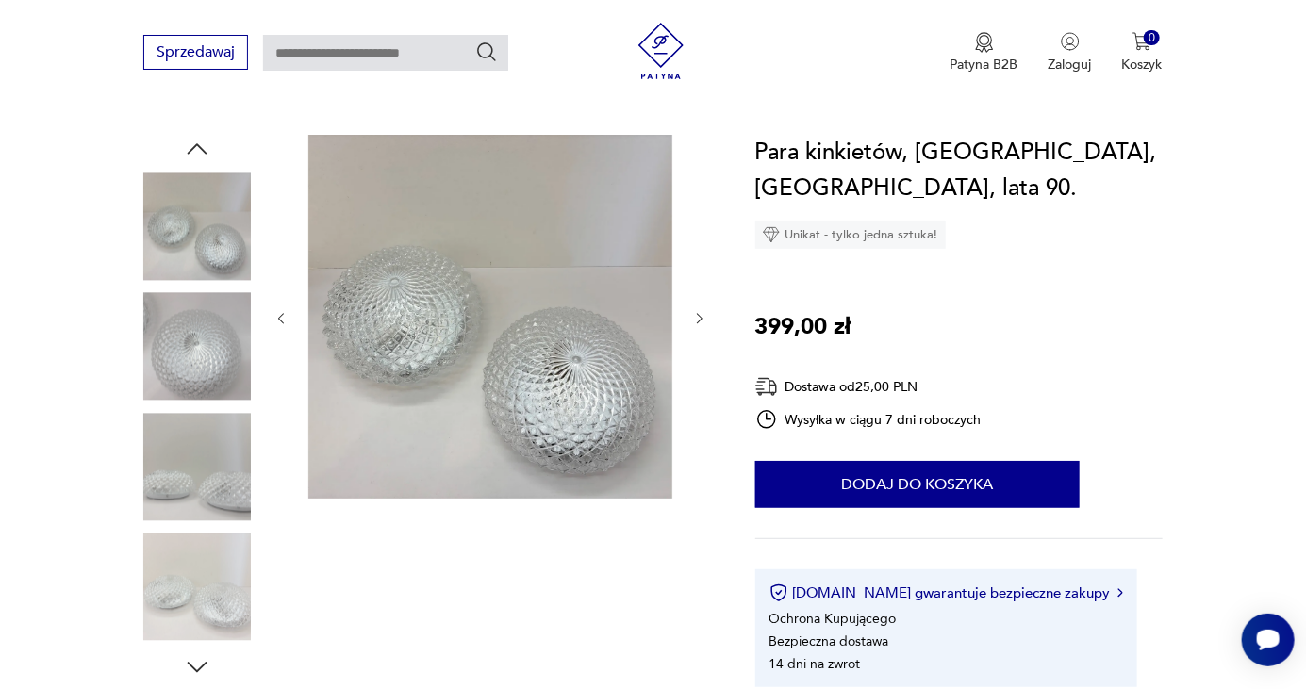
click at [688, 323] on div at bounding box center [490, 319] width 434 height 368
click at [689, 323] on div at bounding box center [490, 319] width 434 height 368
click at [699, 319] on icon "button" at bounding box center [700, 319] width 16 height 16
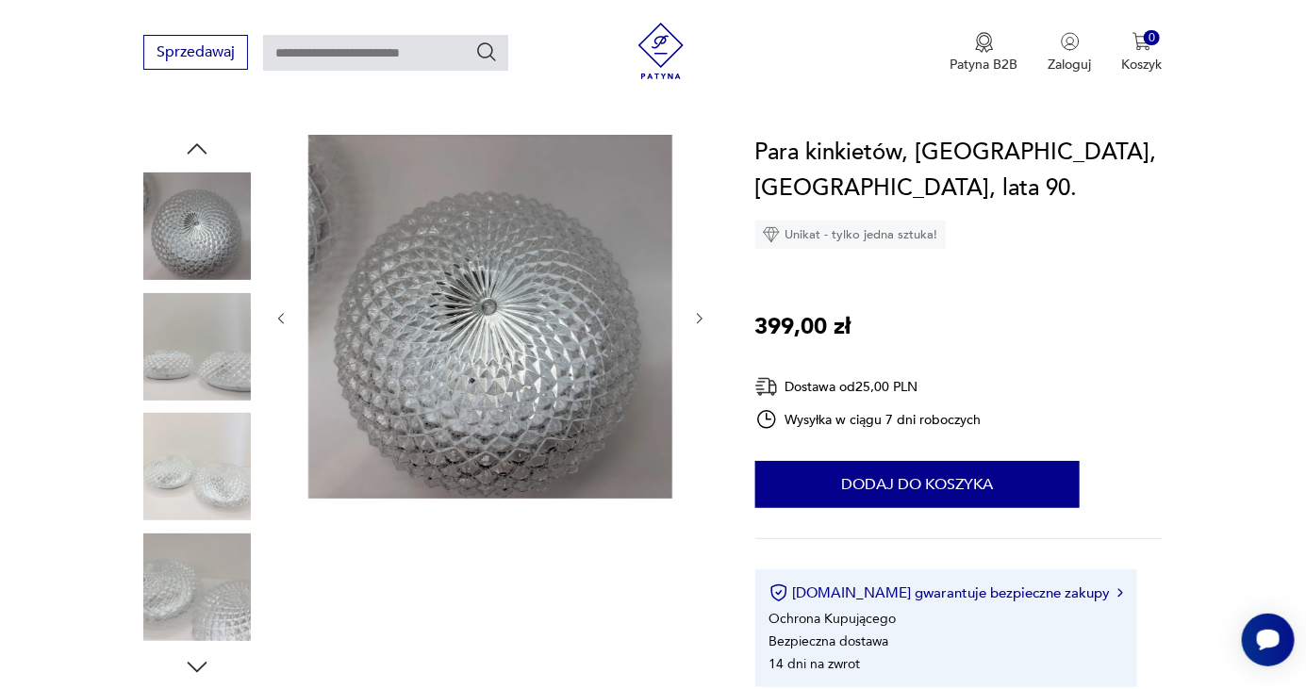
click at [694, 331] on div at bounding box center [490, 319] width 434 height 368
click at [698, 322] on icon "button" at bounding box center [700, 318] width 6 height 11
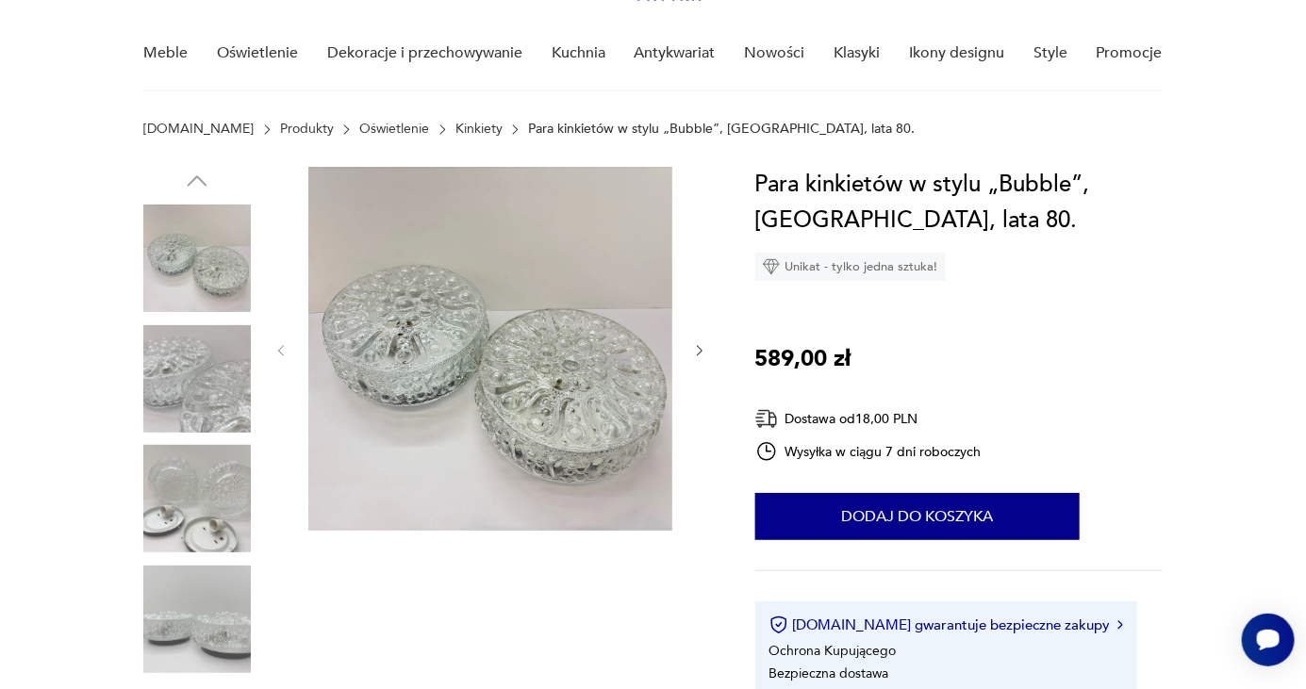
scroll to position [149, 0]
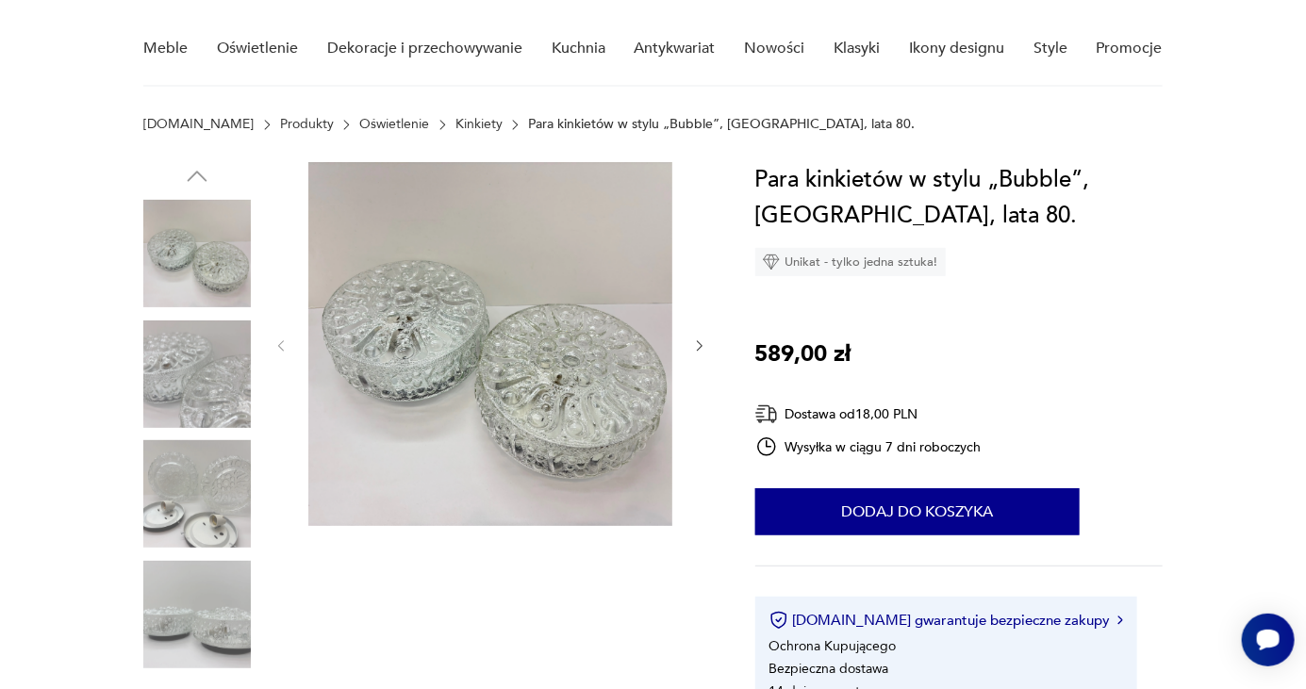
click at [691, 350] on div at bounding box center [490, 346] width 434 height 368
click at [694, 348] on icon "button" at bounding box center [700, 347] width 16 height 16
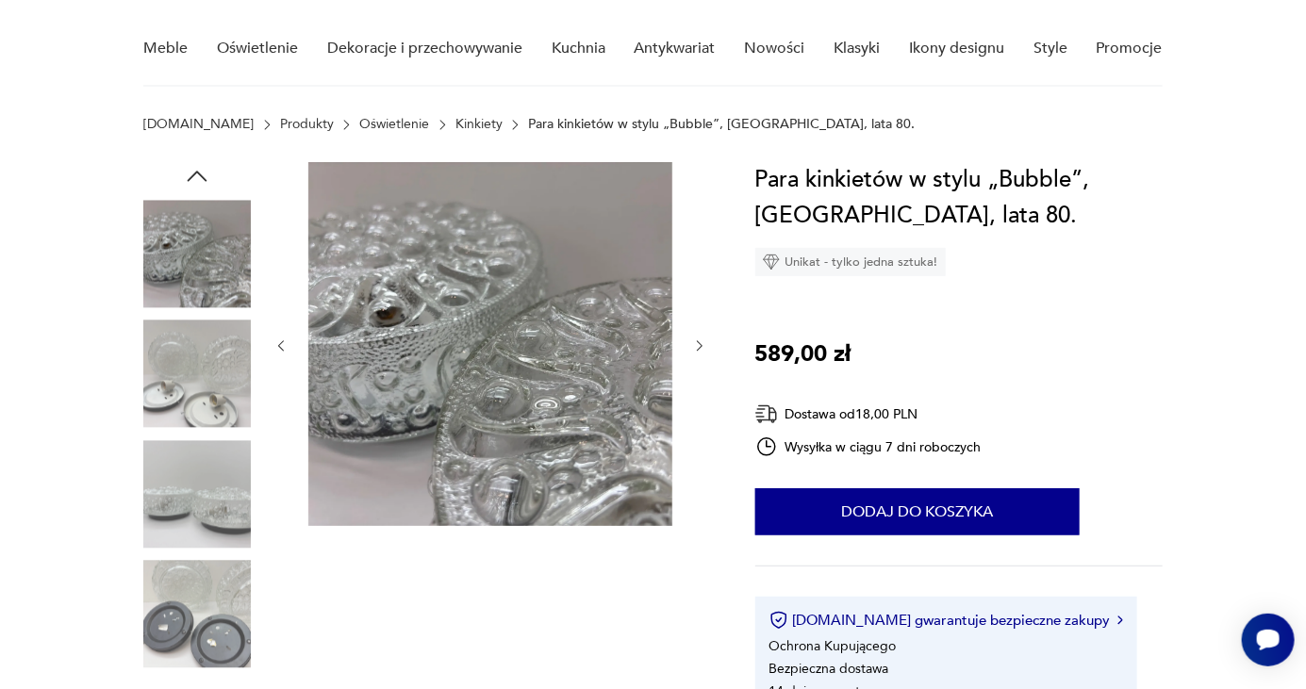
click at [690, 351] on div at bounding box center [490, 346] width 434 height 368
click at [694, 354] on button "button" at bounding box center [700, 346] width 16 height 19
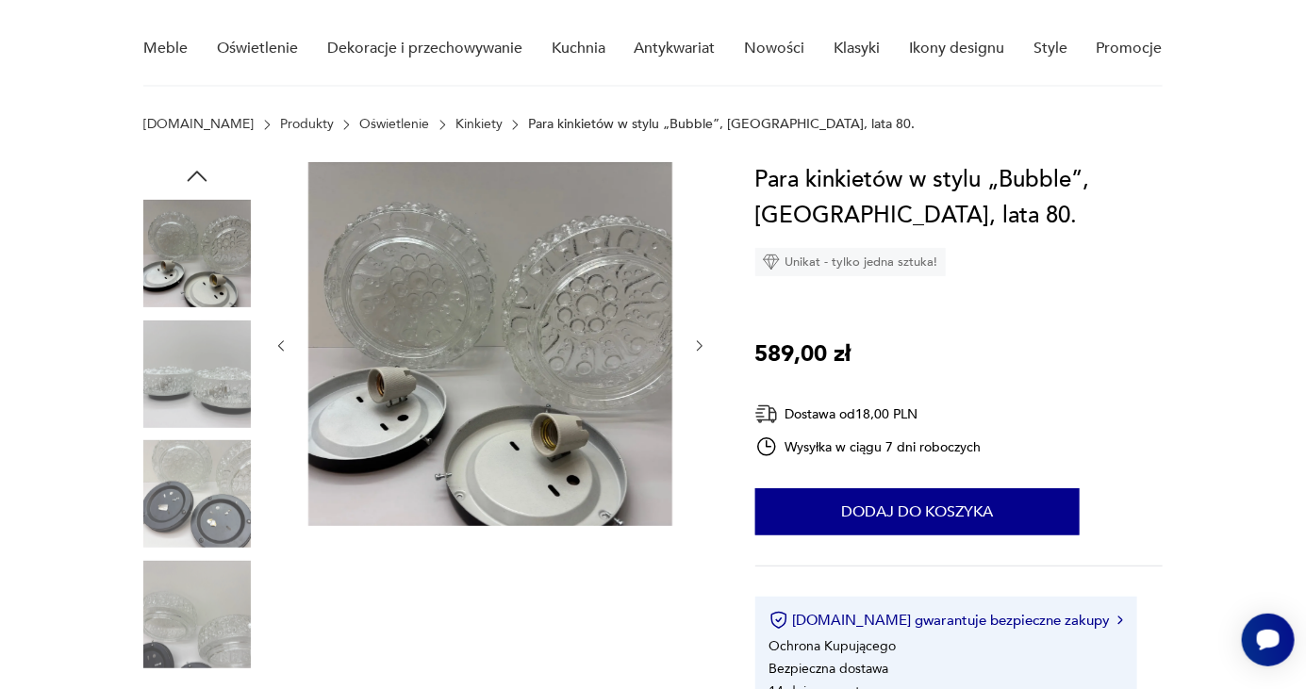
click at [693, 343] on icon "button" at bounding box center [700, 347] width 16 height 16
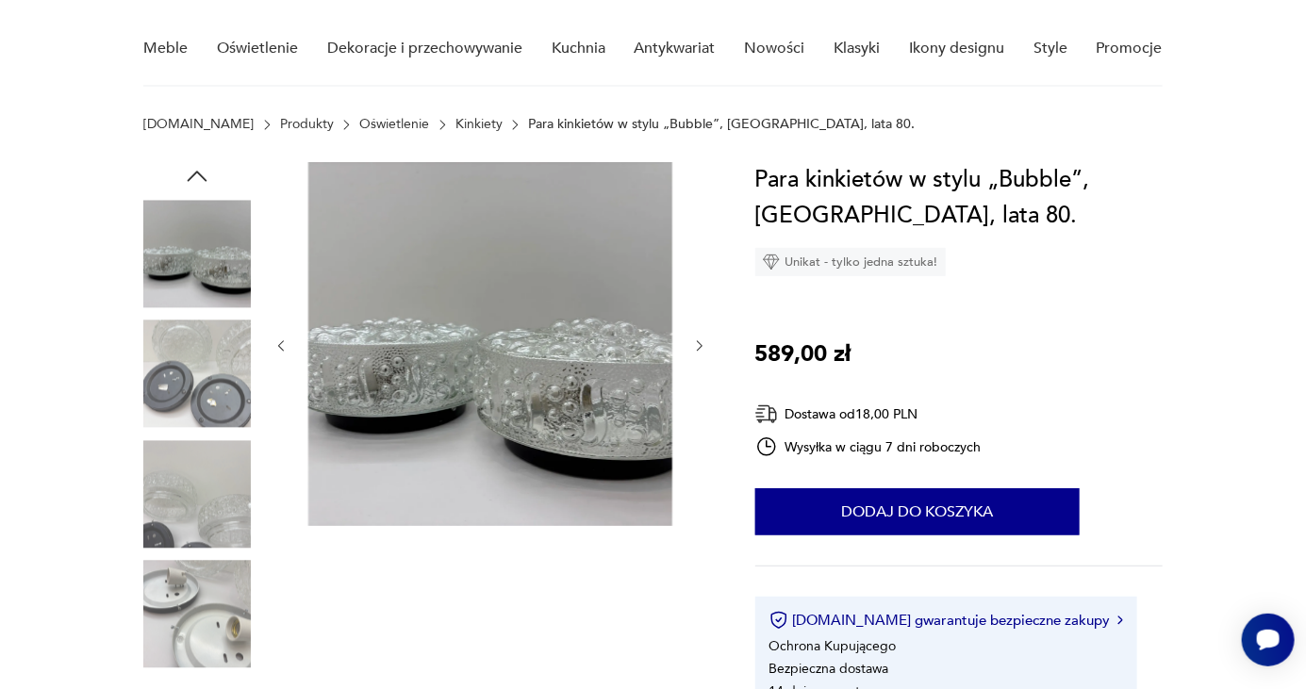
click at [697, 351] on icon "button" at bounding box center [700, 347] width 16 height 16
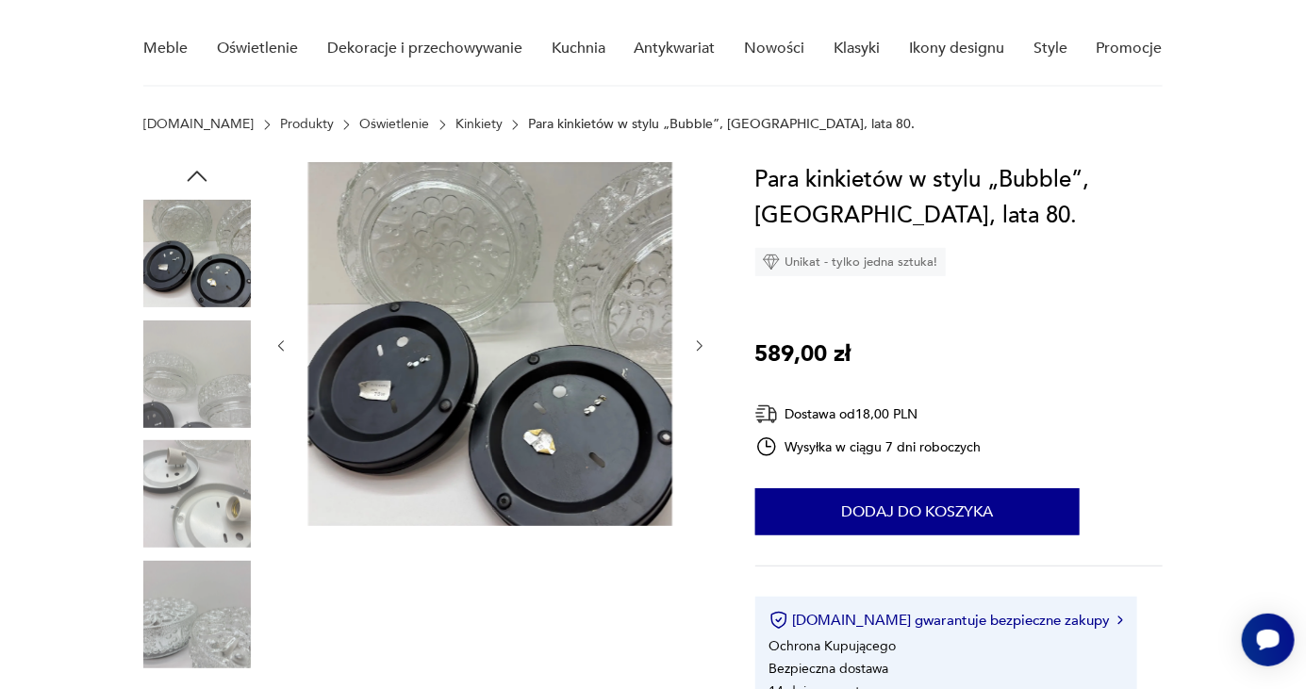
click at [697, 343] on icon "button" at bounding box center [700, 347] width 16 height 16
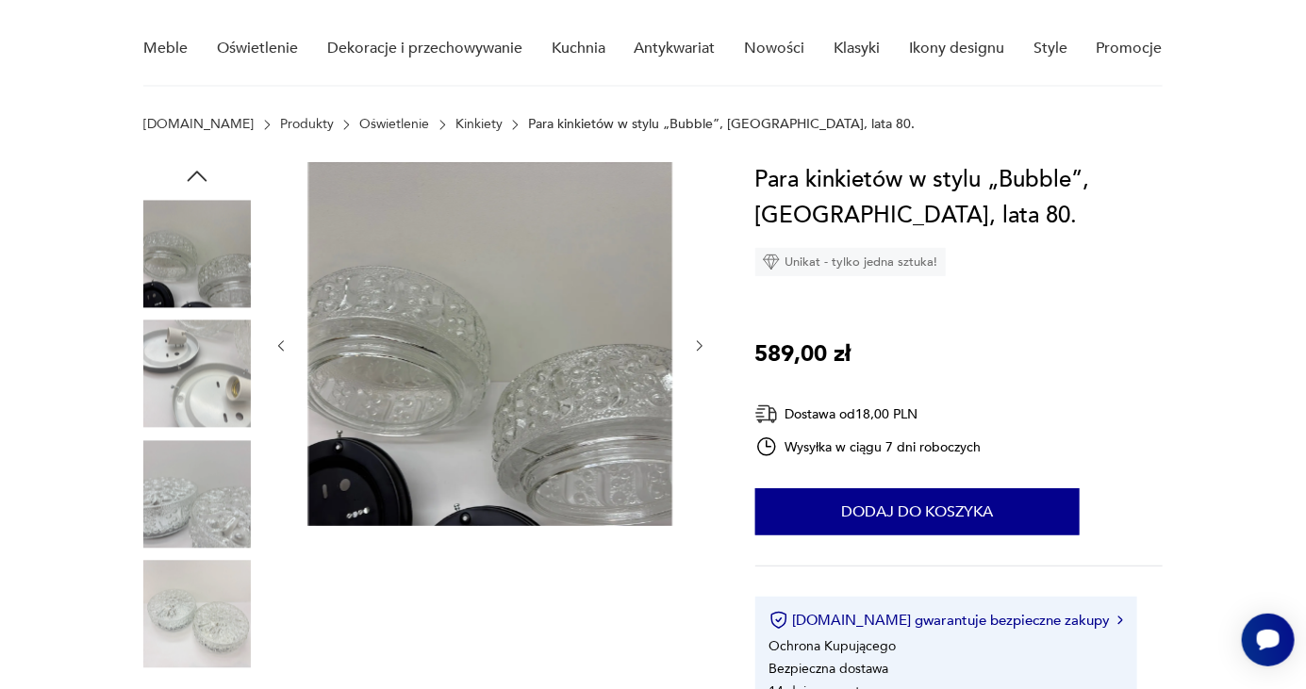
click at [697, 349] on icon "button" at bounding box center [700, 347] width 16 height 16
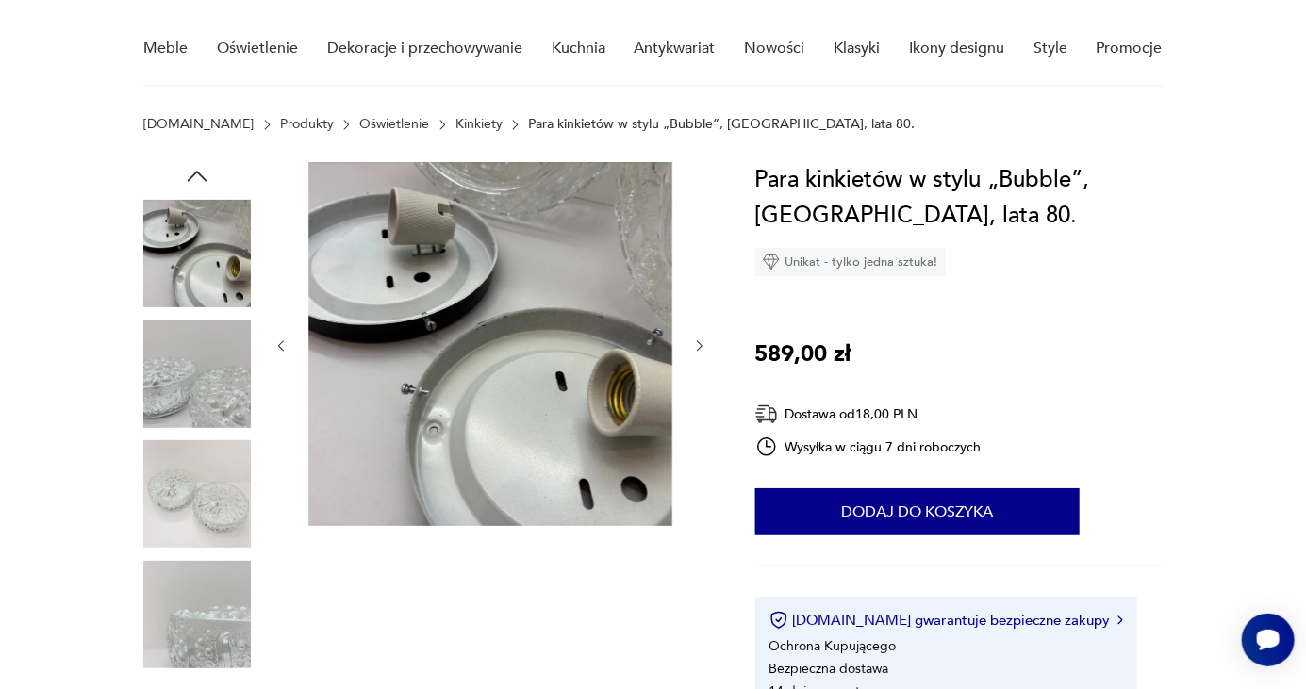
click at [694, 346] on icon "button" at bounding box center [700, 347] width 16 height 16
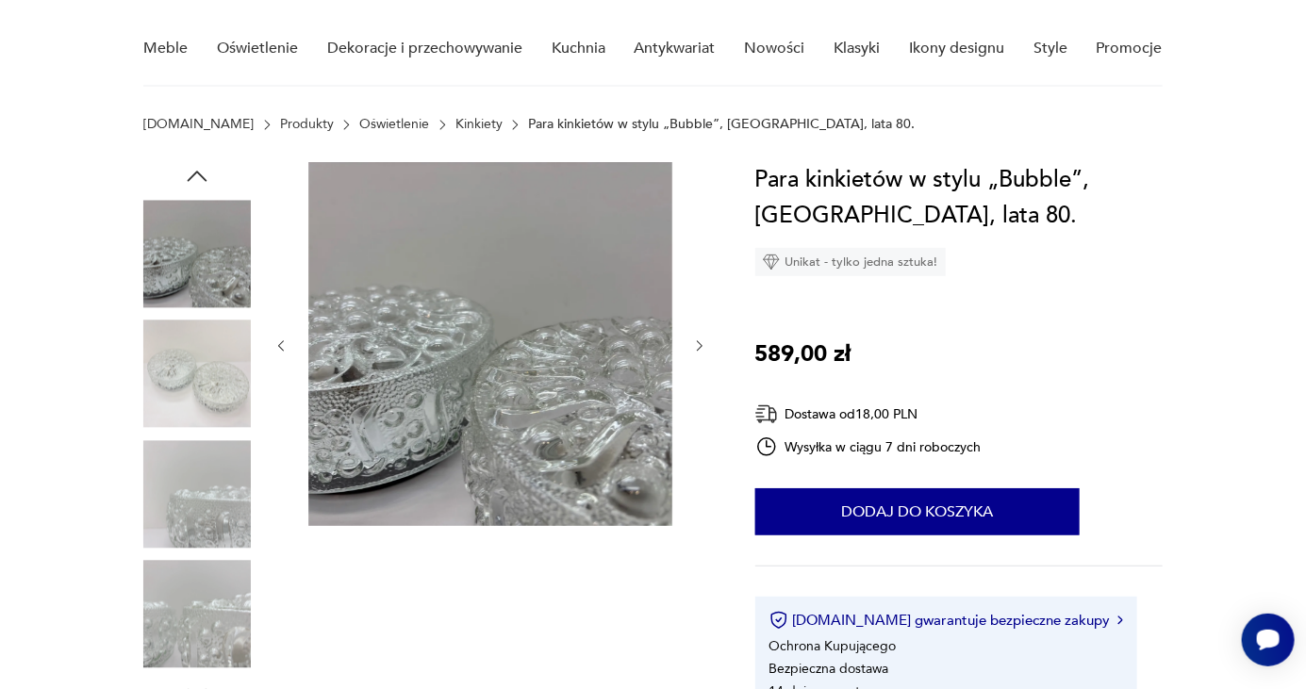
click at [695, 349] on icon "button" at bounding box center [700, 347] width 16 height 16
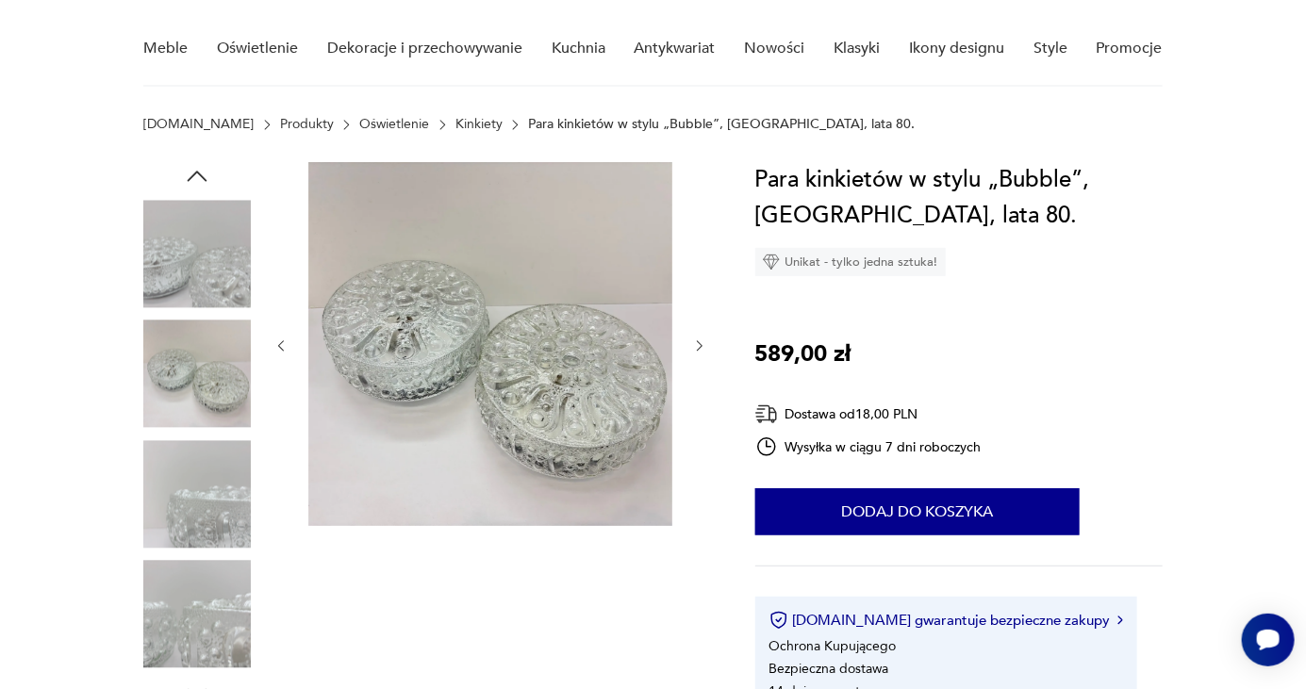
click at [700, 347] on icon "button" at bounding box center [700, 345] width 6 height 11
